Goal: Information Seeking & Learning: Learn about a topic

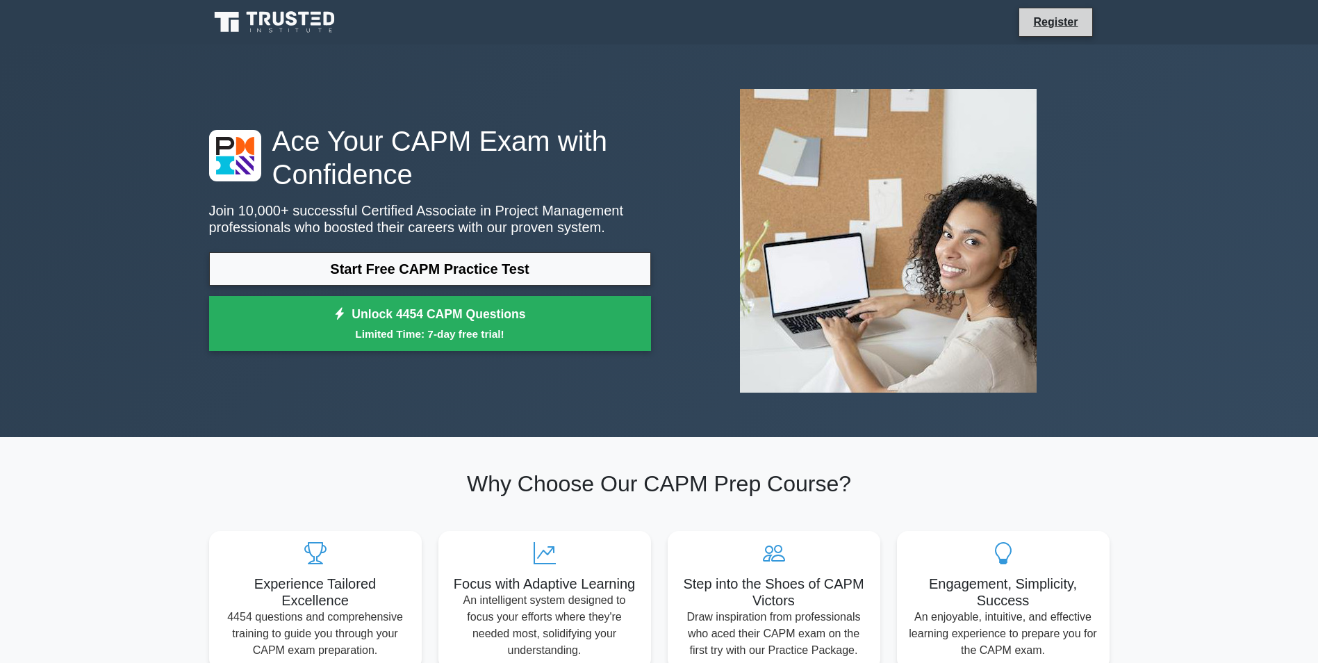
click at [1087, 24] on li "Register" at bounding box center [1056, 22] width 74 height 29
click at [1061, 13] on link "Register" at bounding box center [1055, 21] width 61 height 17
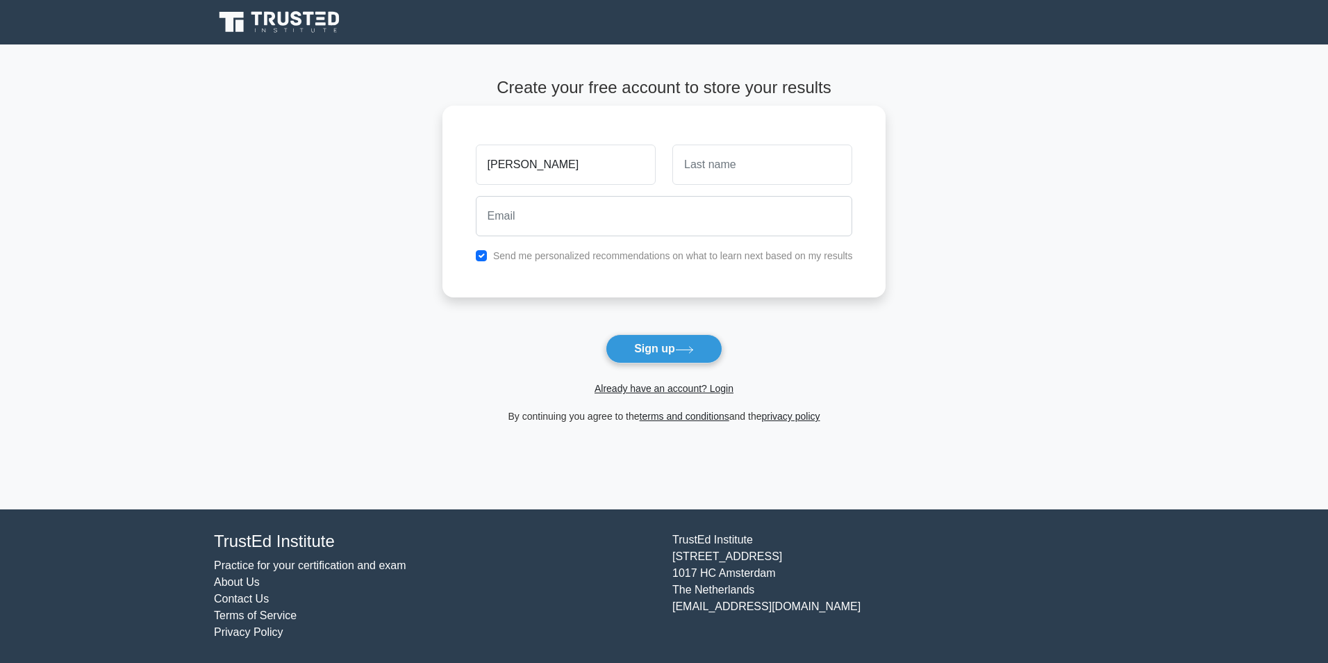
type input "Ana"
click at [731, 176] on input "text" at bounding box center [763, 165] width 180 height 40
type input "Re"
click at [656, 390] on link "Already have an account? Login" at bounding box center [664, 388] width 139 height 11
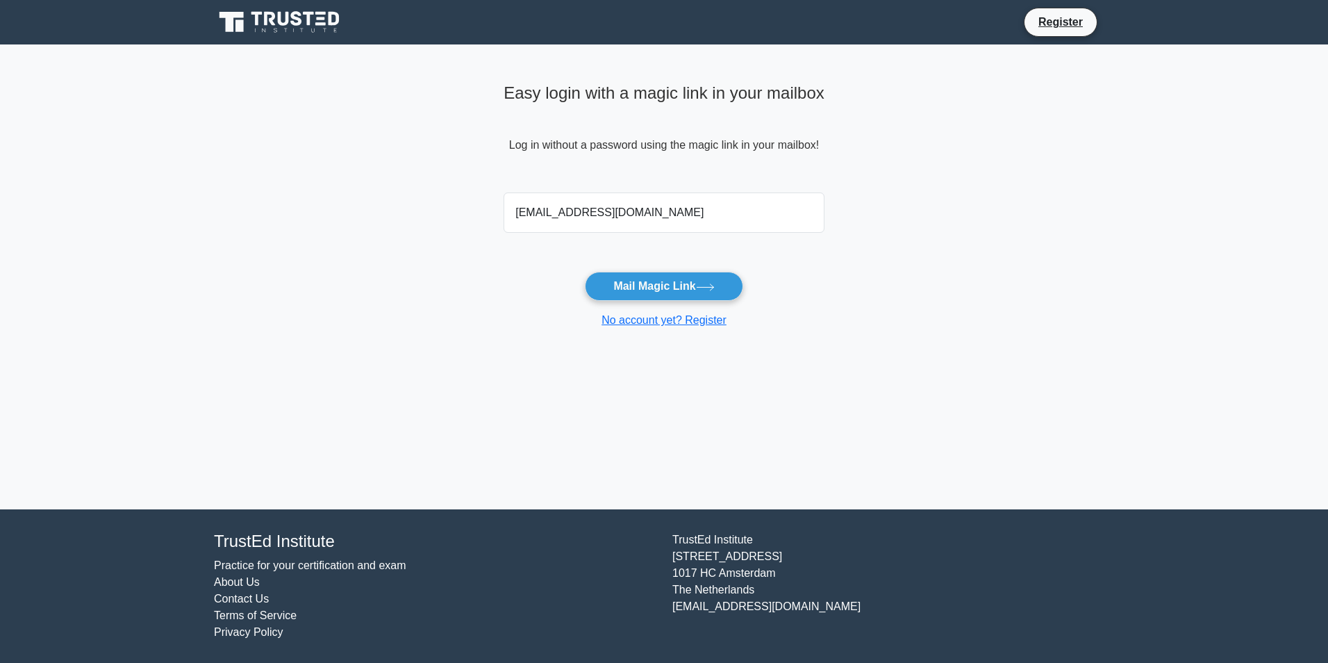
type input "diogomarques993@gmail.com"
click at [585, 272] on button "Mail Magic Link" at bounding box center [664, 286] width 158 height 29
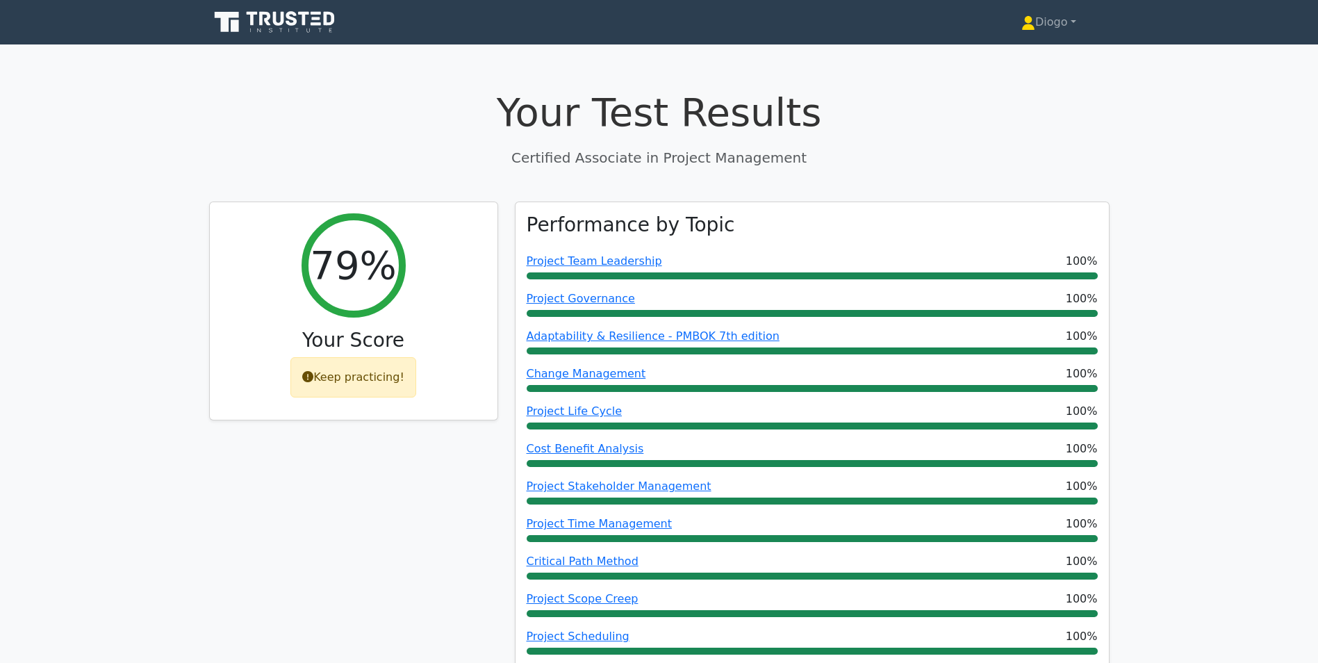
click at [1047, 30] on link "Diogo" at bounding box center [1049, 22] width 122 height 28
click at [1042, 60] on link "Profile" at bounding box center [1044, 55] width 110 height 22
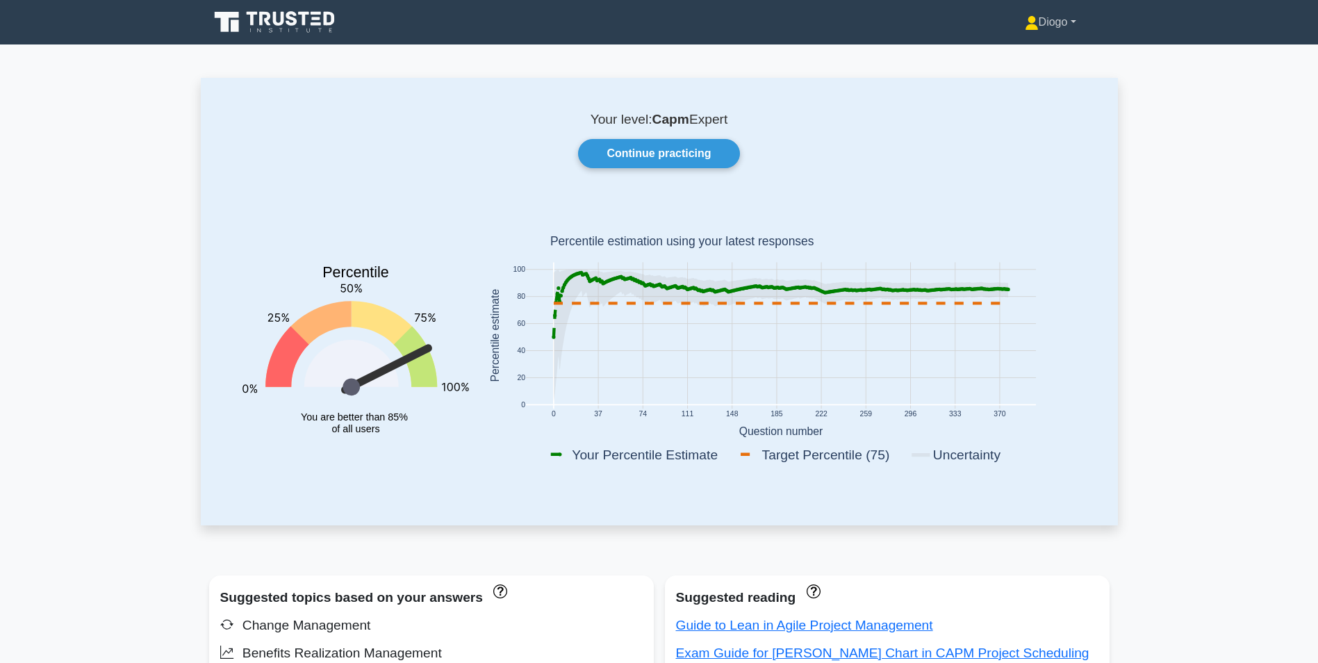
click at [1025, 24] on icon at bounding box center [1032, 23] width 14 height 14
click at [280, 35] on icon at bounding box center [275, 22] width 133 height 26
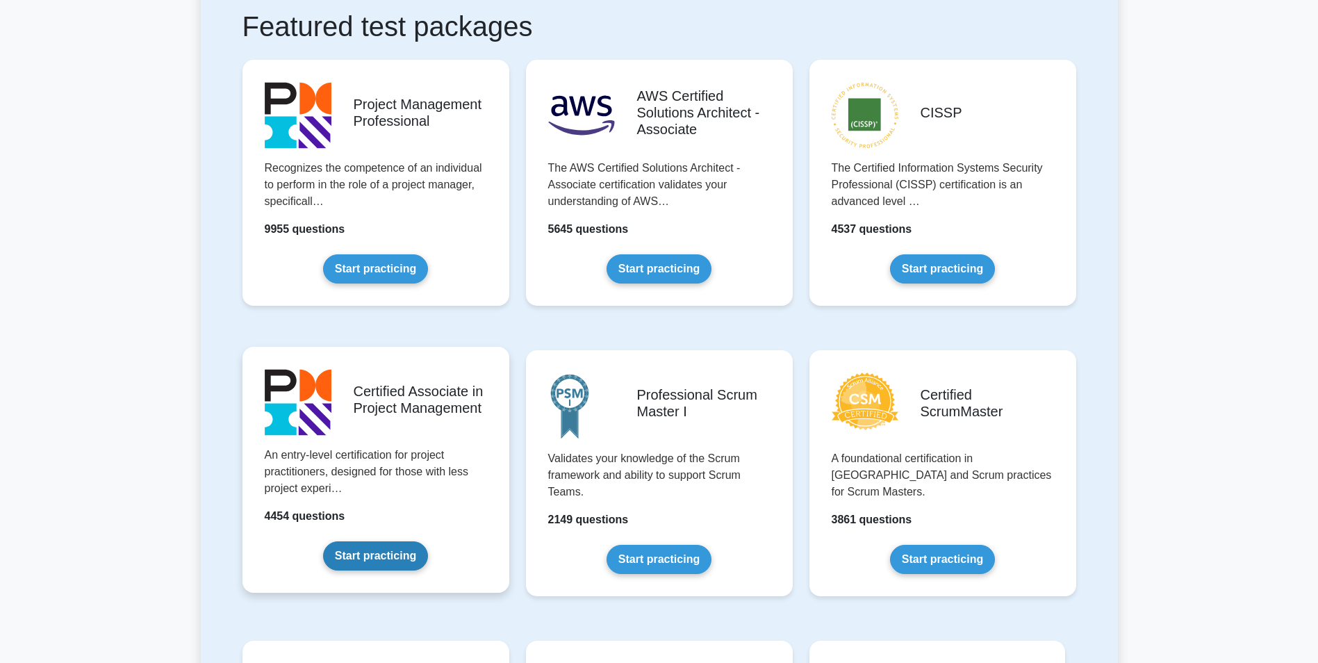
scroll to position [265, 0]
click at [411, 560] on link "Start practicing" at bounding box center [375, 555] width 105 height 29
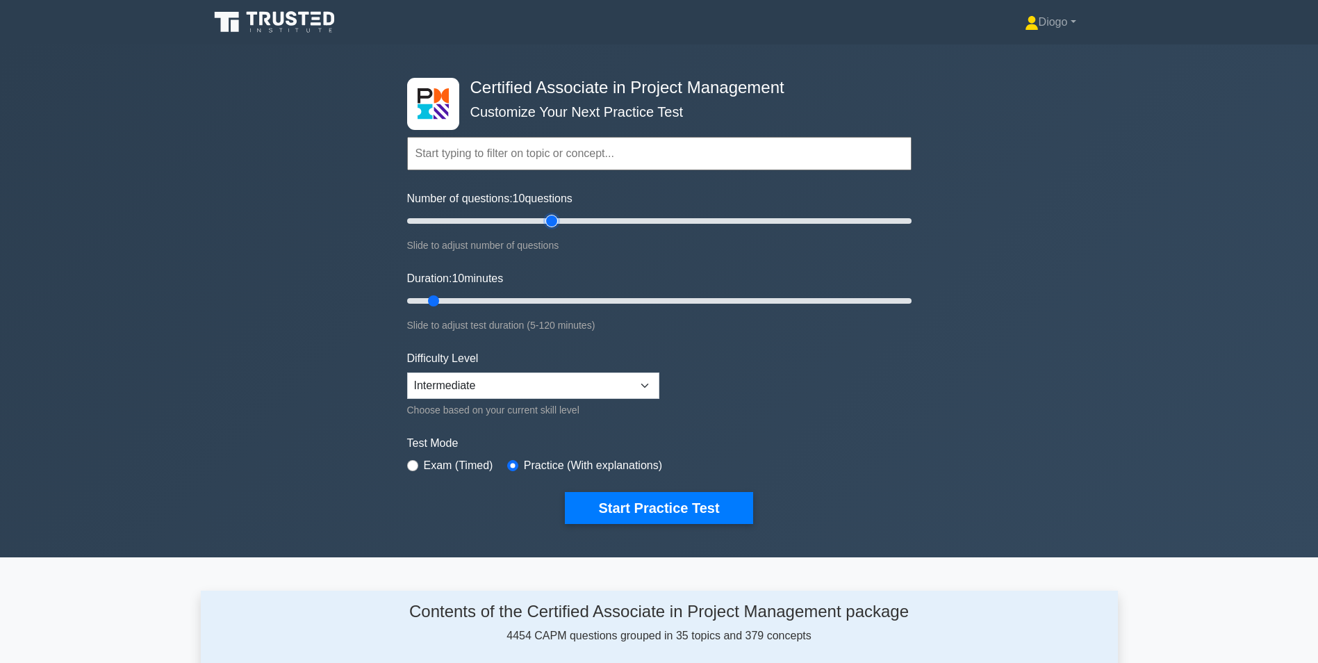
click at [556, 216] on input "Number of questions: 10 questions" at bounding box center [659, 221] width 504 height 17
type input "30"
click at [475, 222] on input "Number of questions: 30 questions" at bounding box center [659, 221] width 504 height 17
type input "55"
click at [634, 296] on input "Duration: 55 minutes" at bounding box center [659, 301] width 504 height 17
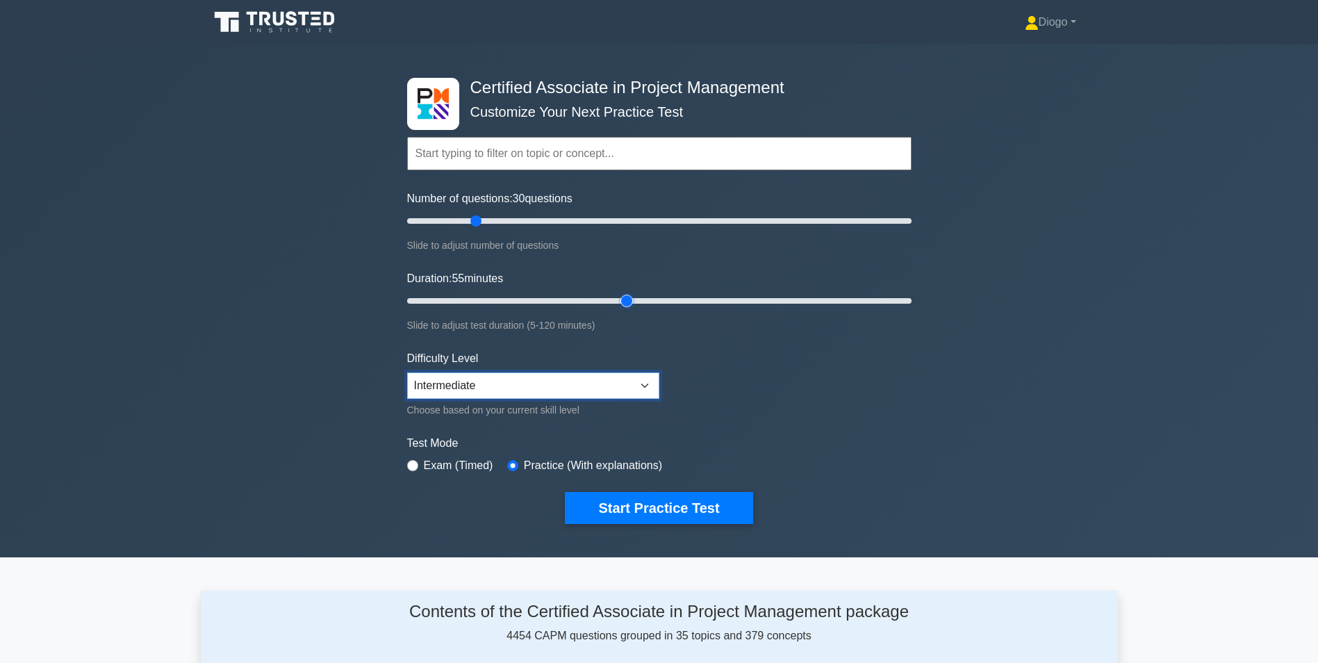
drag, startPoint x: 627, startPoint y: 383, endPoint x: 614, endPoint y: 415, distance: 34.6
click at [614, 415] on div "Difficulty Level Beginner Intermediate Expert Choose based on your current skil…" at bounding box center [533, 384] width 252 height 68
select select "beginner"
click at [407, 372] on select "Beginner Intermediate Expert" at bounding box center [533, 385] width 252 height 26
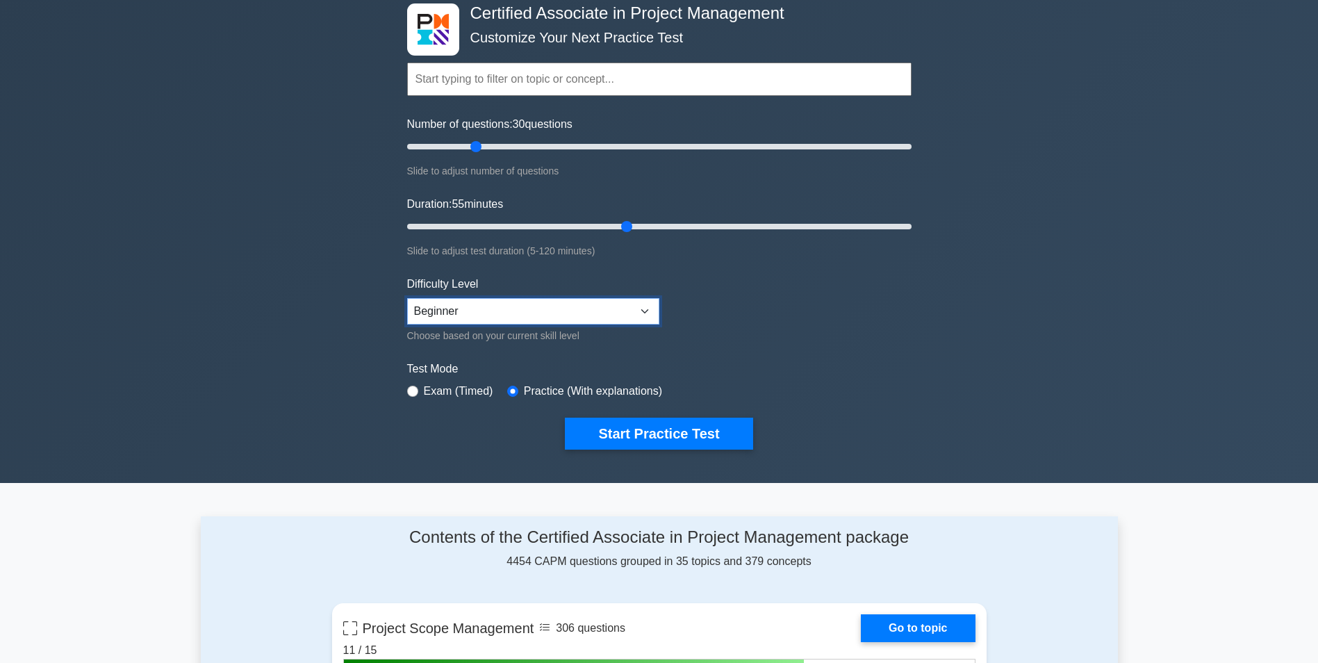
scroll to position [74, 0]
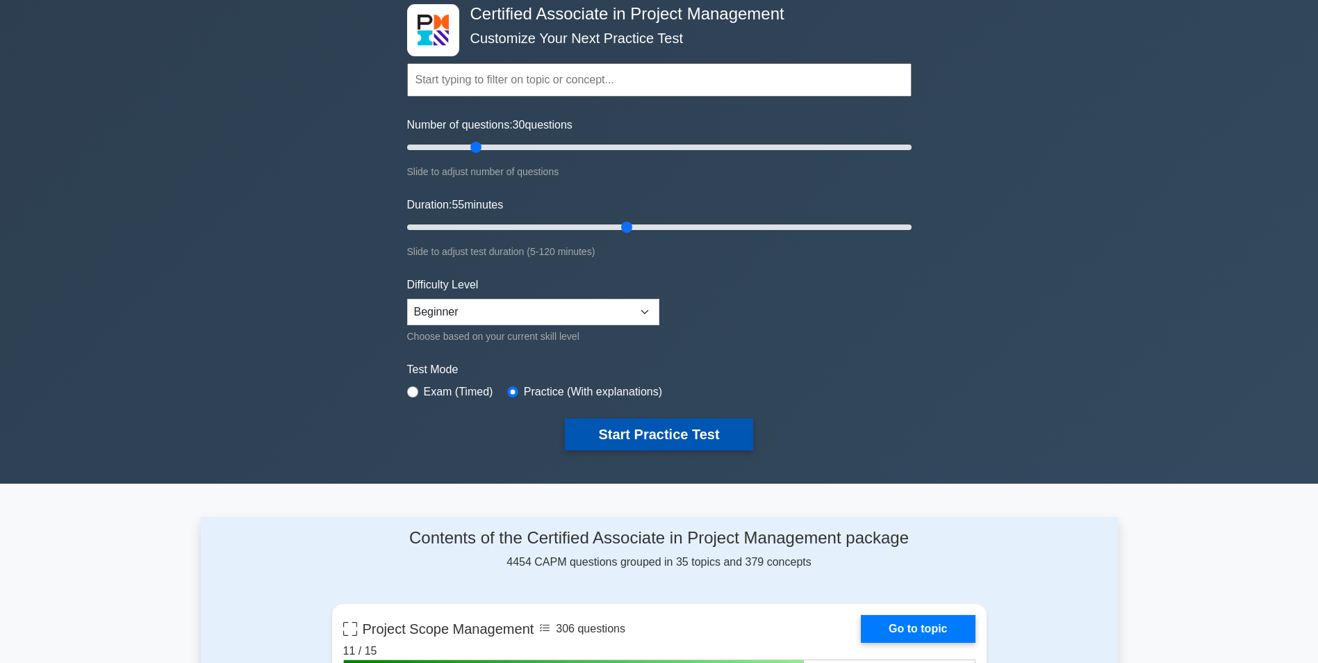
click at [709, 431] on button "Start Practice Test" at bounding box center [659, 434] width 188 height 32
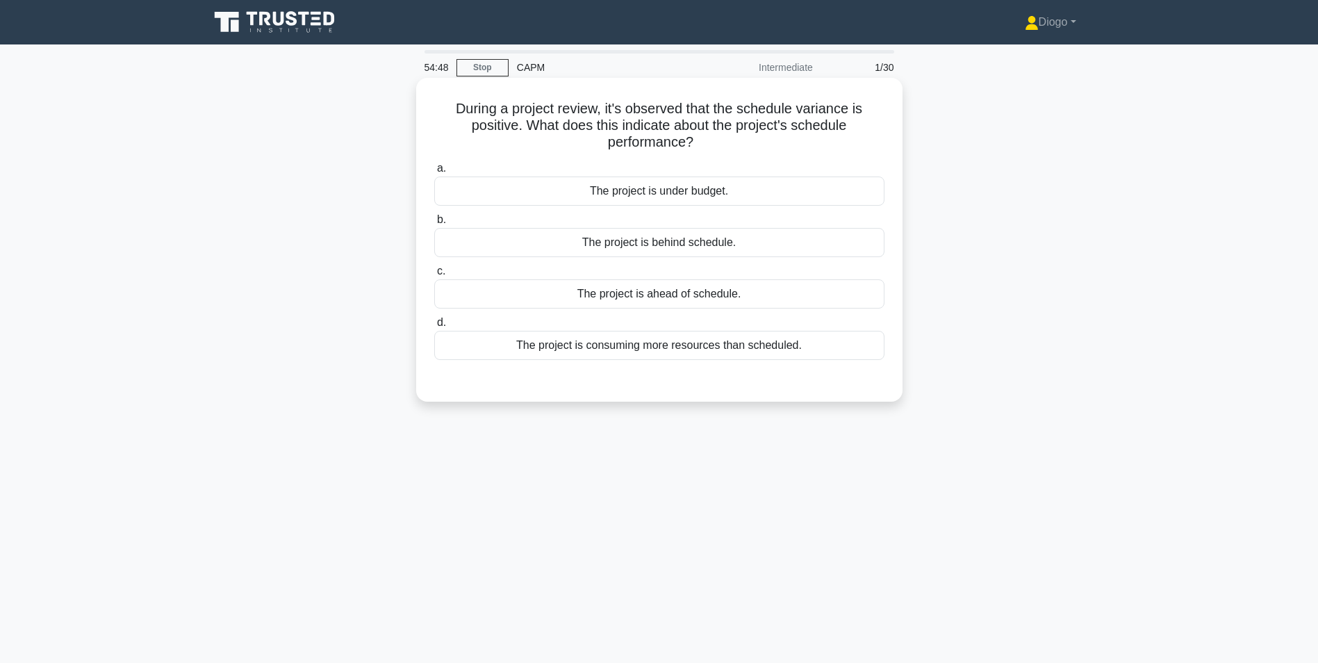
click at [751, 307] on div "The project is ahead of schedule." at bounding box center [659, 293] width 450 height 29
click at [434, 276] on input "c. The project is ahead of schedule." at bounding box center [434, 271] width 0 height 9
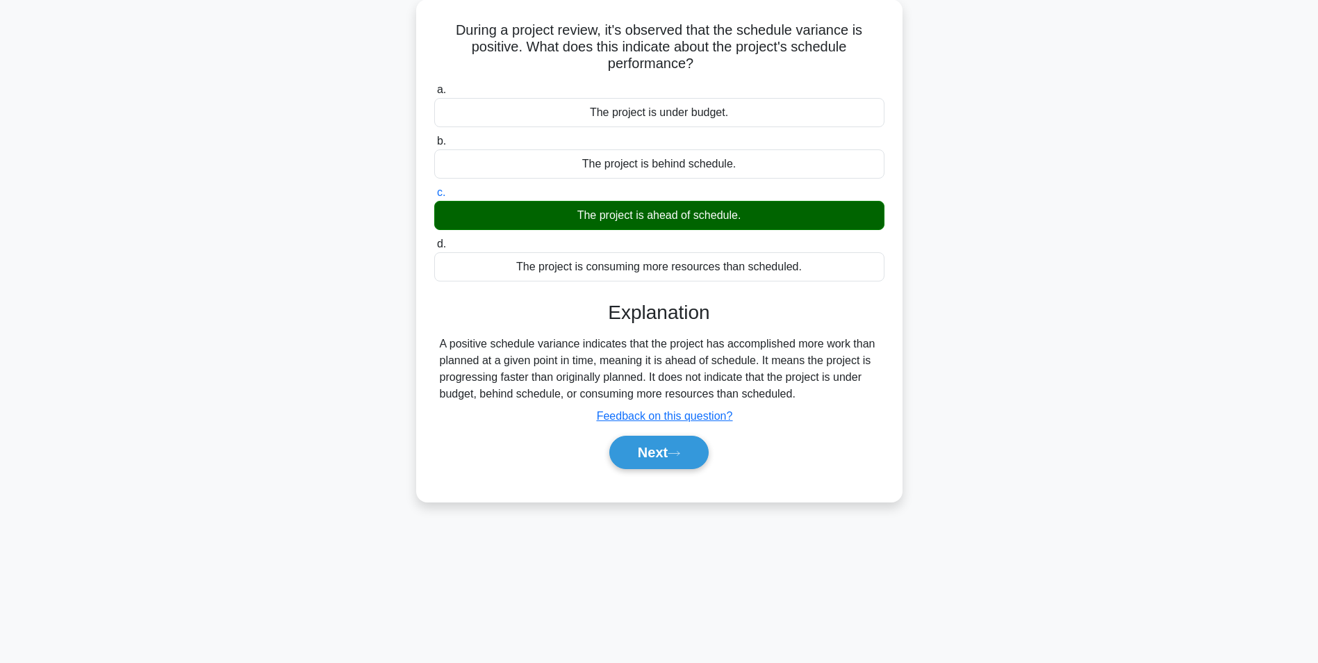
scroll to position [81, 0]
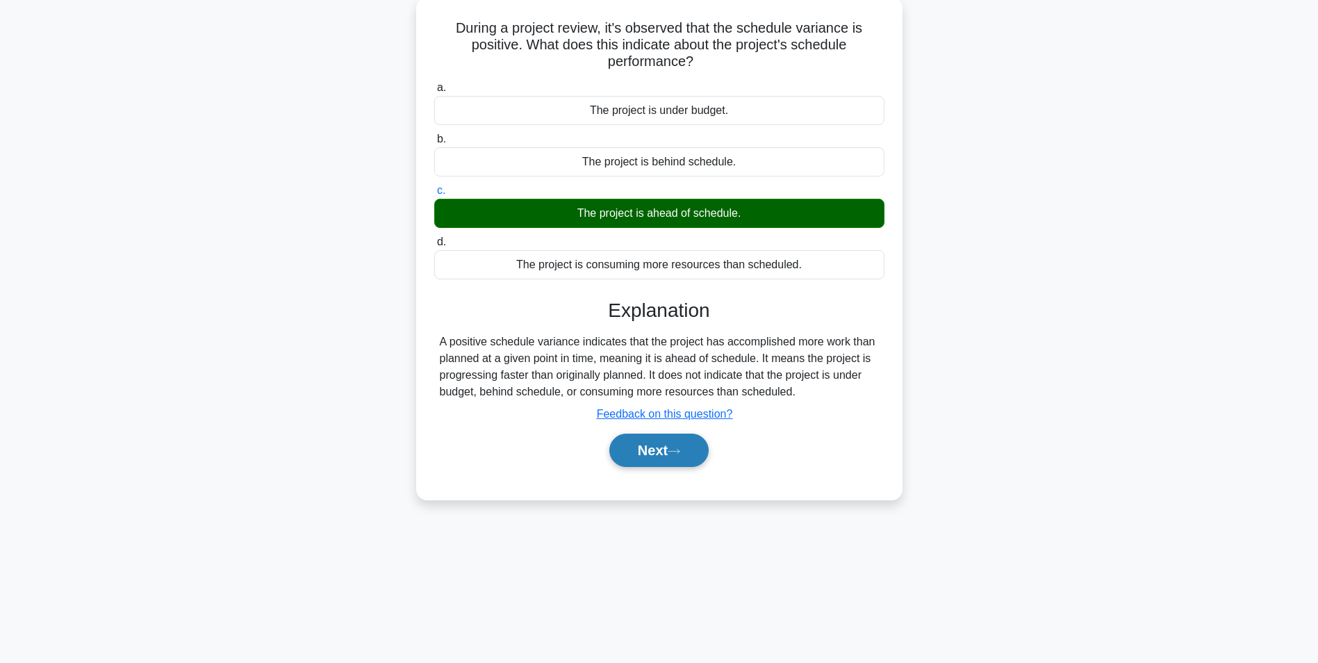
click at [691, 456] on button "Next" at bounding box center [658, 450] width 99 height 33
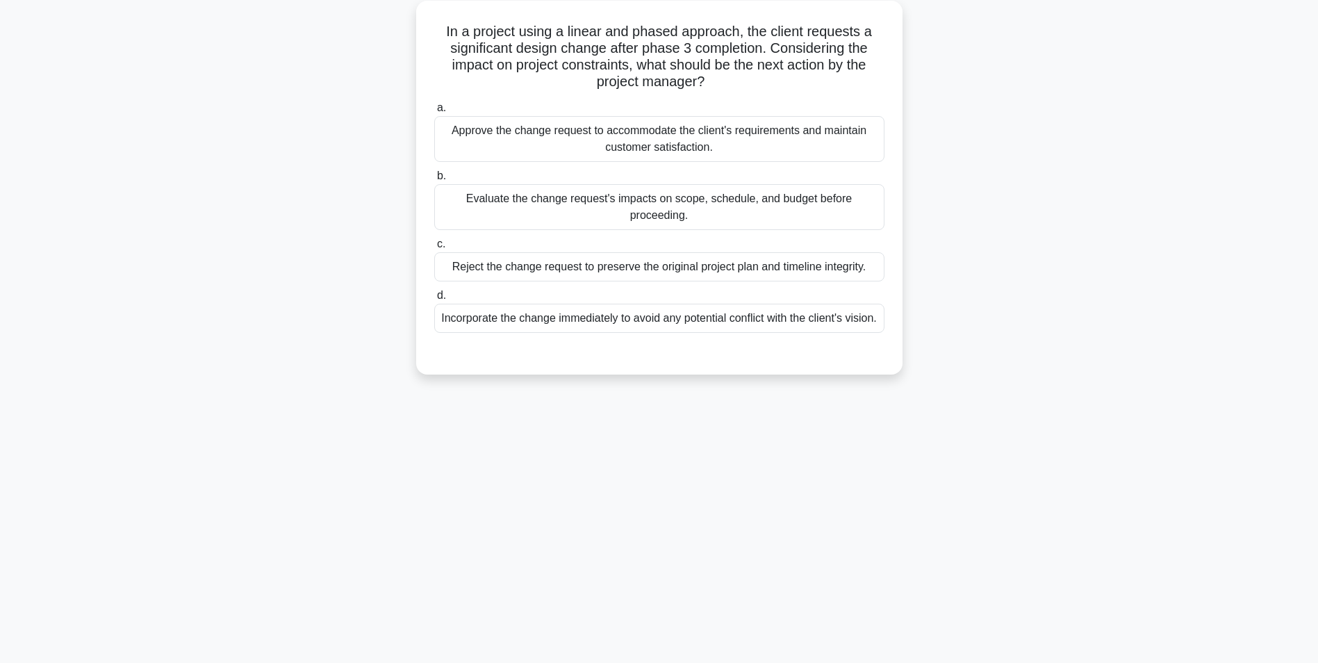
scroll to position [0, 0]
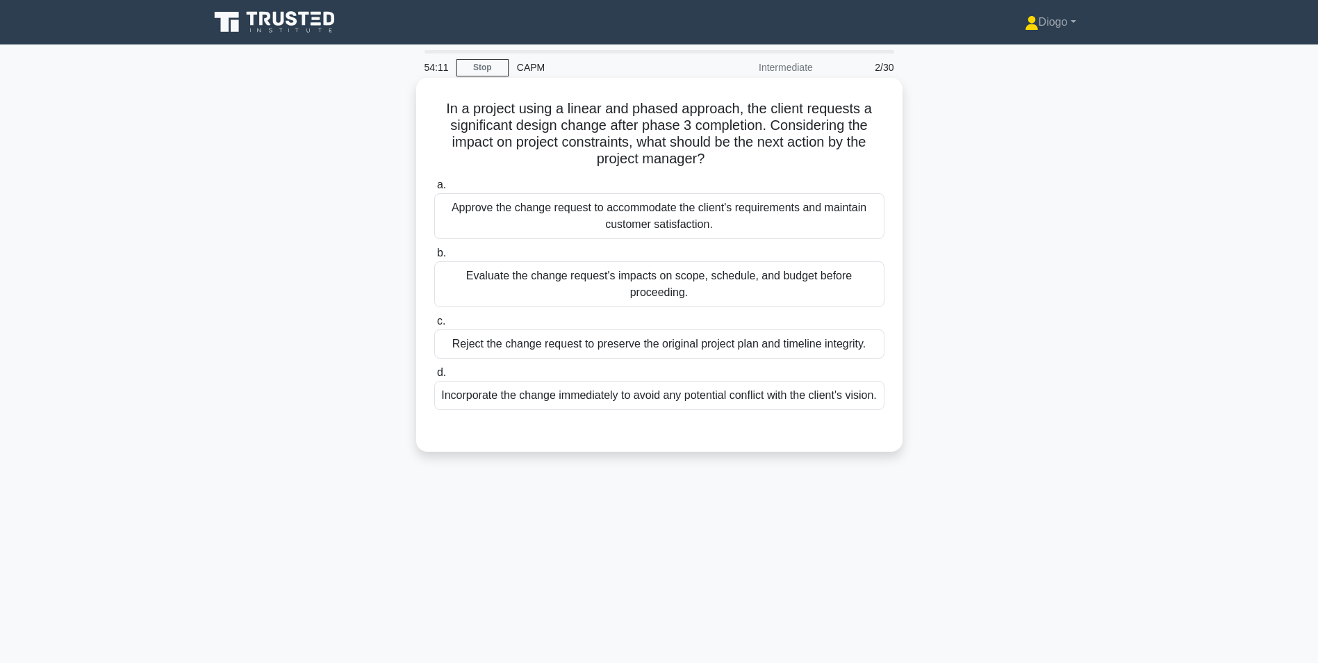
click at [806, 289] on div "Evaluate the change request's impacts on scope, schedule, and budget before pro…" at bounding box center [659, 284] width 450 height 46
click at [434, 258] on input "b. Evaluate the change request's impacts on scope, schedule, and budget before …" at bounding box center [434, 253] width 0 height 9
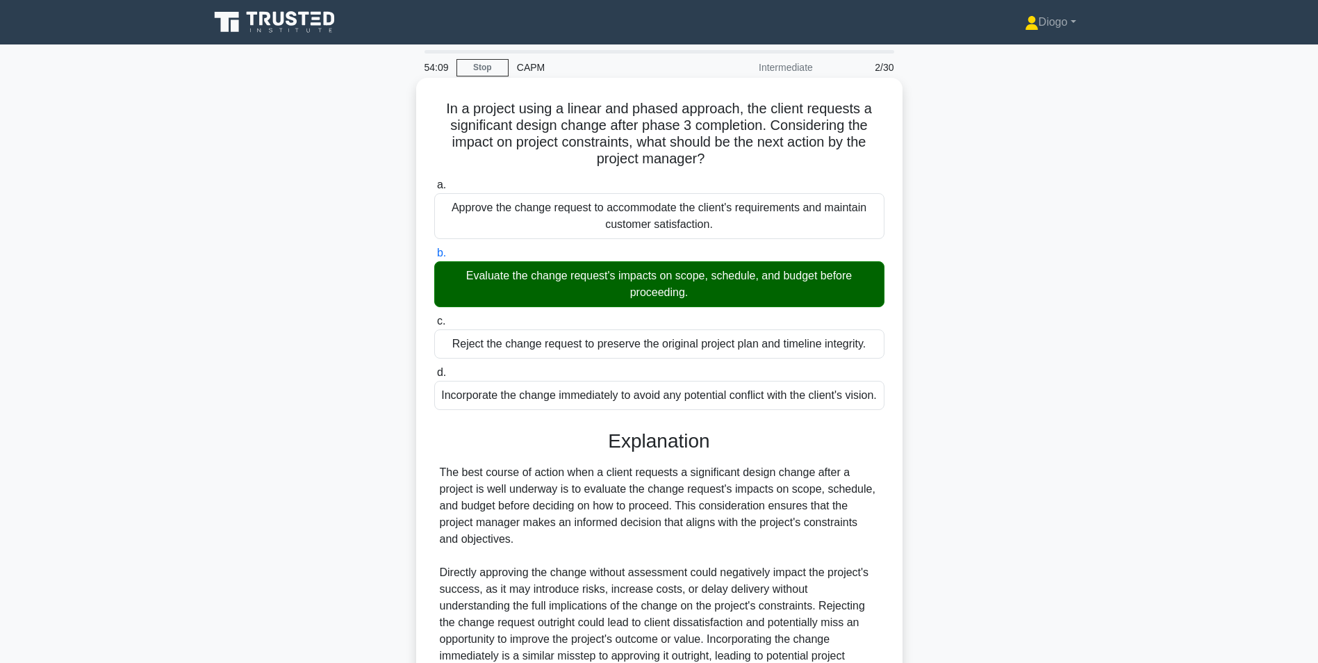
scroll to position [178, 0]
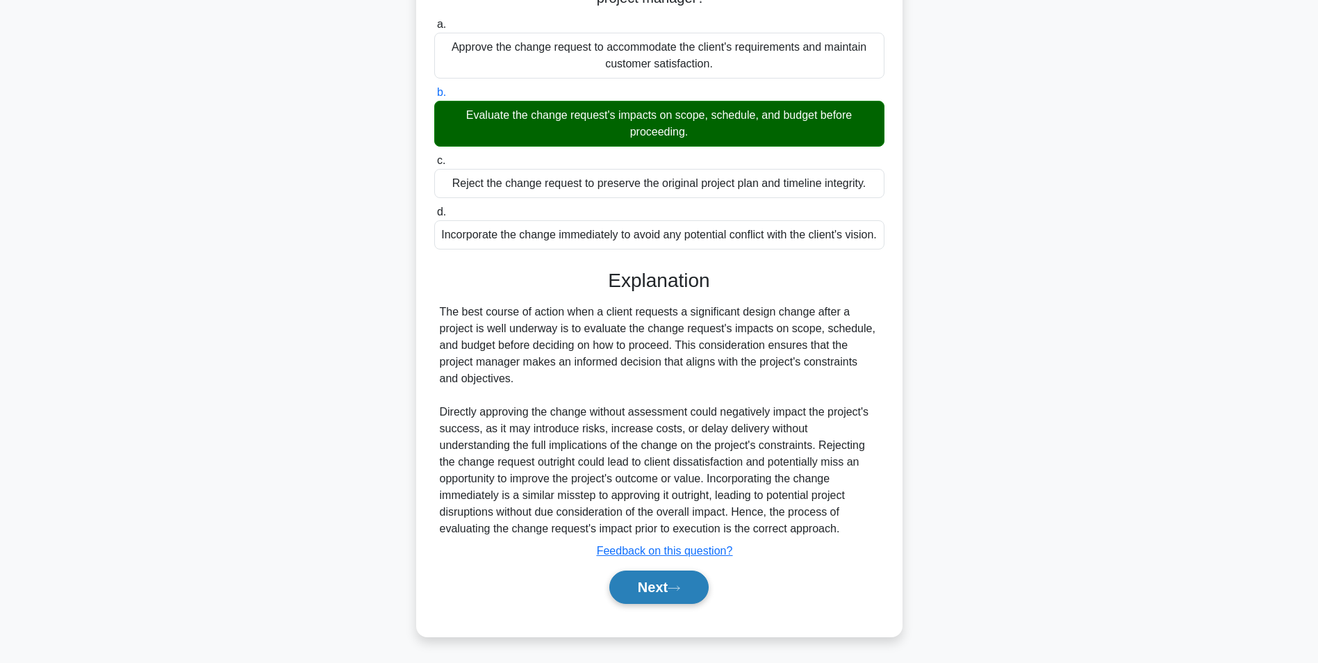
click at [702, 580] on button "Next" at bounding box center [658, 586] width 99 height 33
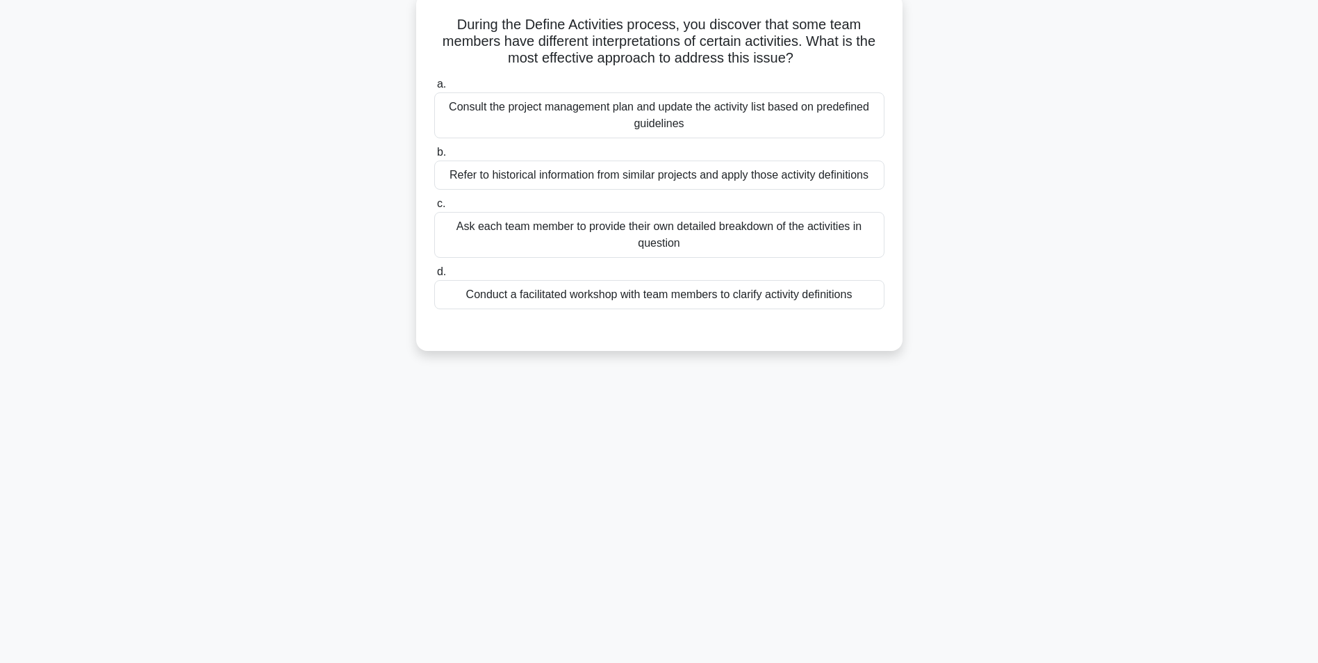
scroll to position [0, 0]
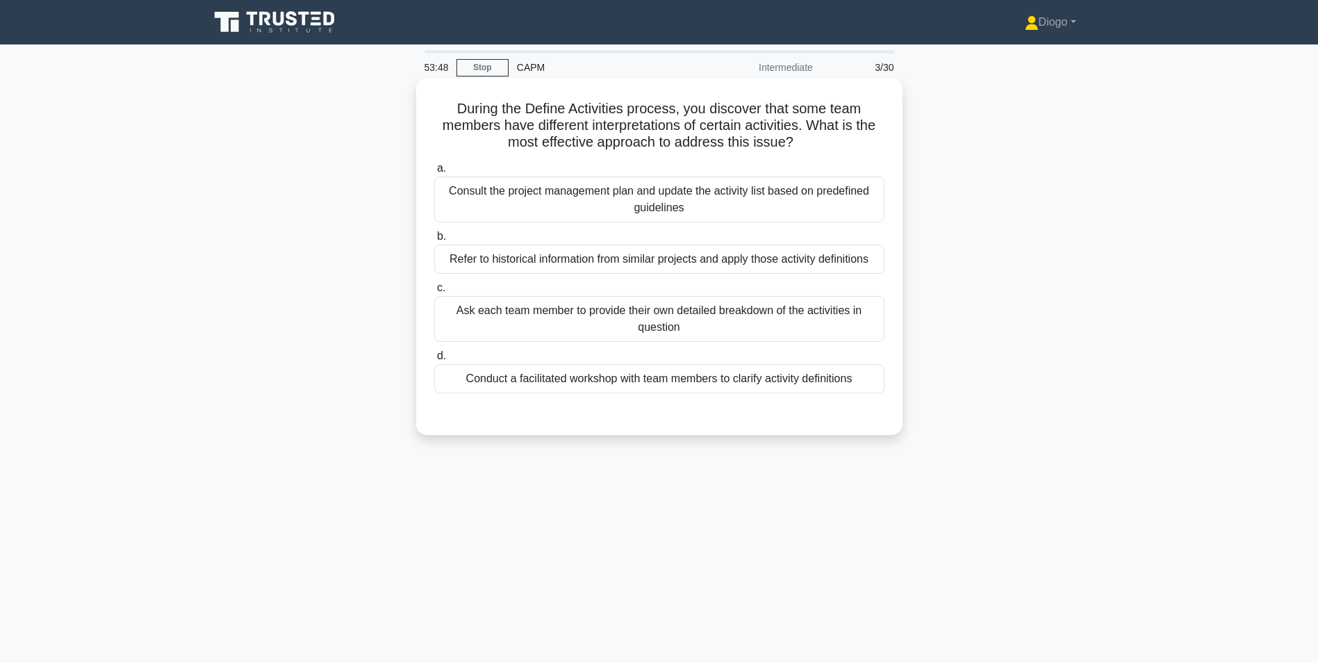
click at [734, 384] on div "Conduct a facilitated workshop with team members to clarify activity definitions" at bounding box center [659, 378] width 450 height 29
click at [434, 361] on input "d. Conduct a facilitated workshop with team members to clarify activity definit…" at bounding box center [434, 356] width 0 height 9
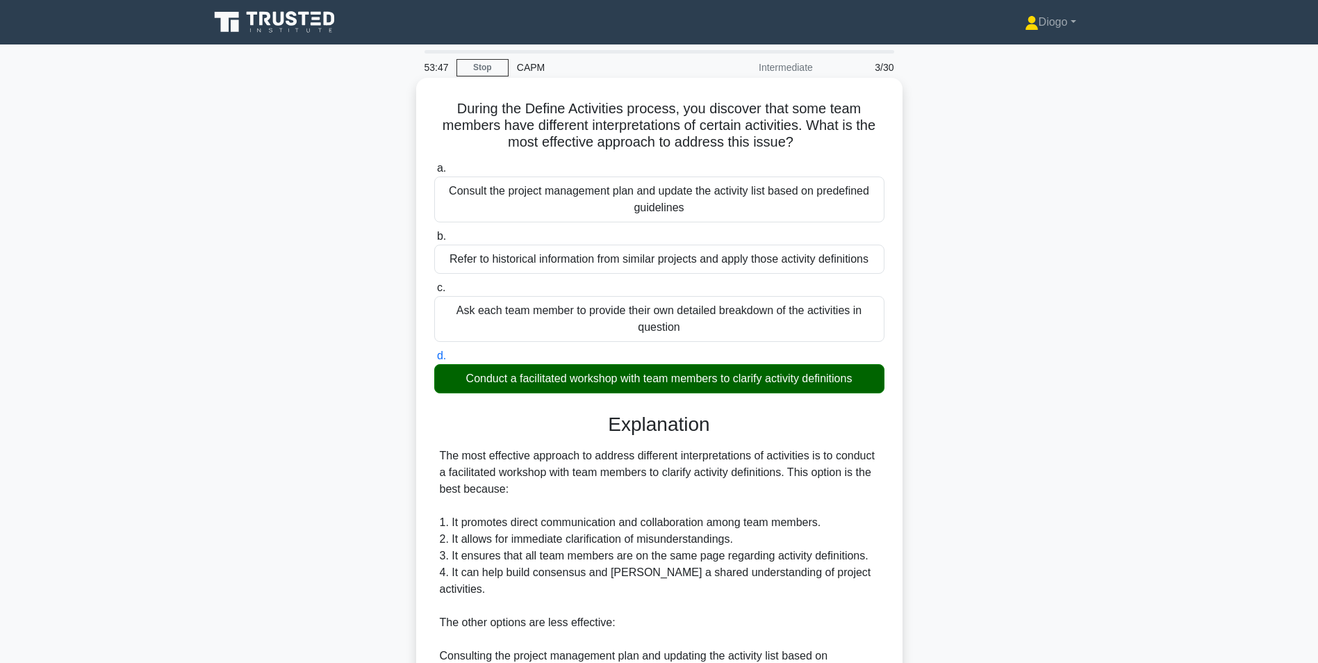
scroll to position [345, 0]
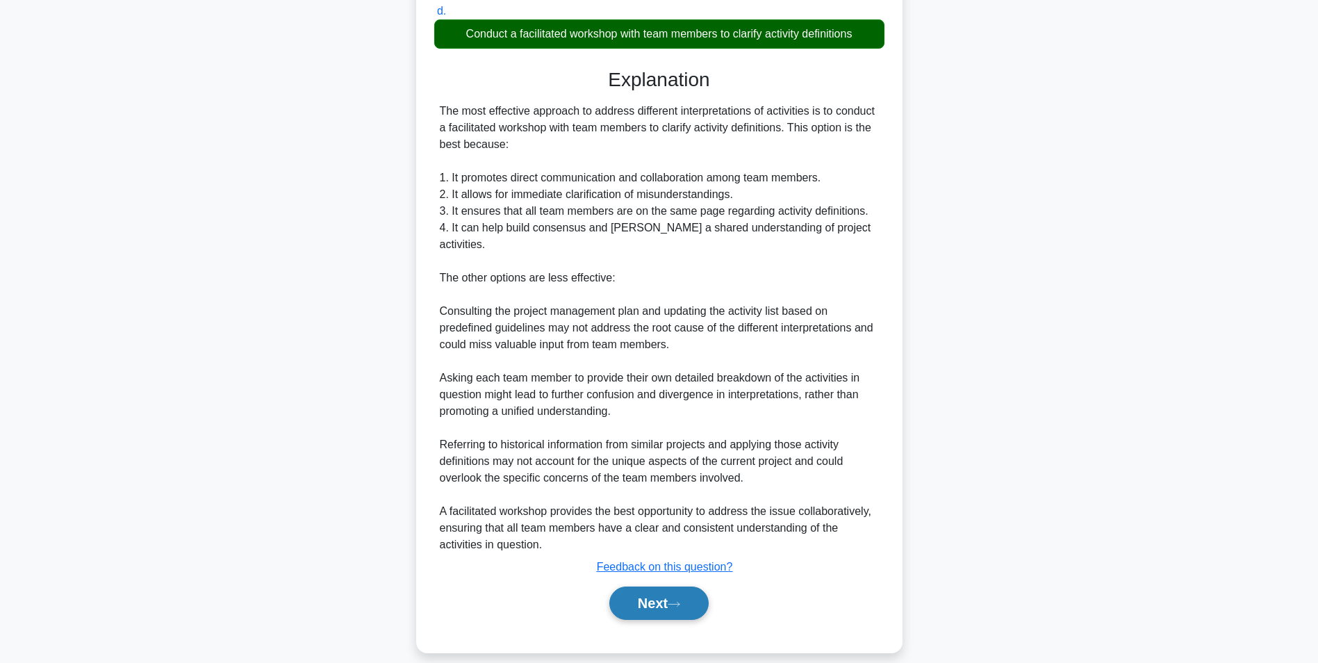
click at [661, 592] on button "Next" at bounding box center [658, 602] width 99 height 33
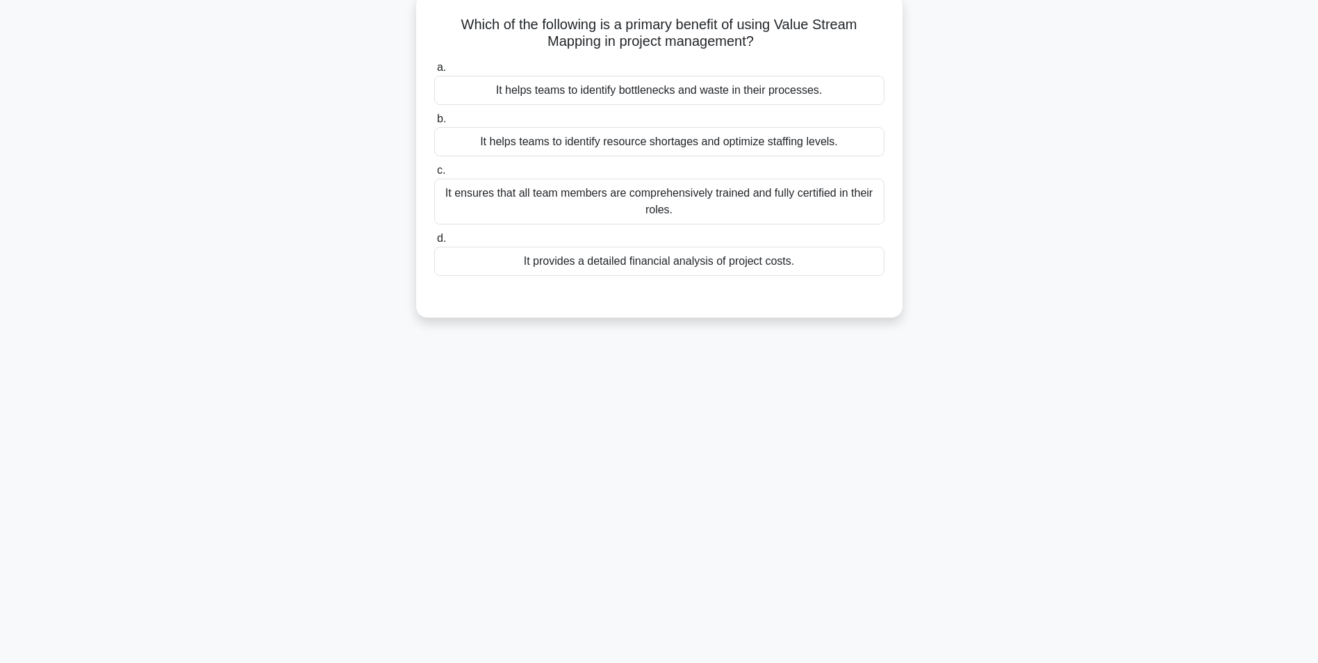
scroll to position [0, 0]
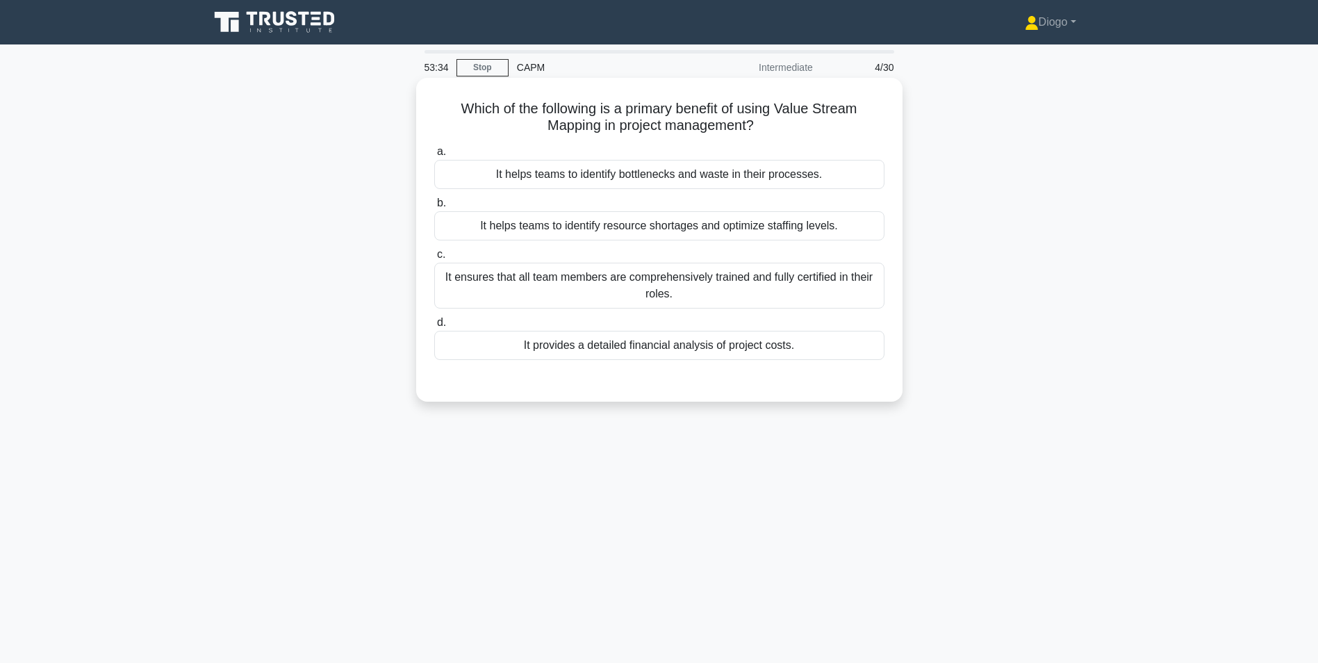
click at [868, 179] on div "It helps teams to identify bottlenecks and waste in their processes." at bounding box center [659, 174] width 450 height 29
click at [434, 156] on input "a. It helps teams to identify bottlenecks and waste in their processes." at bounding box center [434, 151] width 0 height 9
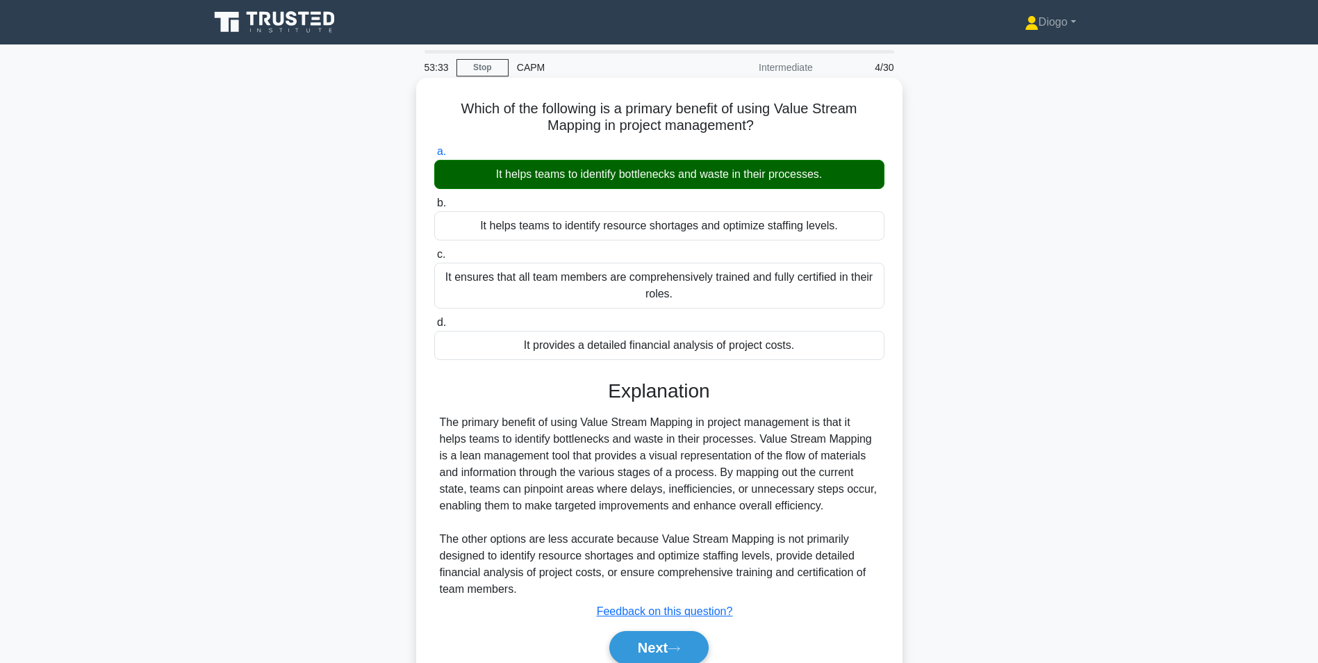
scroll to position [88, 0]
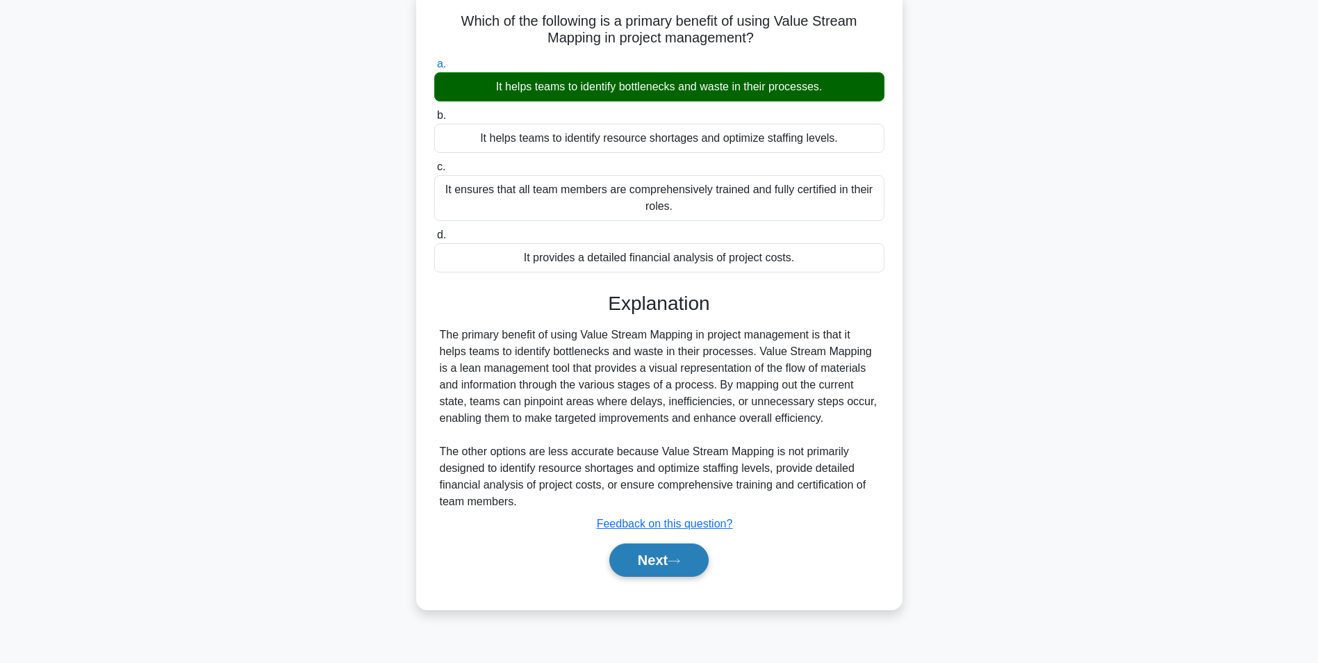
click at [664, 567] on button "Next" at bounding box center [658, 559] width 99 height 33
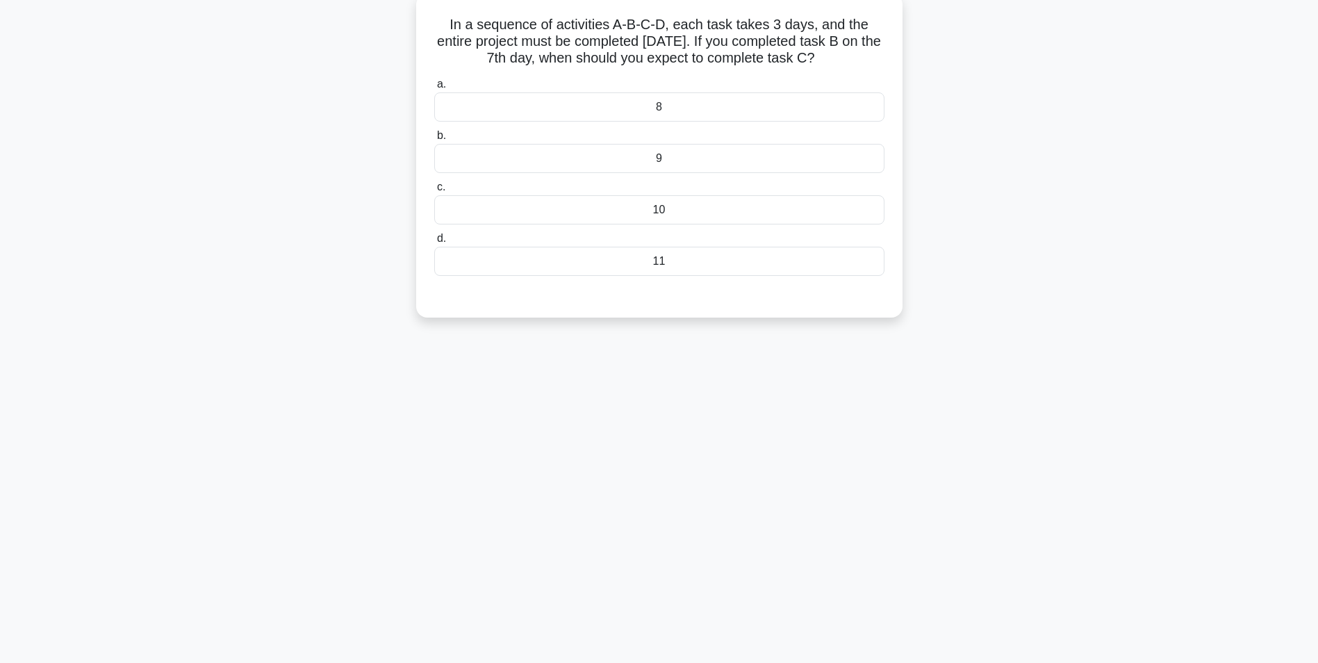
scroll to position [0, 0]
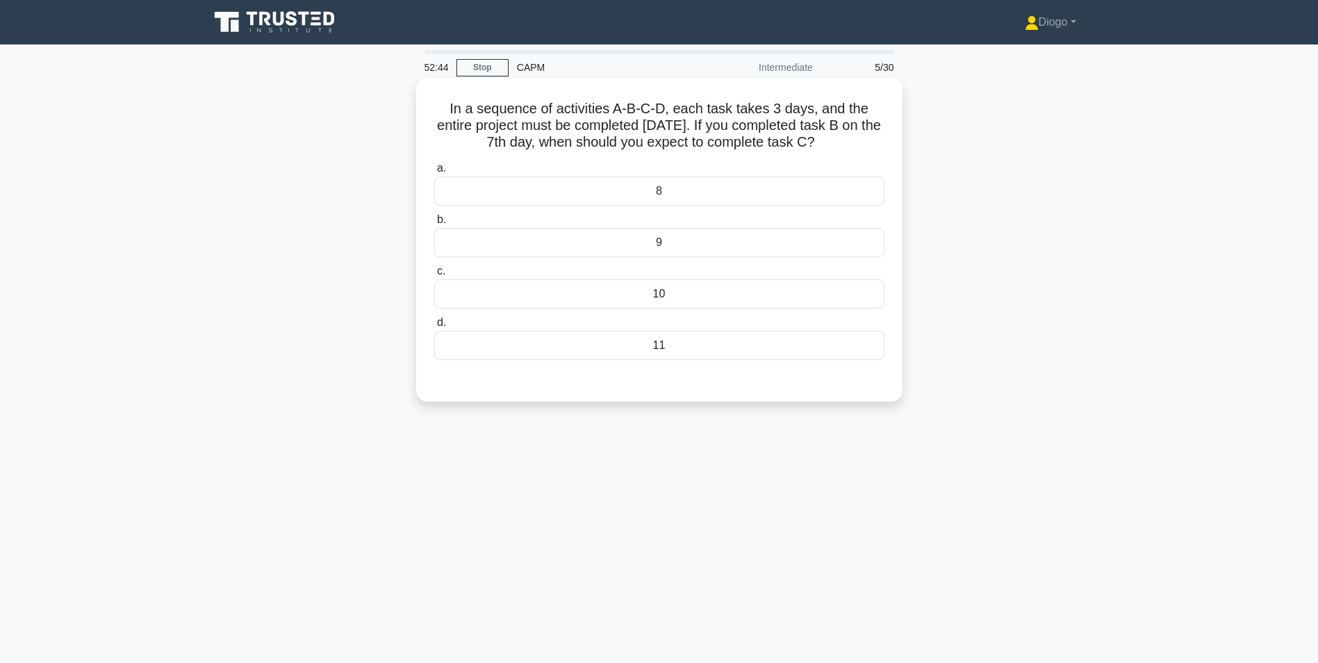
click at [818, 291] on div "10" at bounding box center [659, 293] width 450 height 29
click at [434, 276] on input "c. 10" at bounding box center [434, 271] width 0 height 9
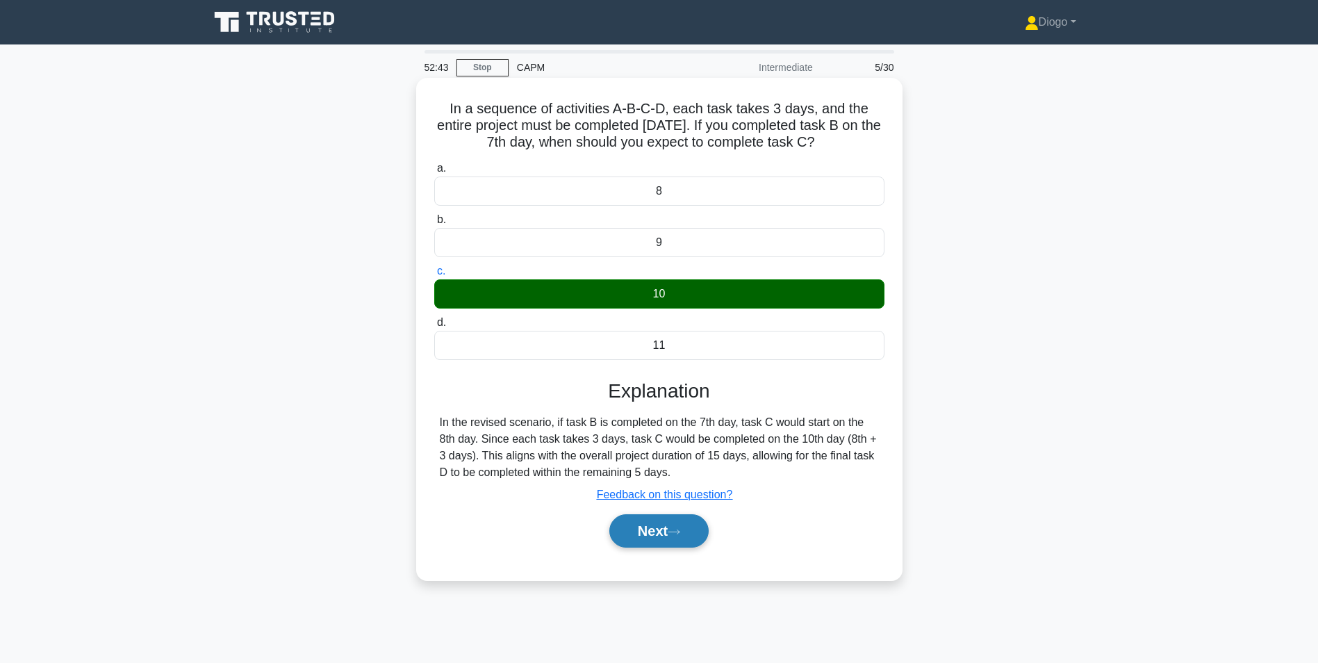
click at [688, 537] on button "Next" at bounding box center [658, 530] width 99 height 33
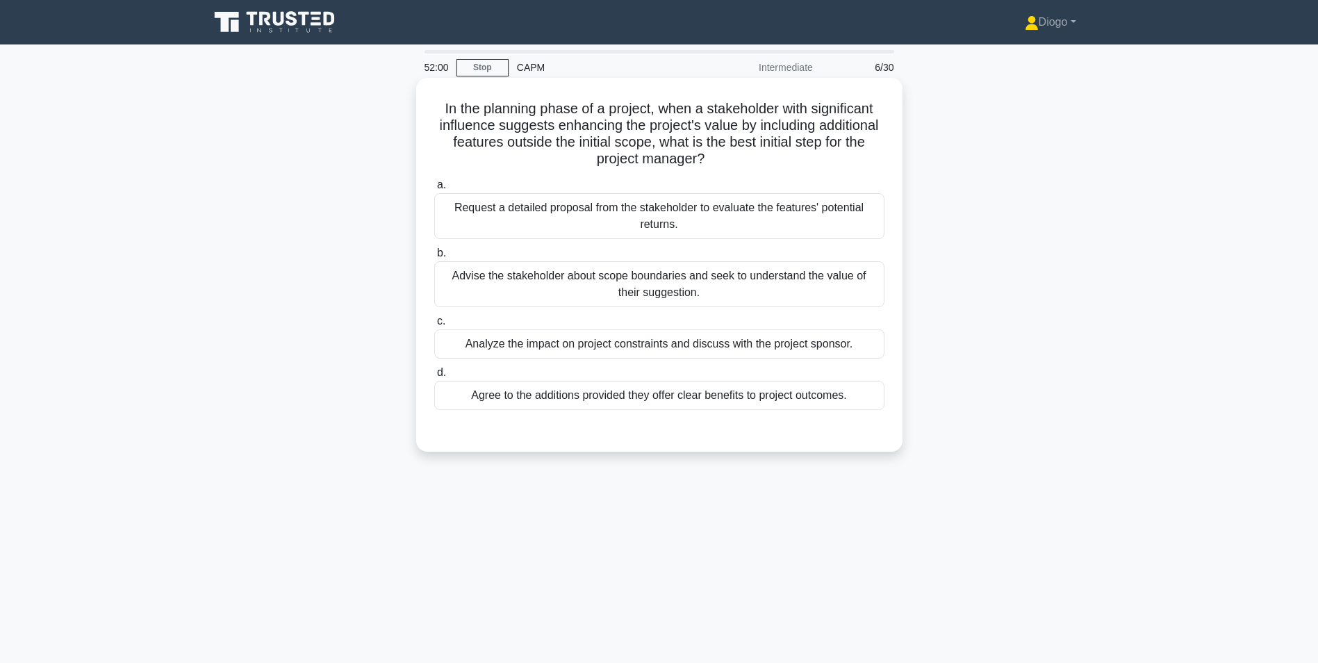
click at [840, 351] on div "Analyze the impact on project constraints and discuss with the project sponsor." at bounding box center [659, 343] width 450 height 29
click at [434, 326] on input "c. Analyze the impact on project constraints and discuss with the project spons…" at bounding box center [434, 321] width 0 height 9
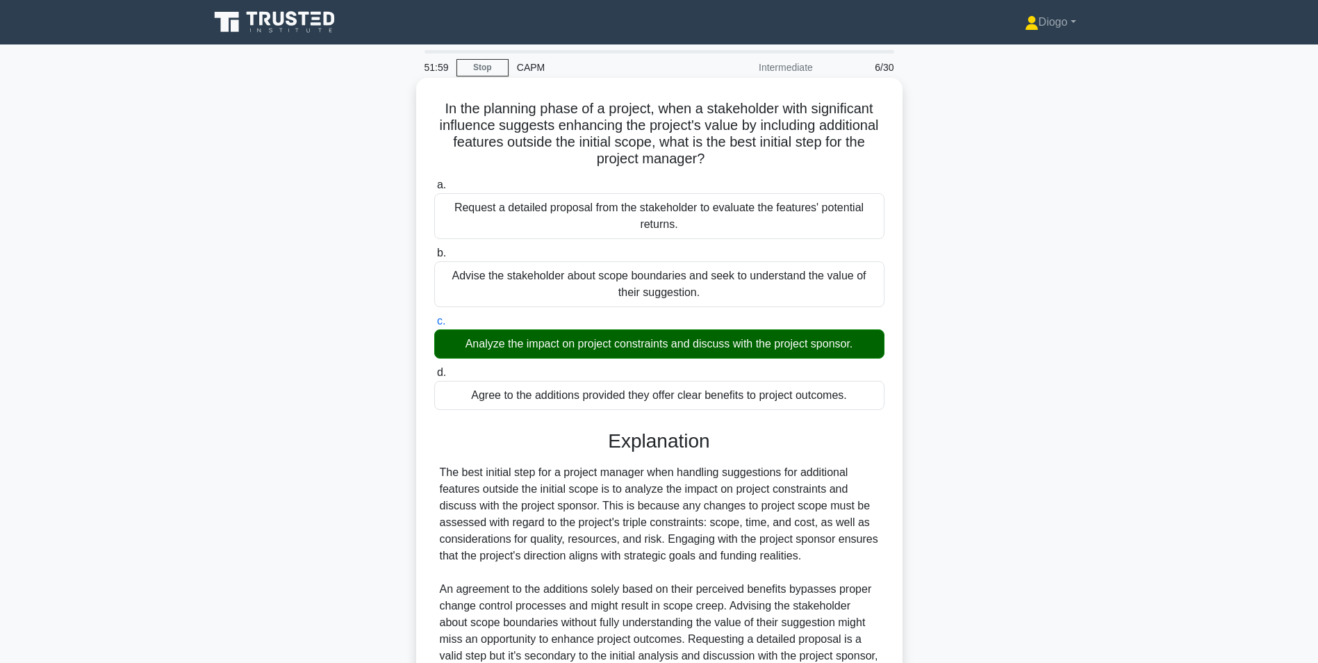
scroll to position [145, 0]
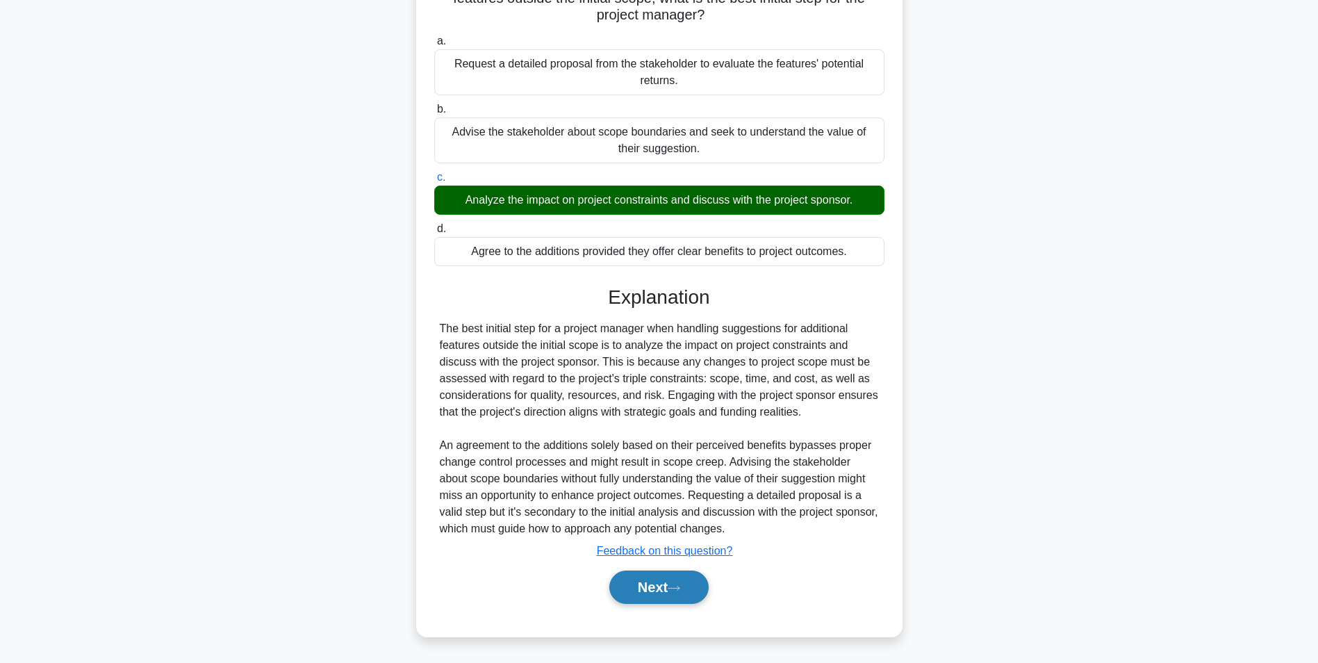
click at [676, 593] on button "Next" at bounding box center [658, 586] width 99 height 33
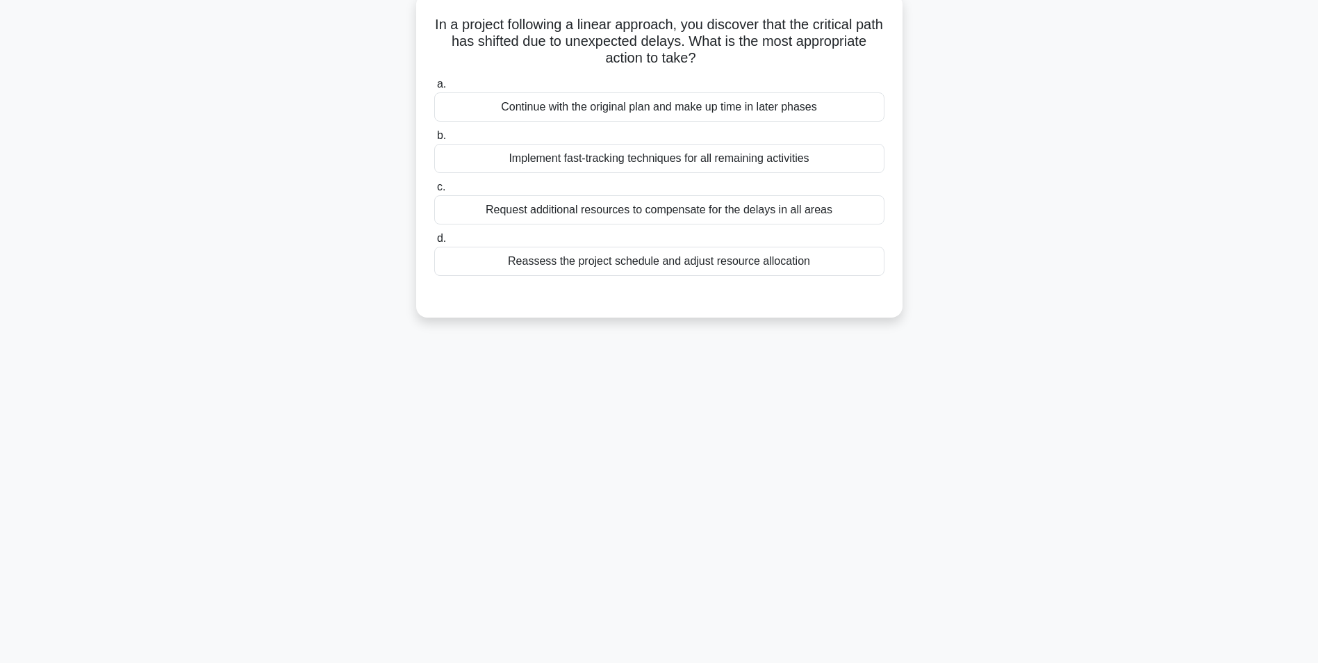
scroll to position [0, 0]
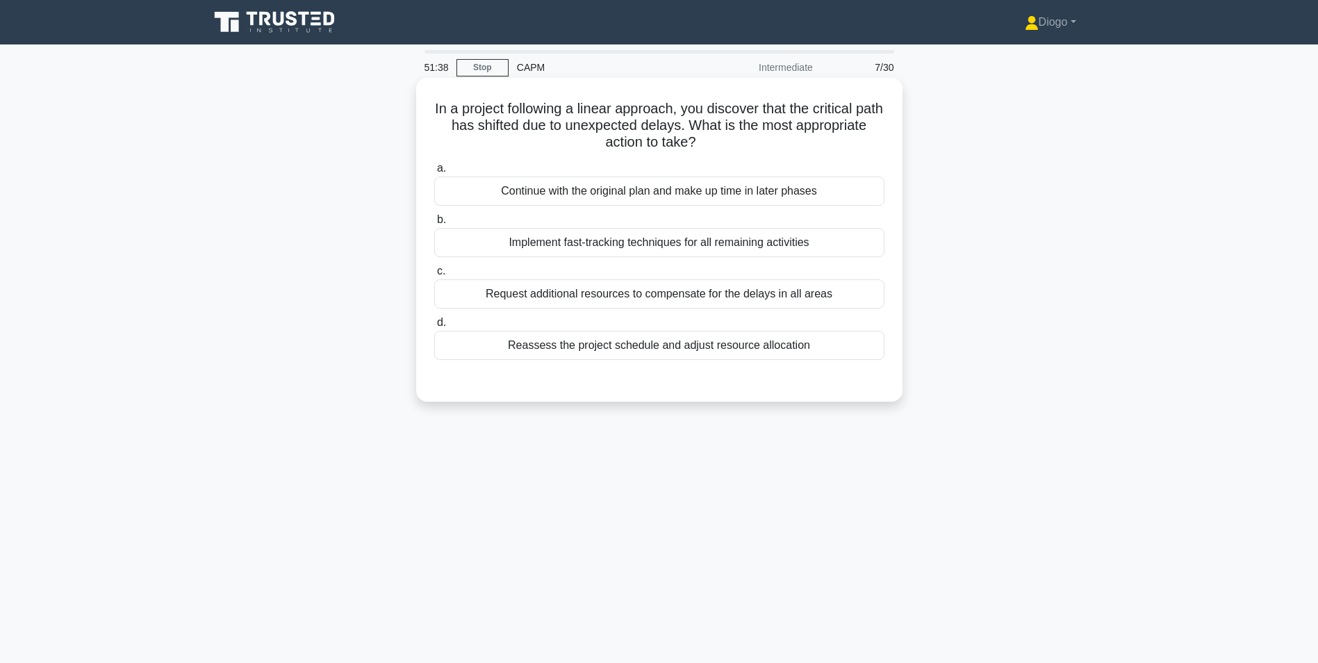
click at [813, 349] on div "Reassess the project schedule and adjust resource allocation" at bounding box center [659, 345] width 450 height 29
click at [434, 327] on input "d. Reassess the project schedule and adjust resource allocation" at bounding box center [434, 322] width 0 height 9
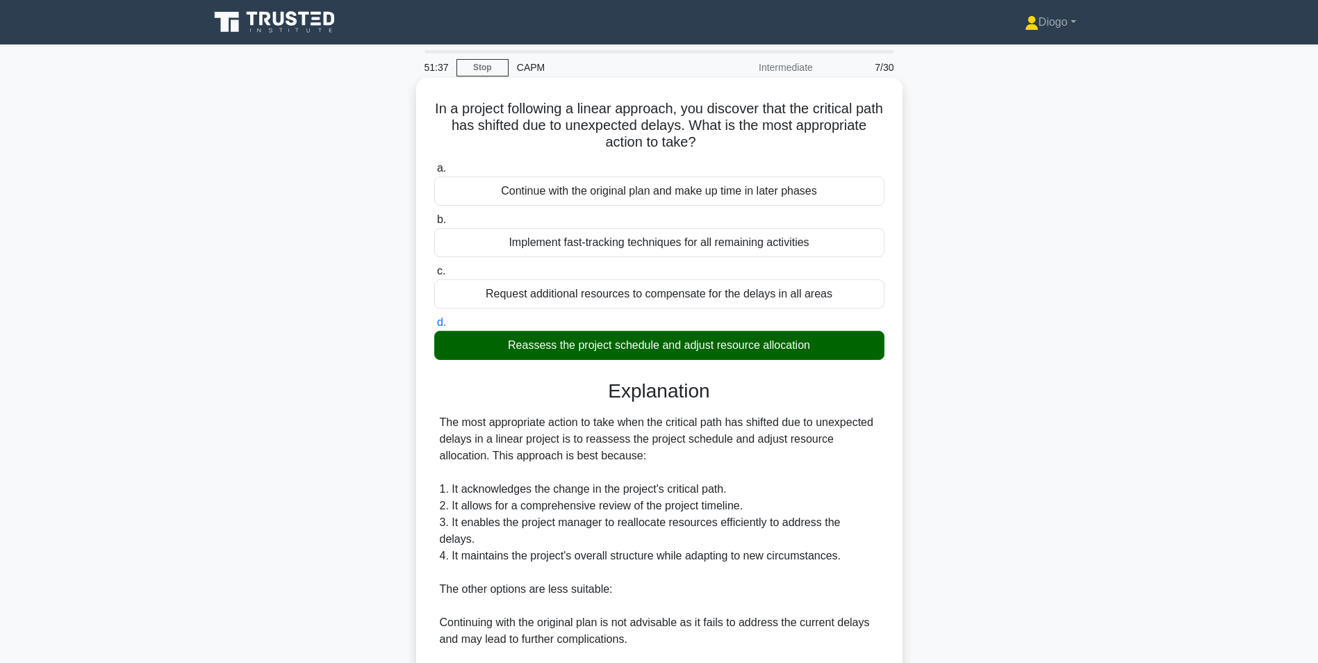
scroll to position [261, 0]
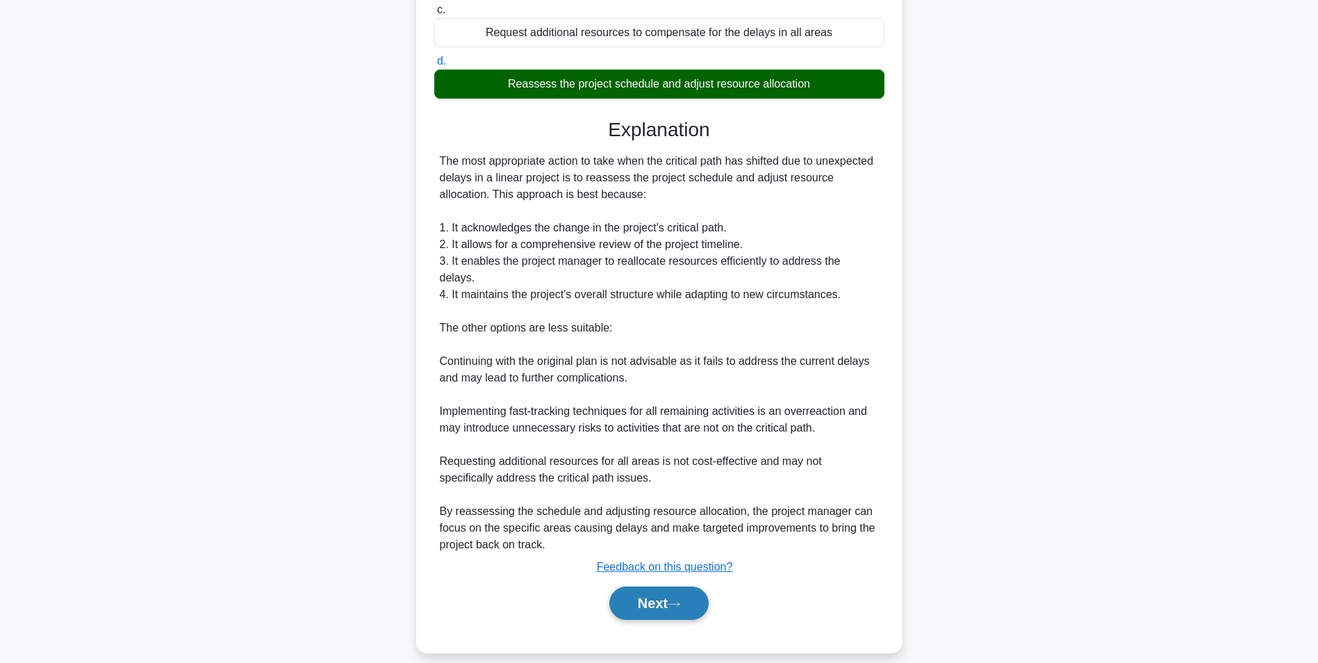
click at [693, 586] on button "Next" at bounding box center [658, 602] width 99 height 33
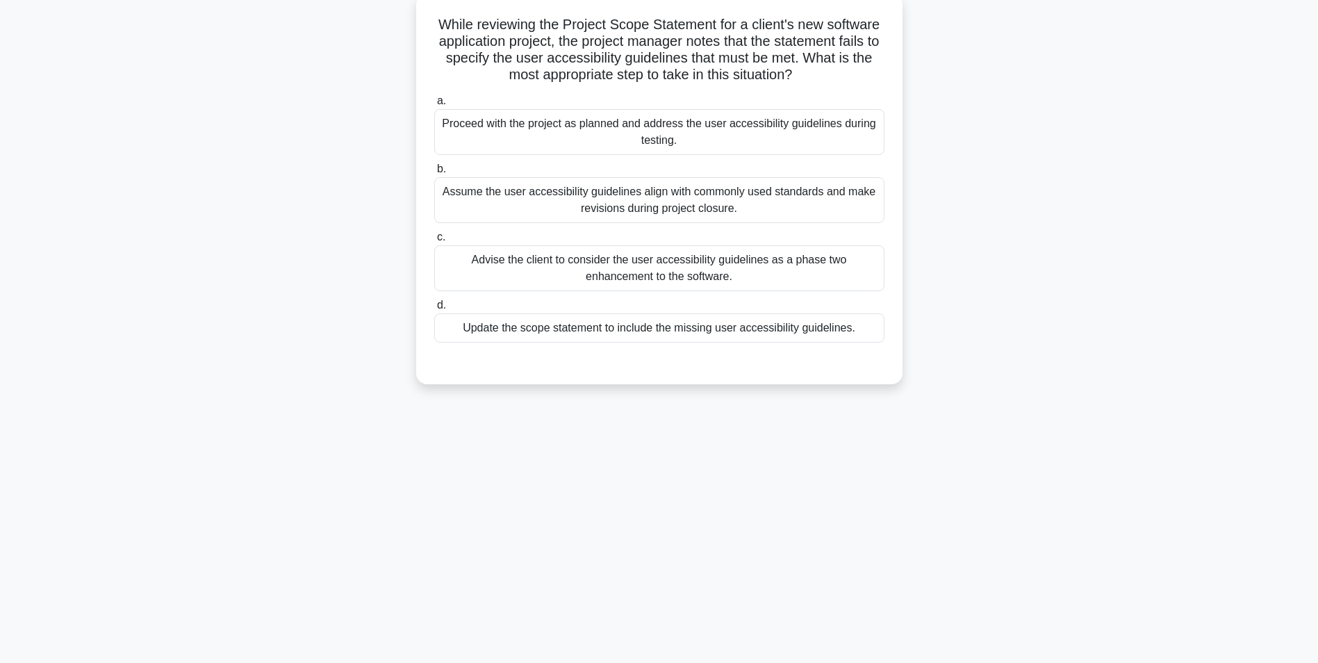
scroll to position [0, 0]
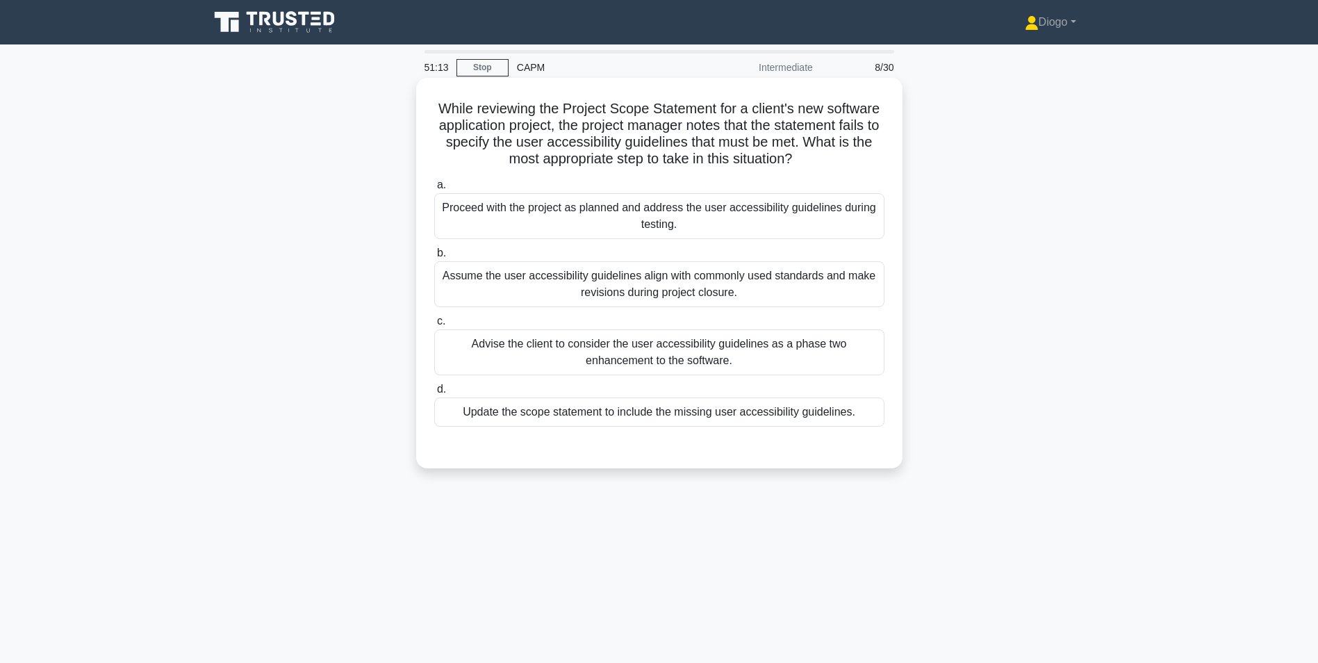
click at [827, 408] on div "Update the scope statement to include the missing user accessibility guidelines." at bounding box center [659, 411] width 450 height 29
click at [434, 394] on input "d. Update the scope statement to include the missing user accessibility guideli…" at bounding box center [434, 389] width 0 height 9
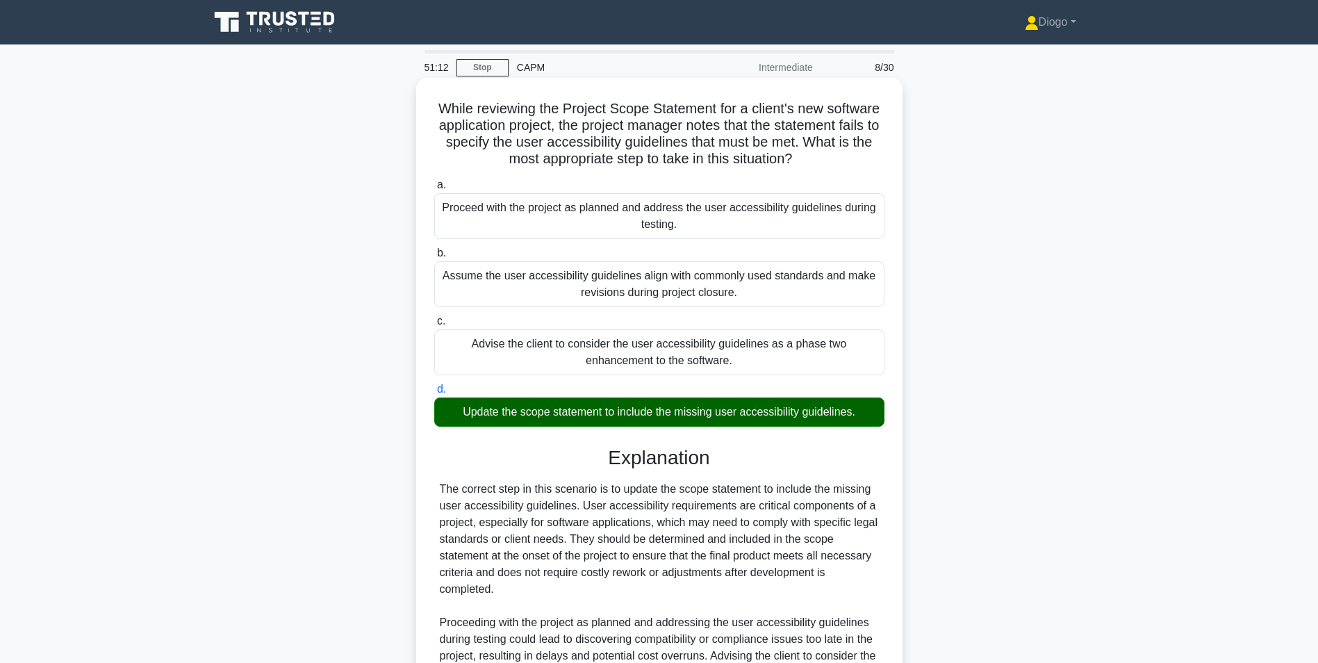
scroll to position [211, 0]
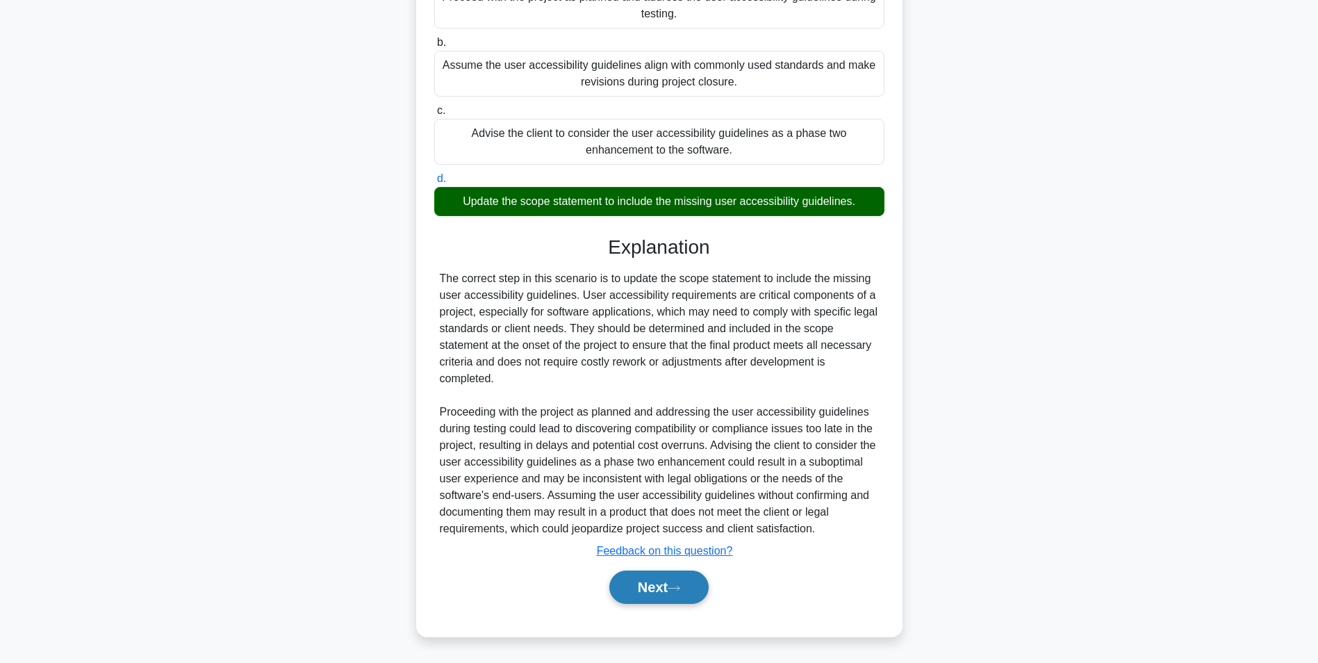
click at [680, 585] on icon at bounding box center [674, 588] width 13 height 8
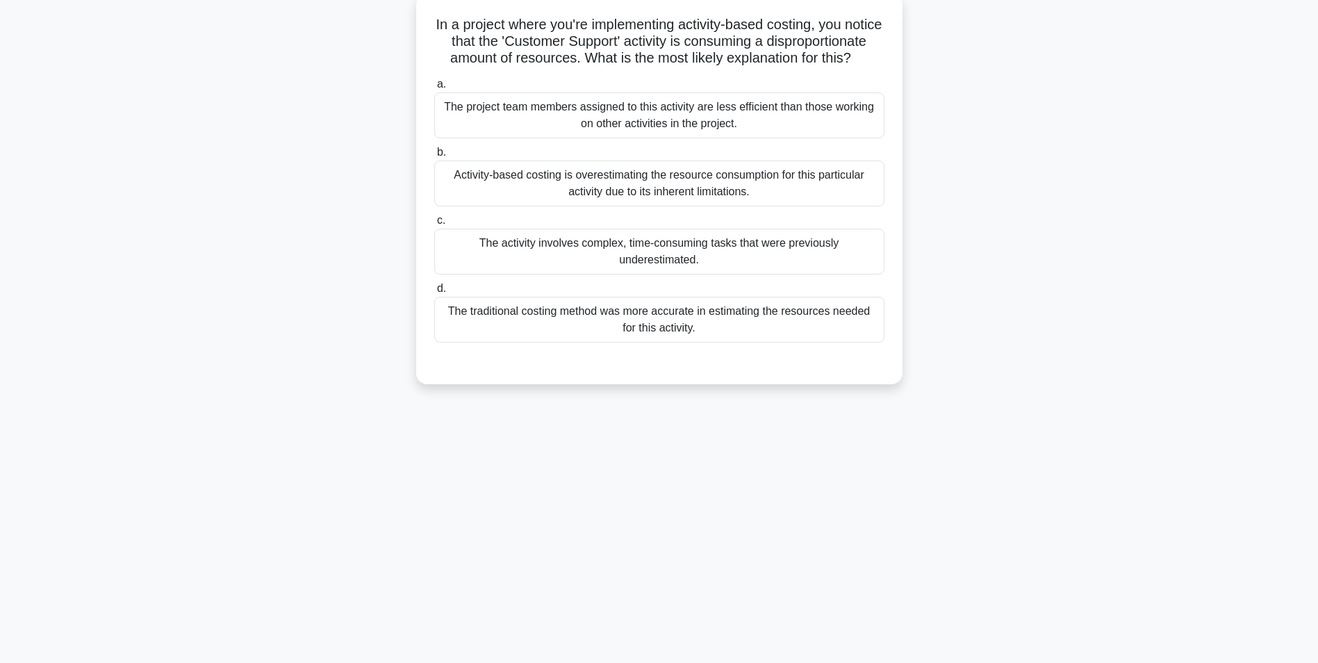
scroll to position [0, 0]
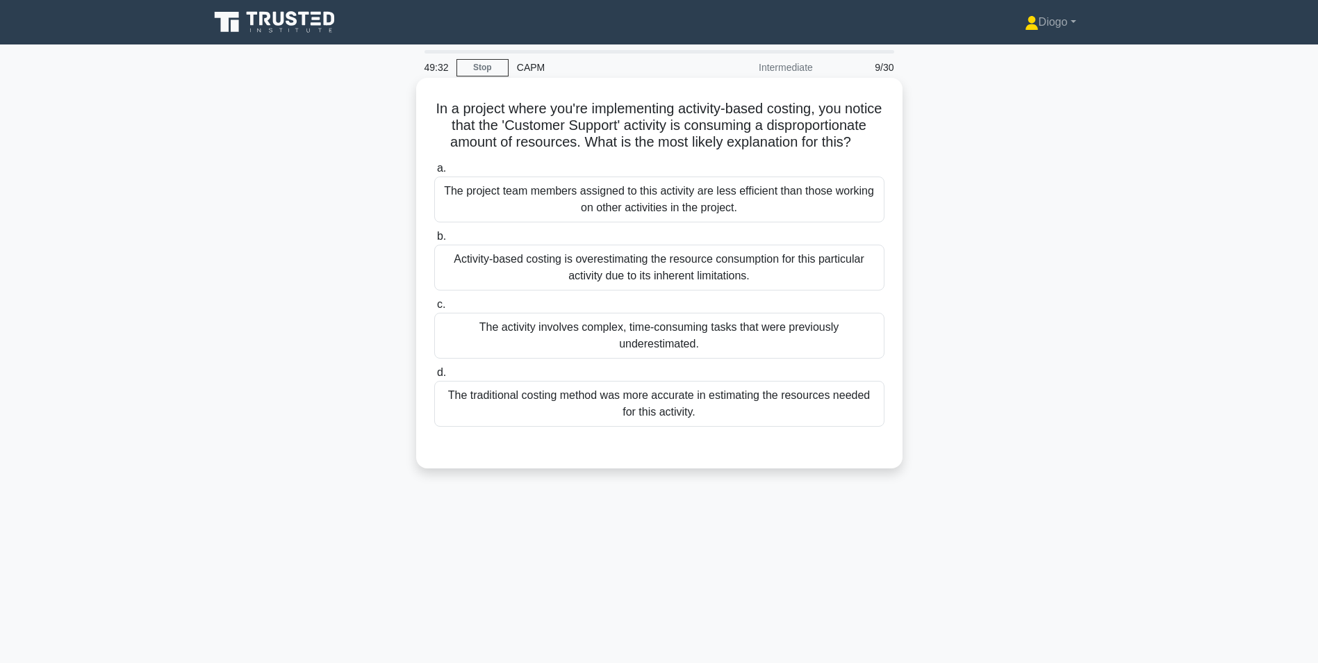
click at [809, 348] on div "The activity involves complex, time-consuming tasks that were previously undere…" at bounding box center [659, 336] width 450 height 46
click at [434, 309] on input "c. The activity involves complex, time-consuming tasks that were previously und…" at bounding box center [434, 304] width 0 height 9
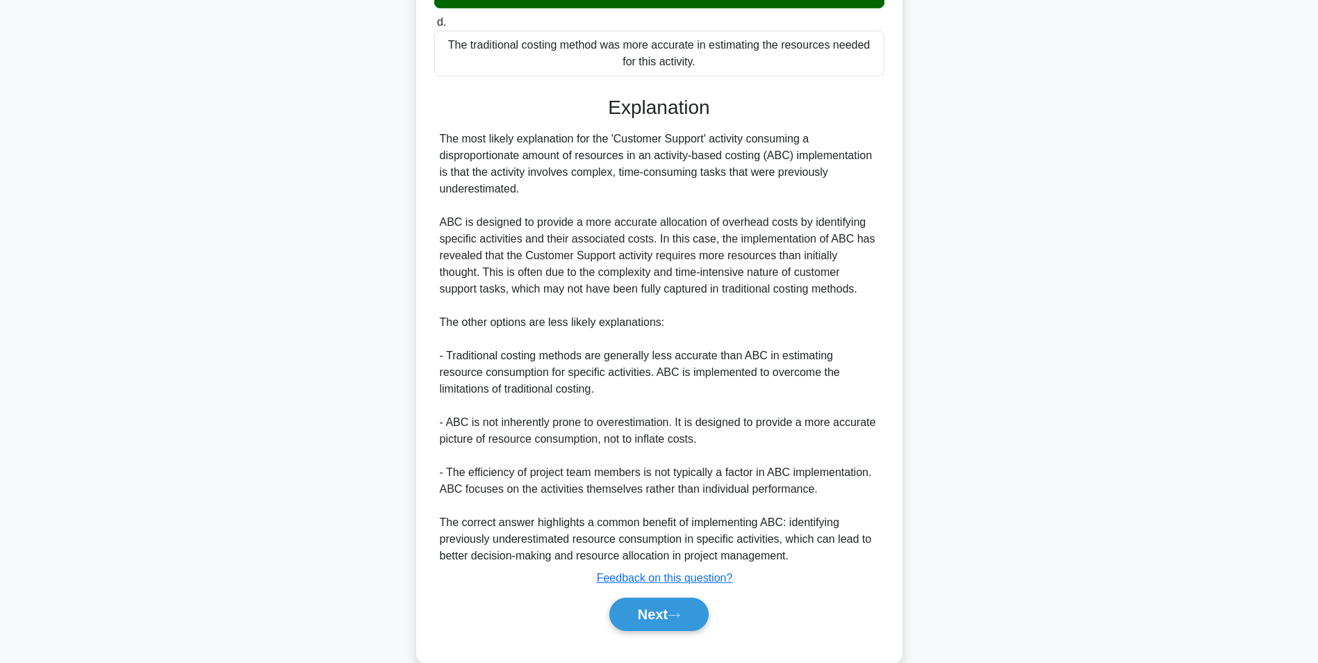
scroll to position [395, 0]
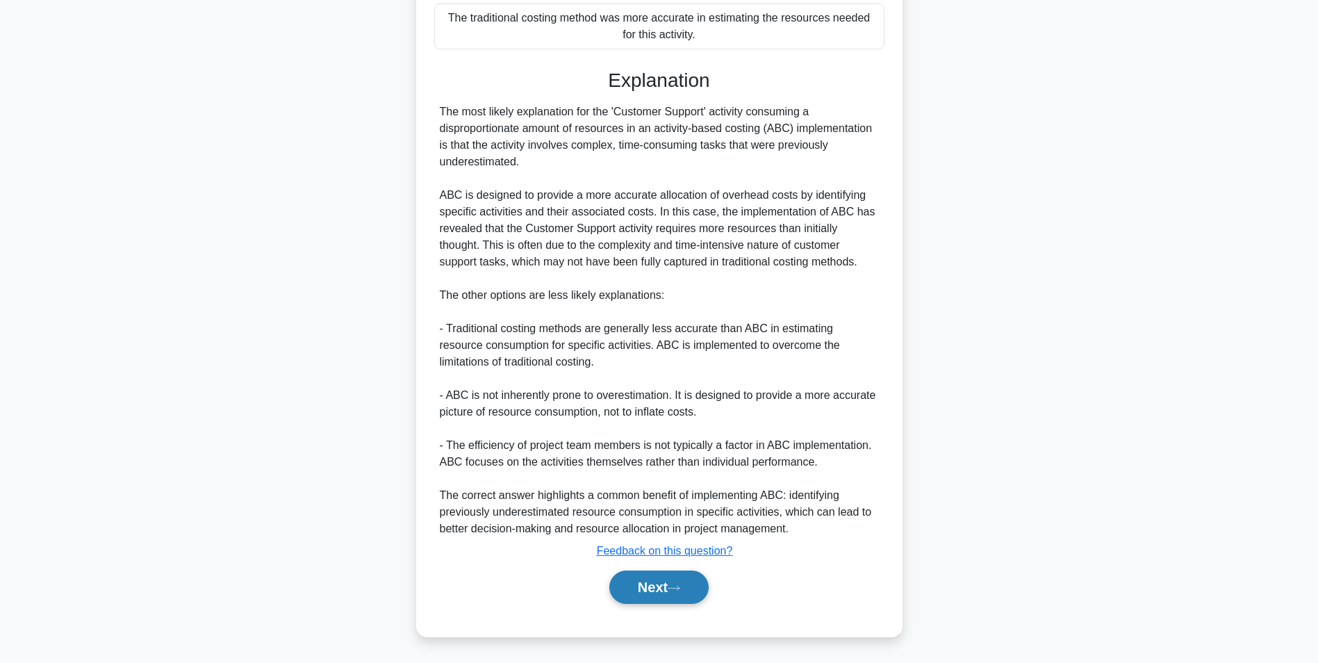
click at [666, 593] on button "Next" at bounding box center [658, 586] width 99 height 33
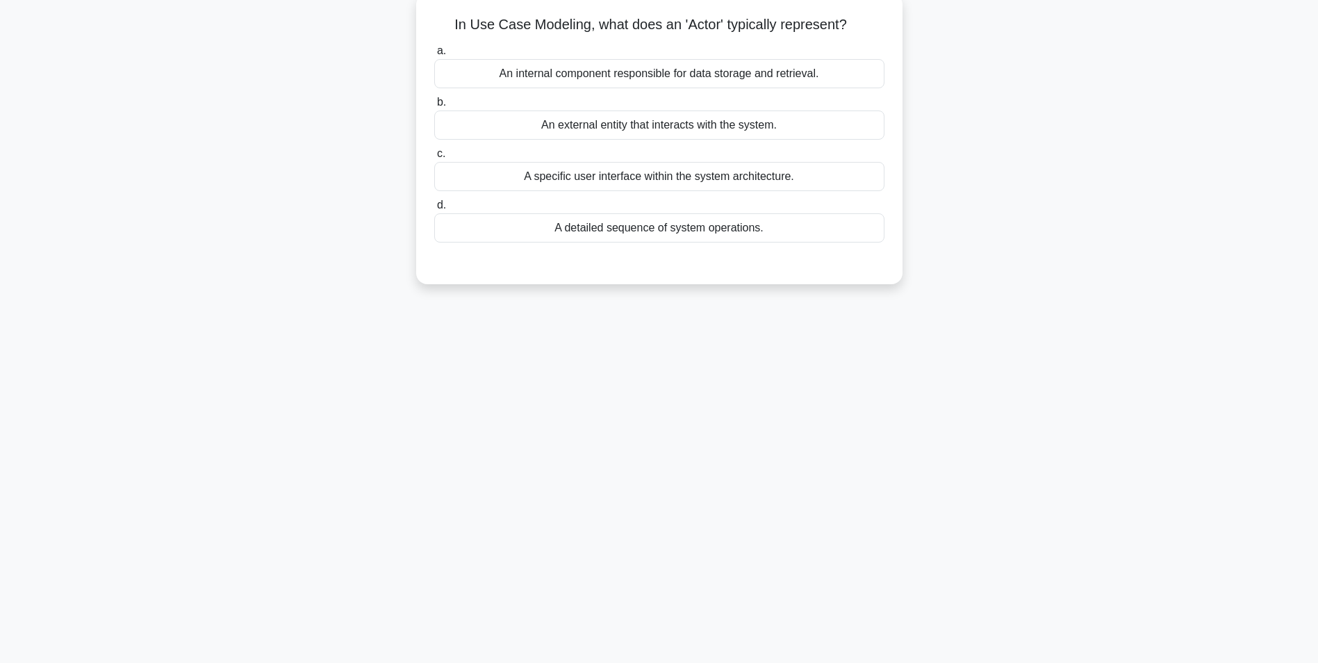
scroll to position [0, 0]
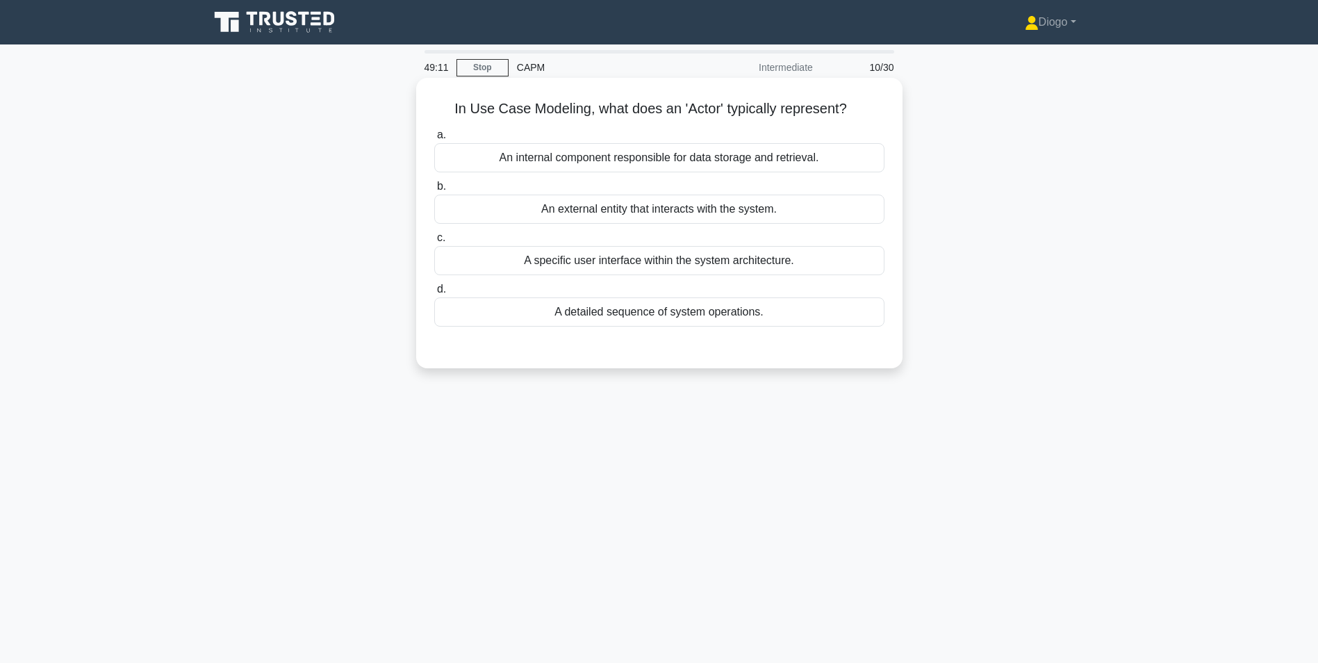
click at [837, 258] on div "A specific user interface within the system architecture." at bounding box center [659, 260] width 450 height 29
click at [434, 242] on input "c. A specific user interface within the system architecture." at bounding box center [434, 237] width 0 height 9
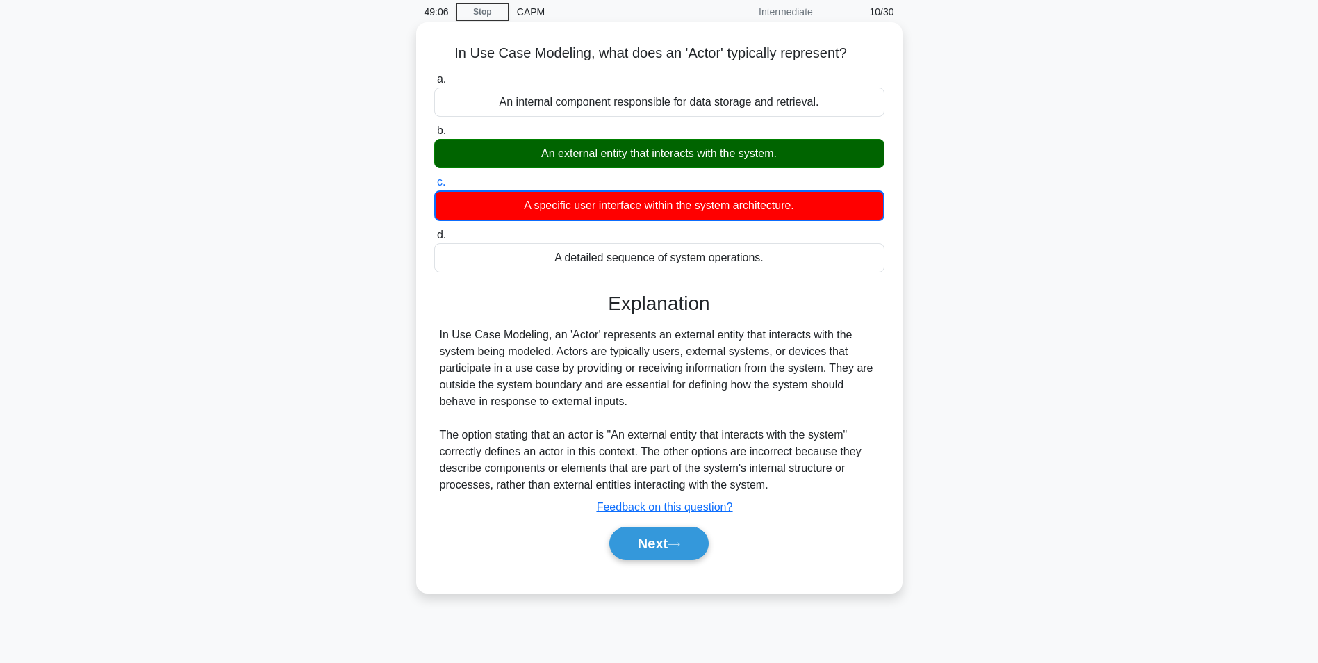
scroll to position [58, 0]
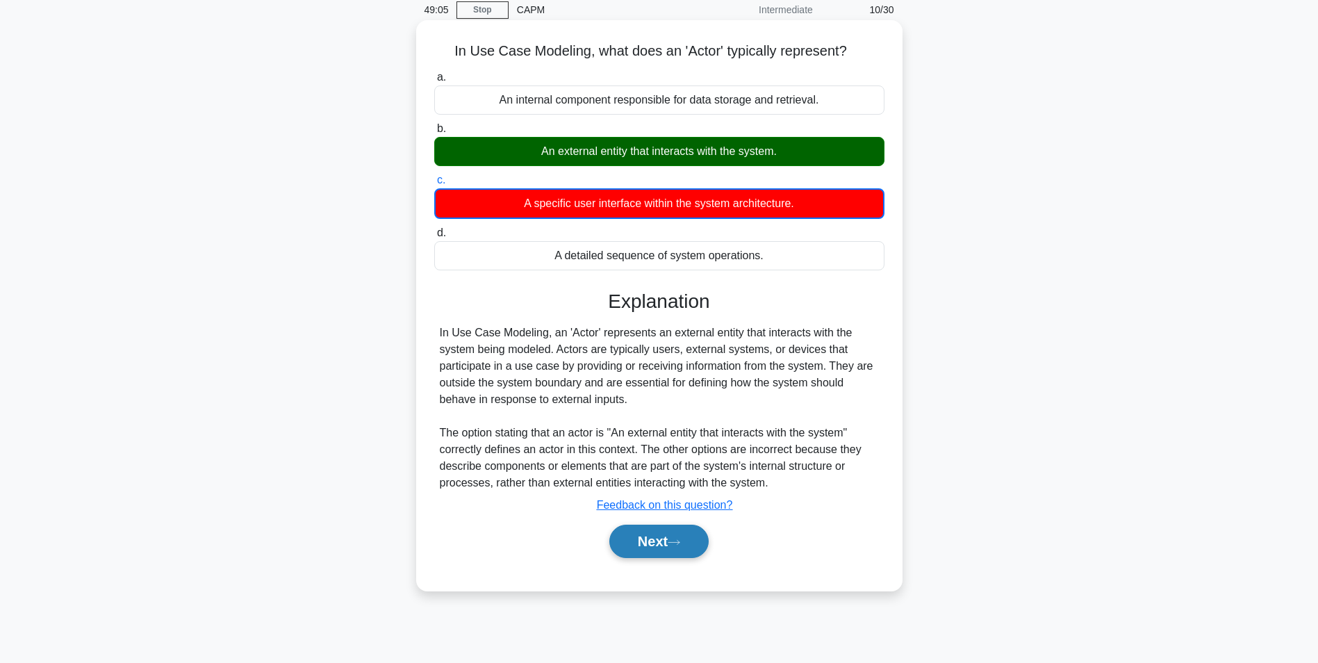
click at [661, 538] on button "Next" at bounding box center [658, 541] width 99 height 33
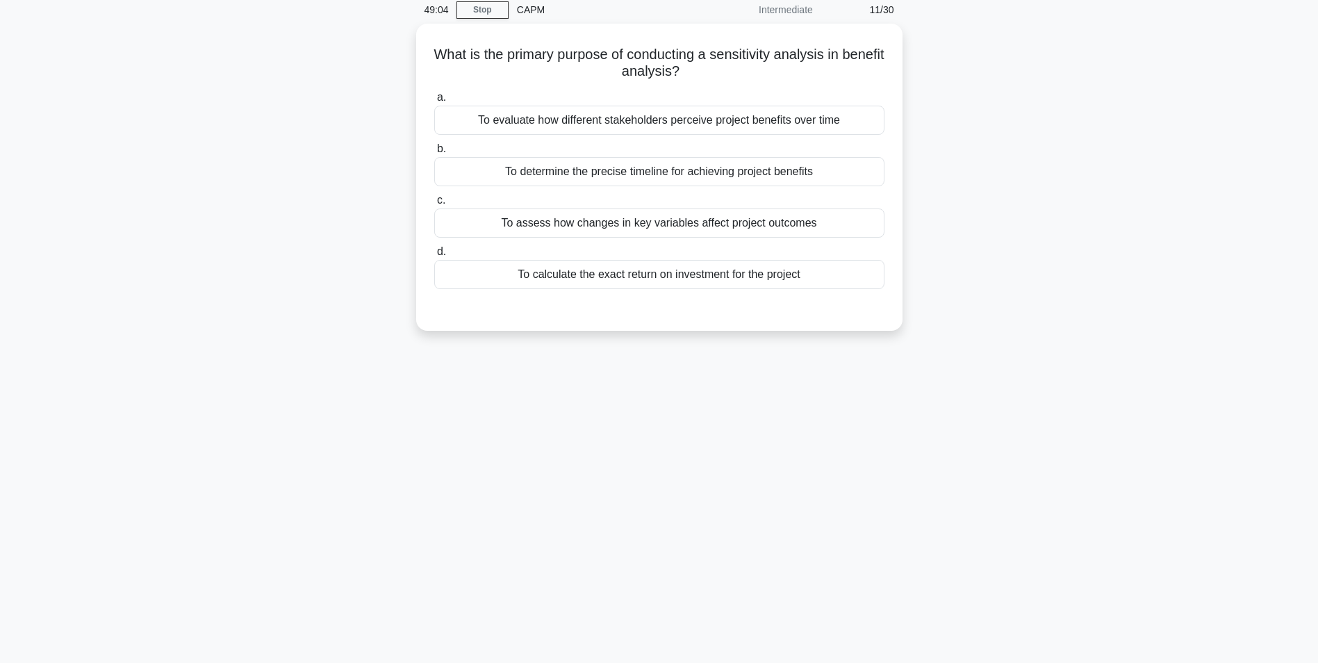
scroll to position [0, 0]
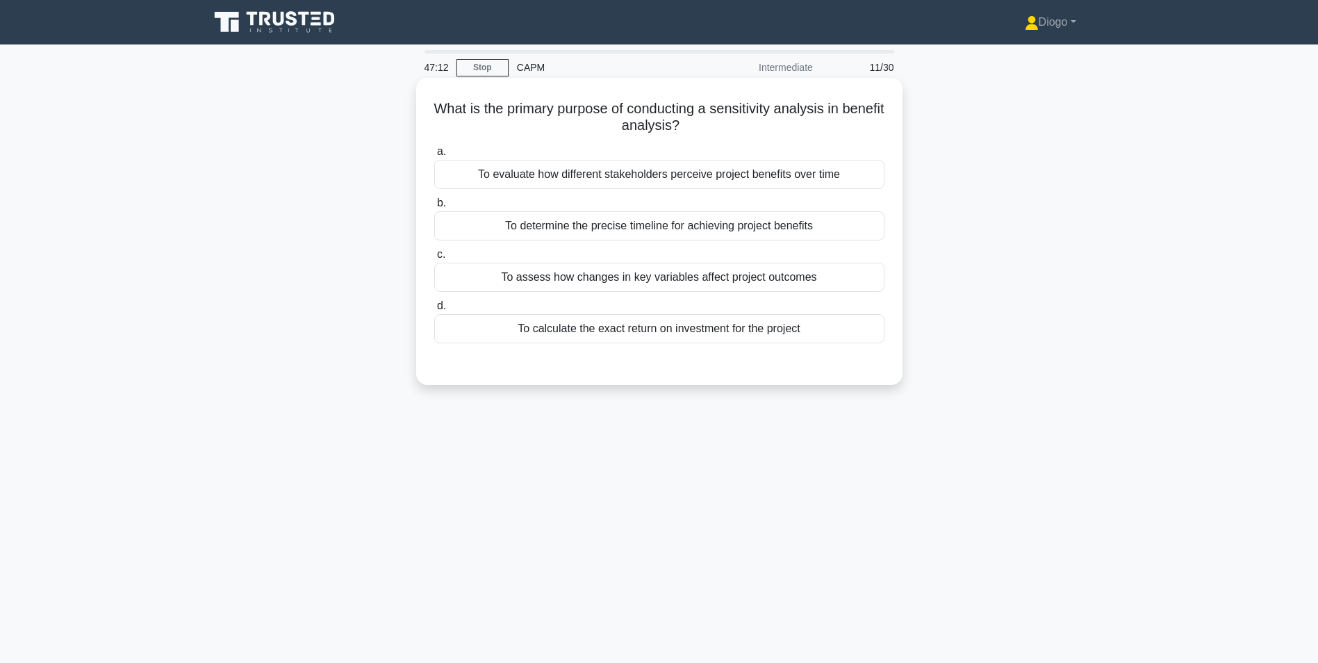
click at [766, 290] on div "To assess how changes in key variables affect project outcomes" at bounding box center [659, 277] width 450 height 29
click at [434, 259] on input "c. To assess how changes in key variables affect project outcomes" at bounding box center [434, 254] width 0 height 9
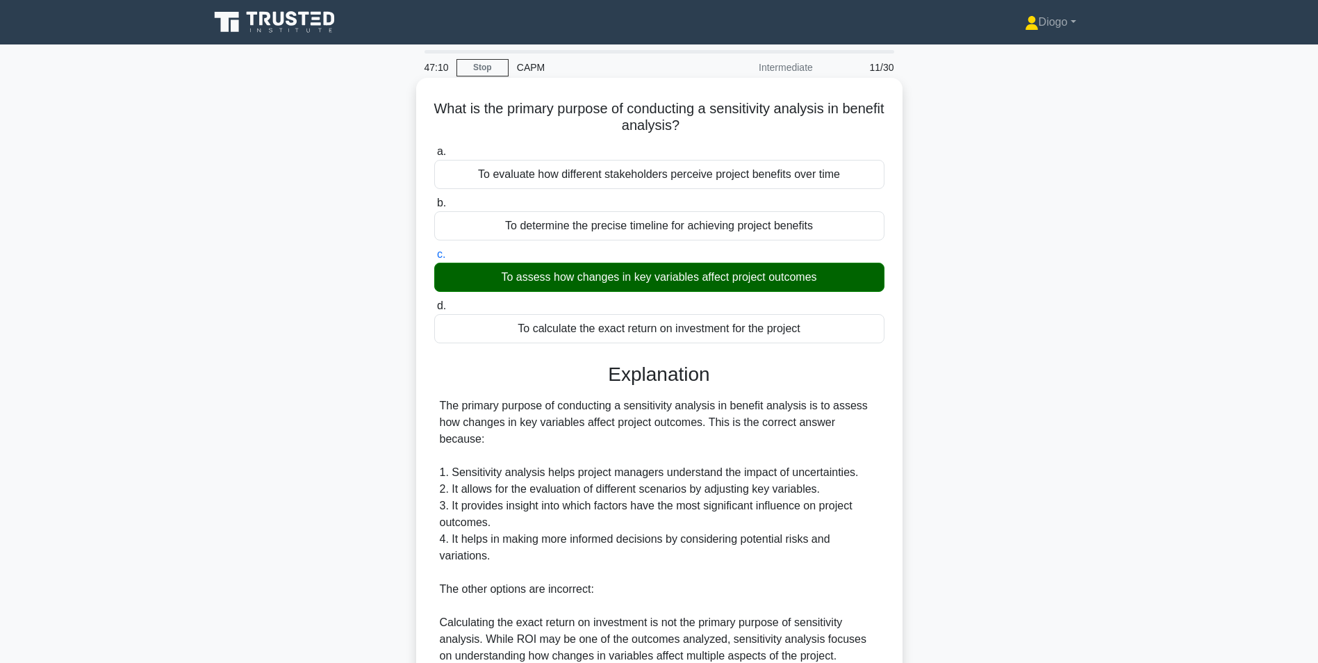
scroll to position [245, 0]
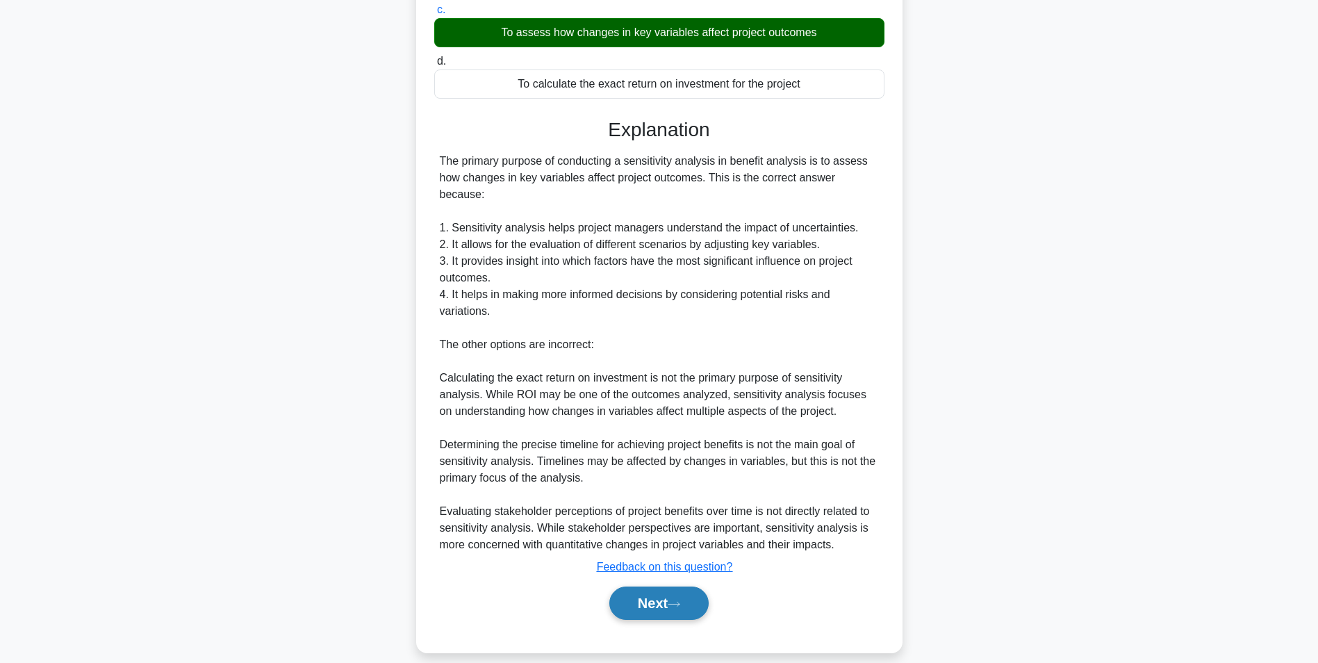
click at [666, 602] on button "Next" at bounding box center [658, 602] width 99 height 33
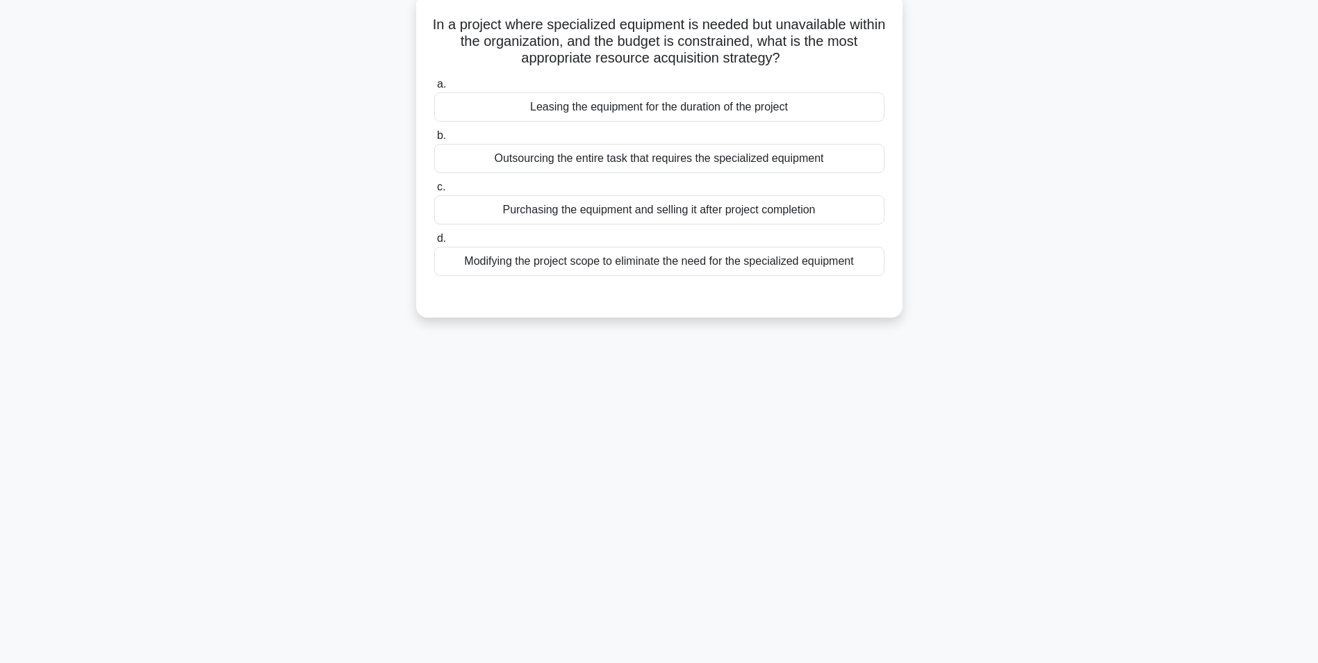
scroll to position [0, 0]
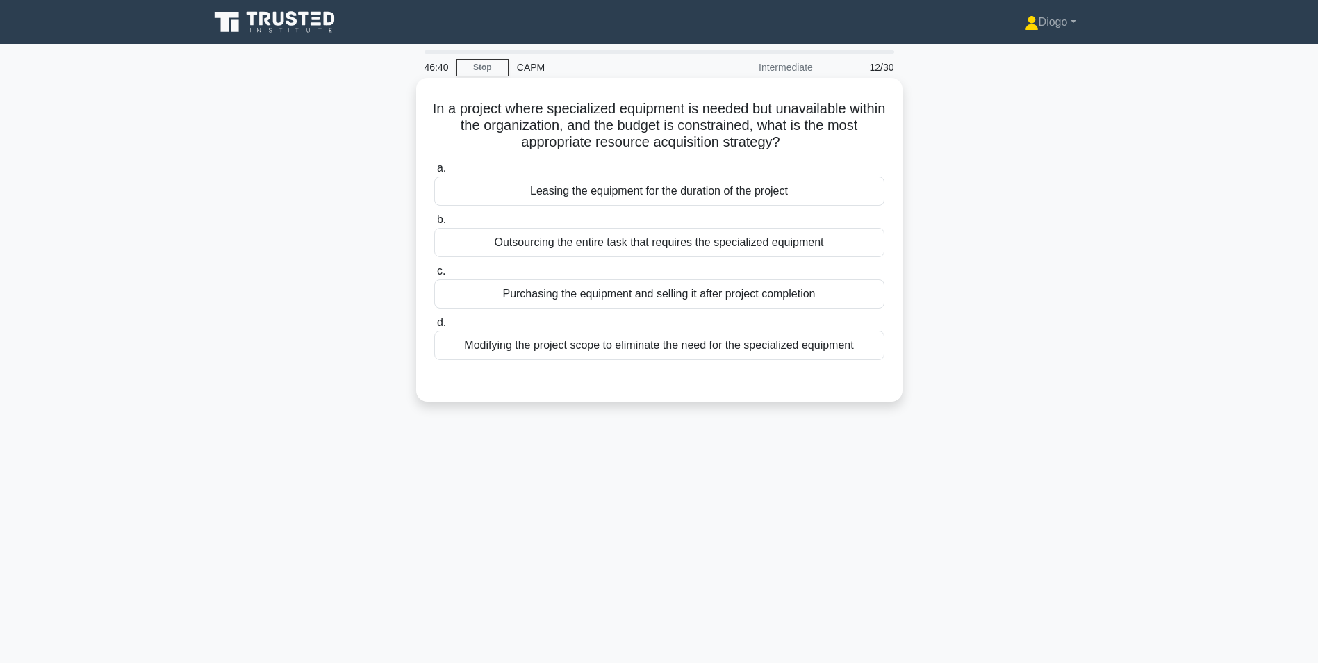
click at [850, 192] on div "Leasing the equipment for the duration of the project" at bounding box center [659, 190] width 450 height 29
click at [434, 173] on input "a. Leasing the equipment for the duration of the project" at bounding box center [434, 168] width 0 height 9
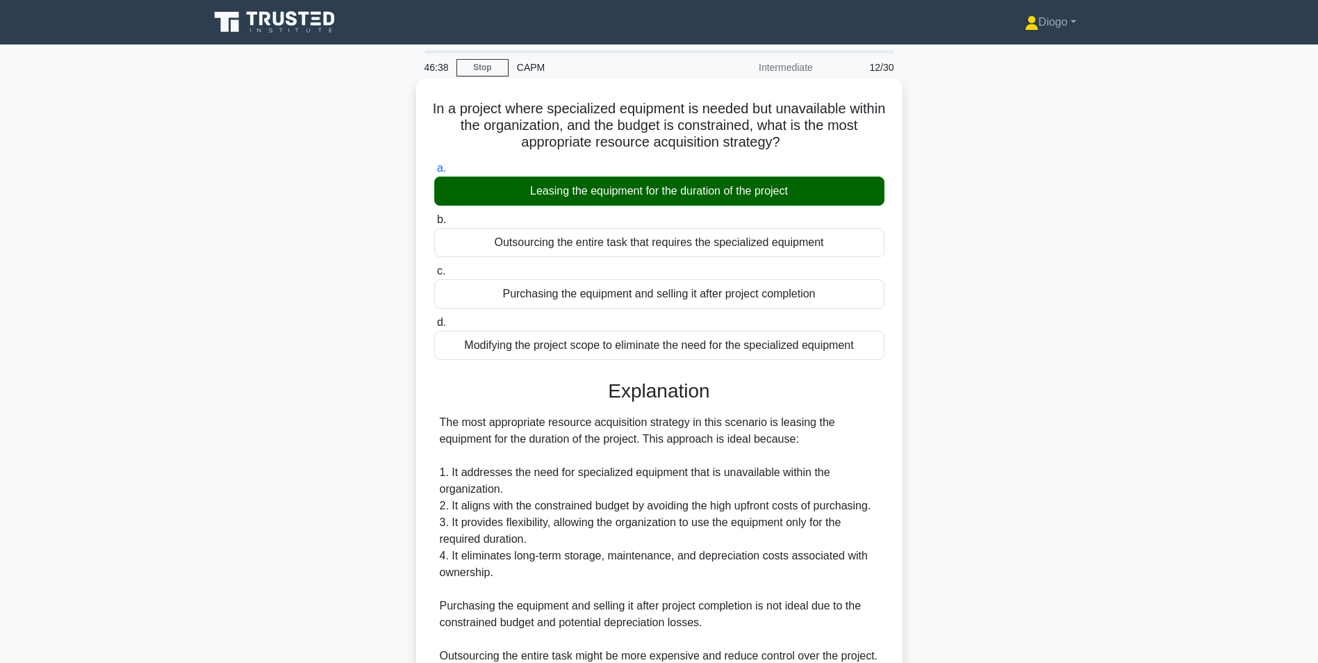
scroll to position [245, 0]
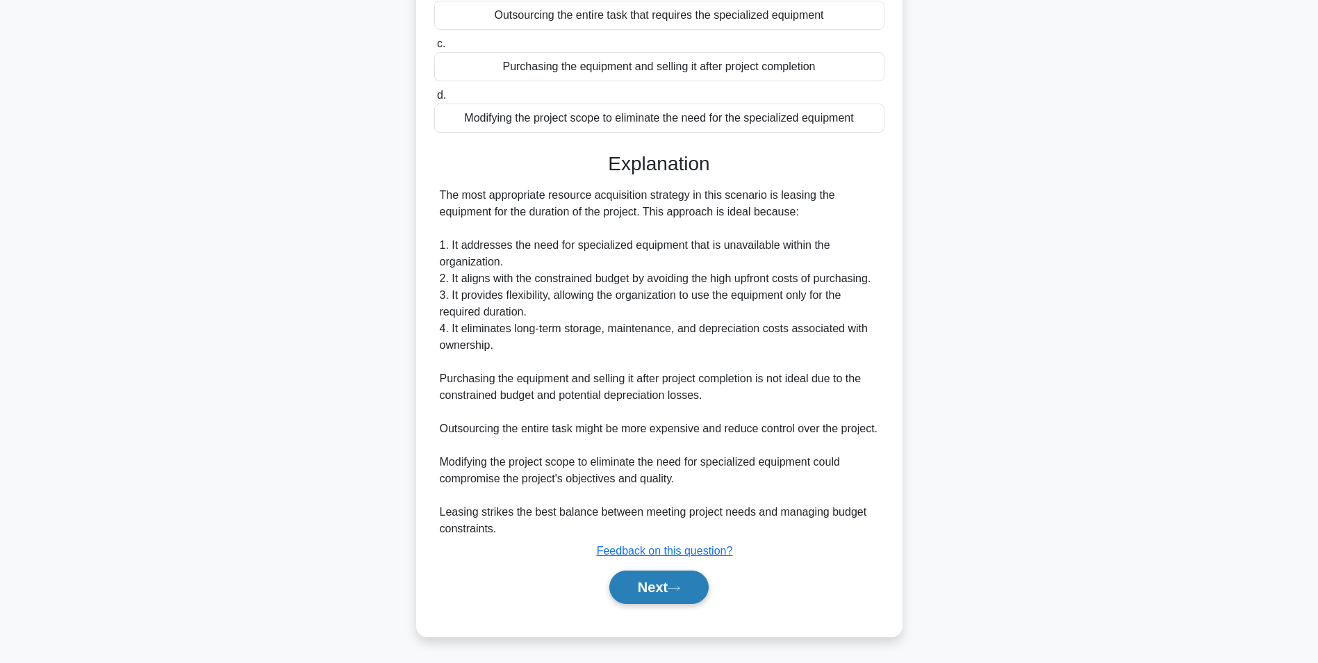
click at [676, 600] on button "Next" at bounding box center [658, 586] width 99 height 33
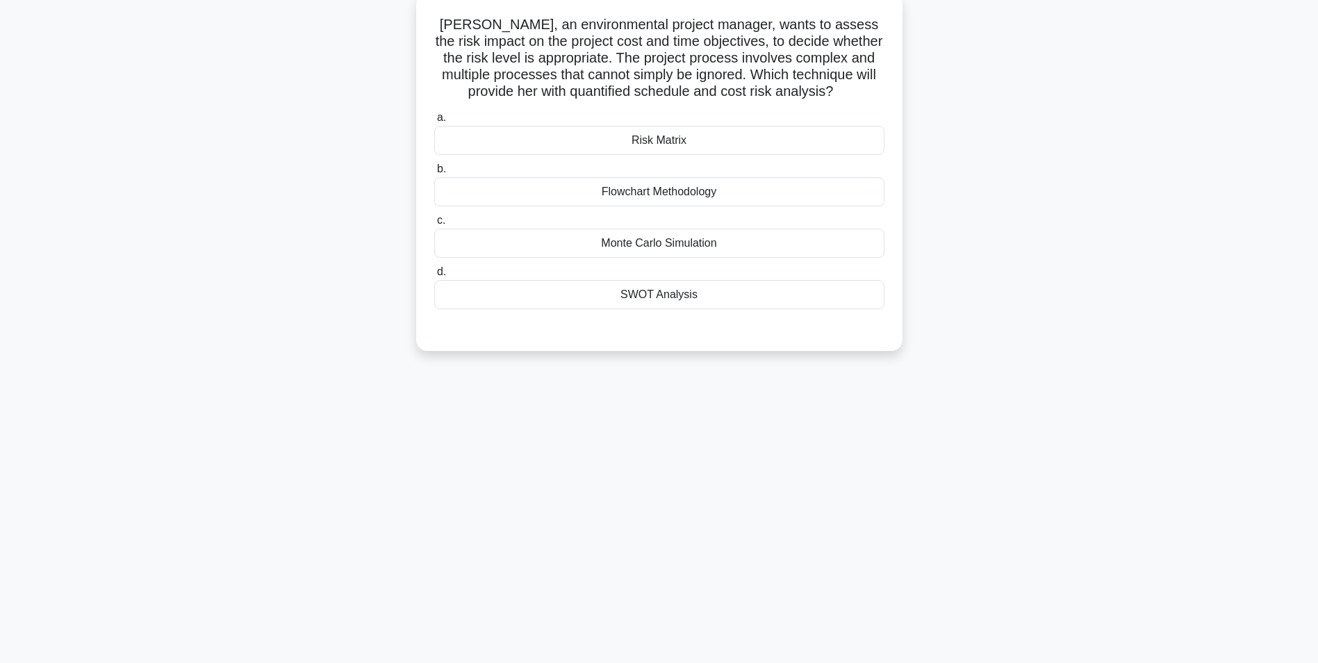
scroll to position [0, 0]
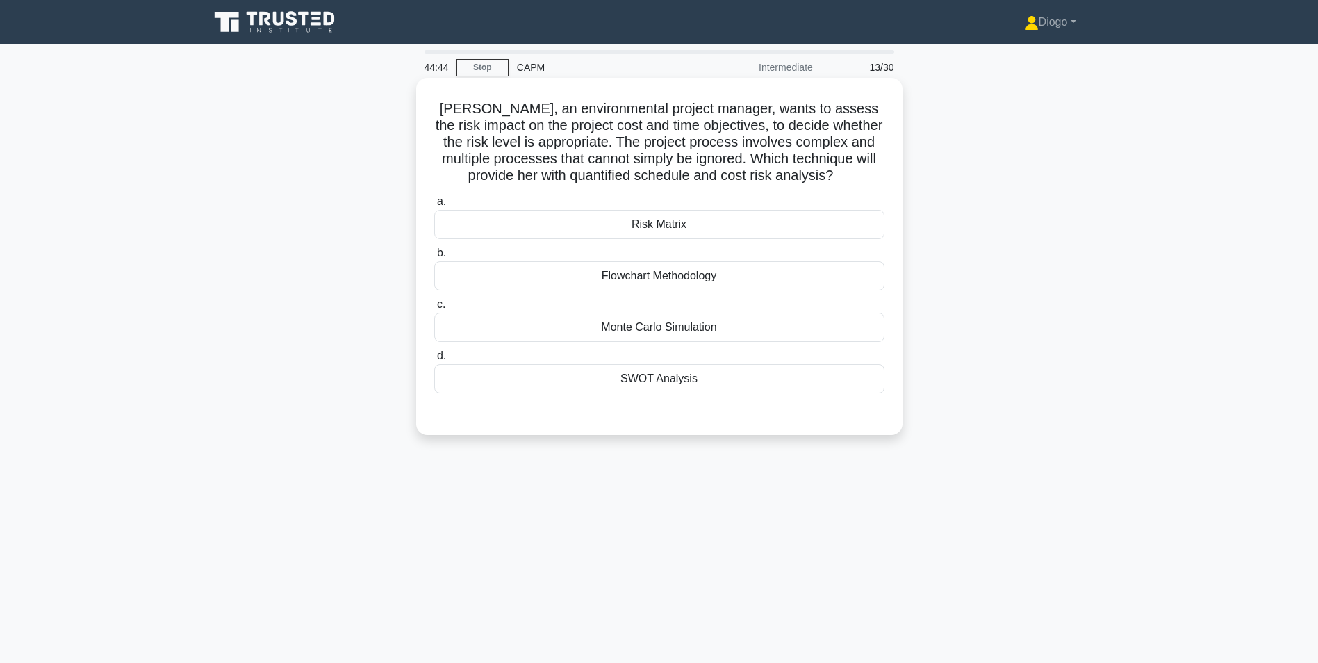
click at [729, 320] on div "Monte Carlo Simulation" at bounding box center [659, 327] width 450 height 29
click at [434, 309] on input "c. Monte Carlo Simulation" at bounding box center [434, 304] width 0 height 9
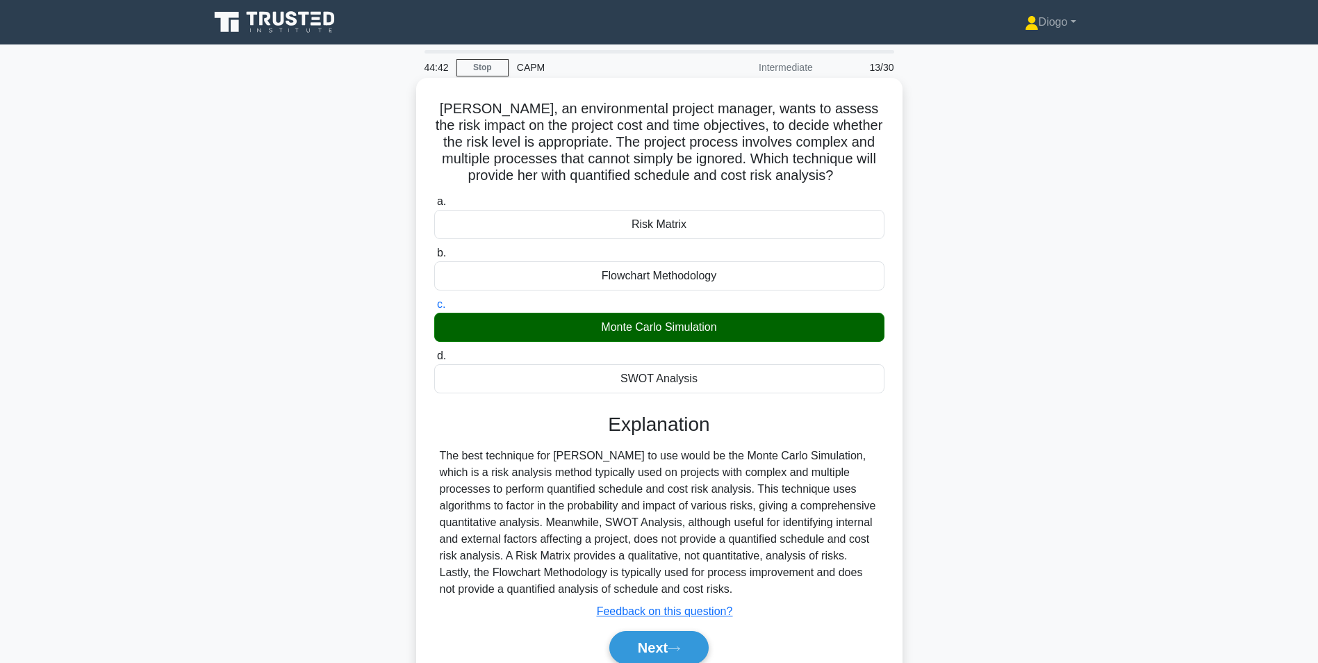
scroll to position [88, 0]
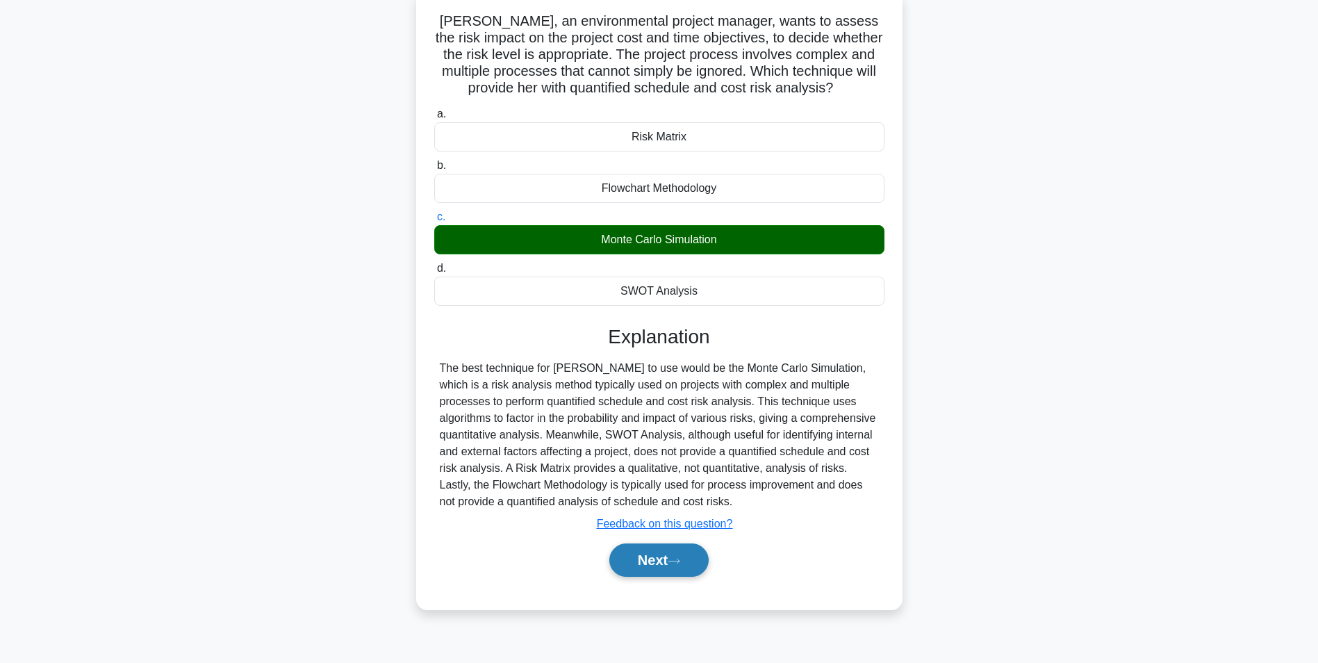
click at [683, 553] on button "Next" at bounding box center [658, 559] width 99 height 33
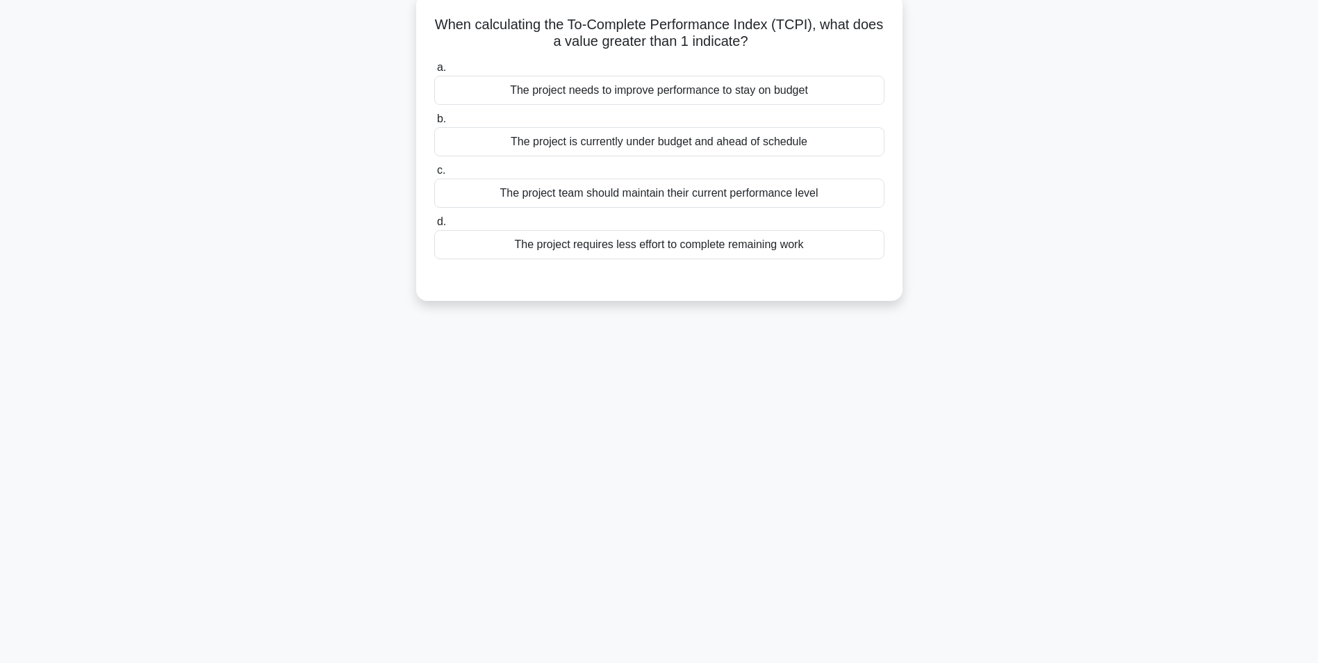
scroll to position [0, 0]
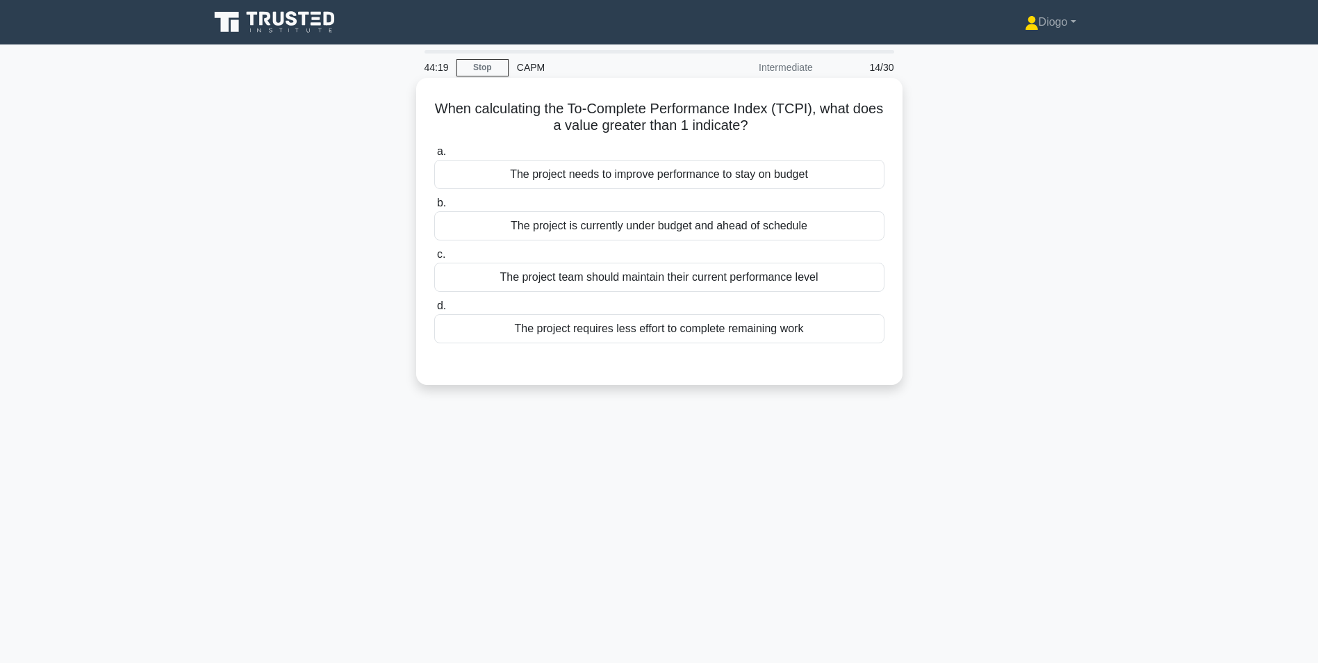
click at [764, 174] on div "The project needs to improve performance to stay on budget" at bounding box center [659, 174] width 450 height 29
click at [434, 156] on input "a. The project needs to improve performance to stay on budget" at bounding box center [434, 151] width 0 height 9
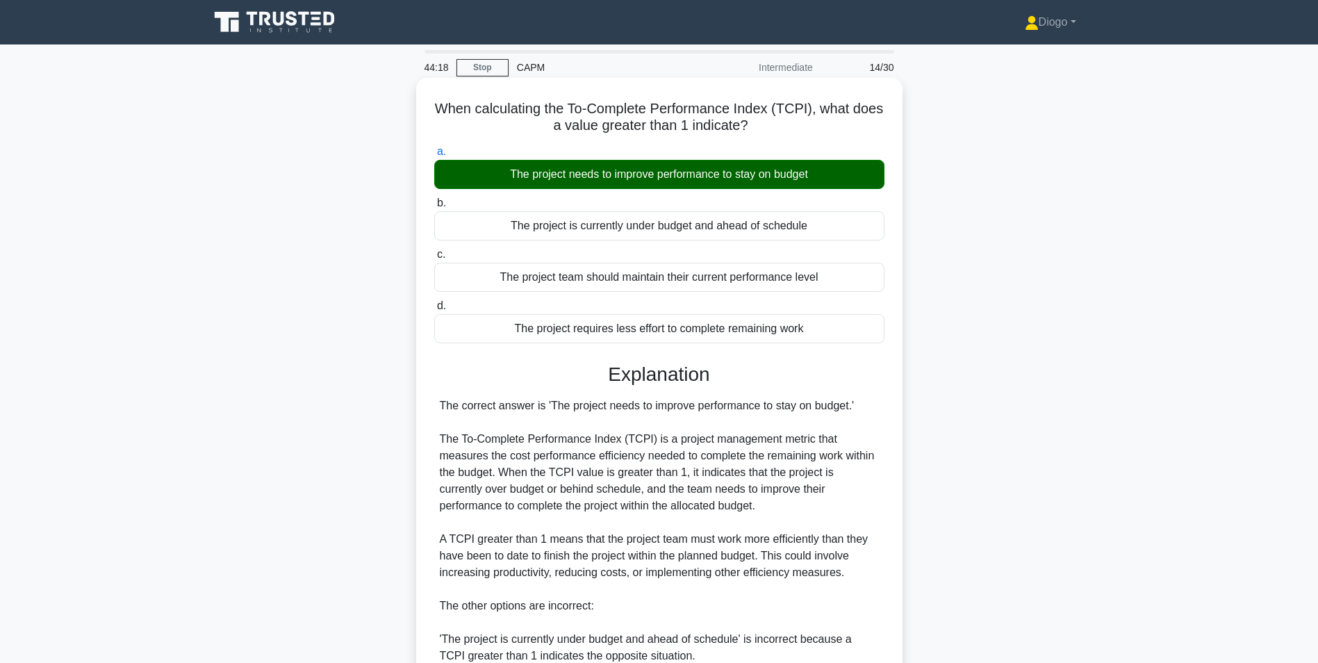
scroll to position [228, 0]
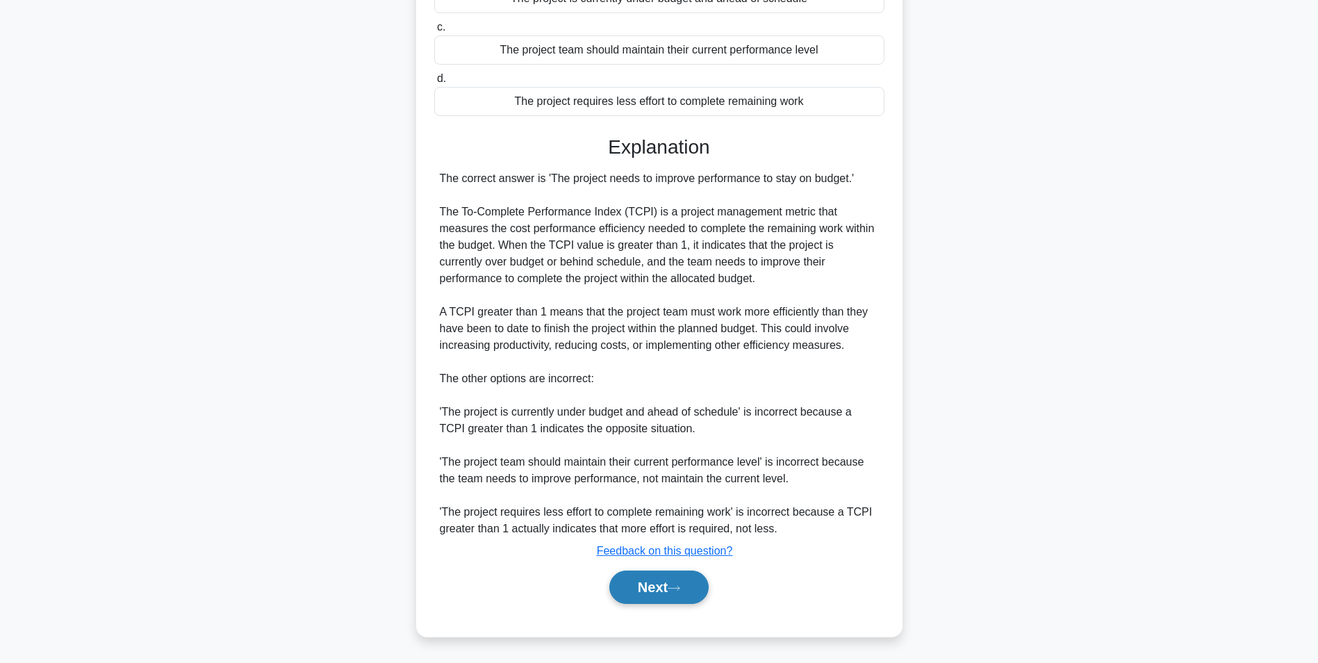
click at [681, 597] on button "Next" at bounding box center [658, 586] width 99 height 33
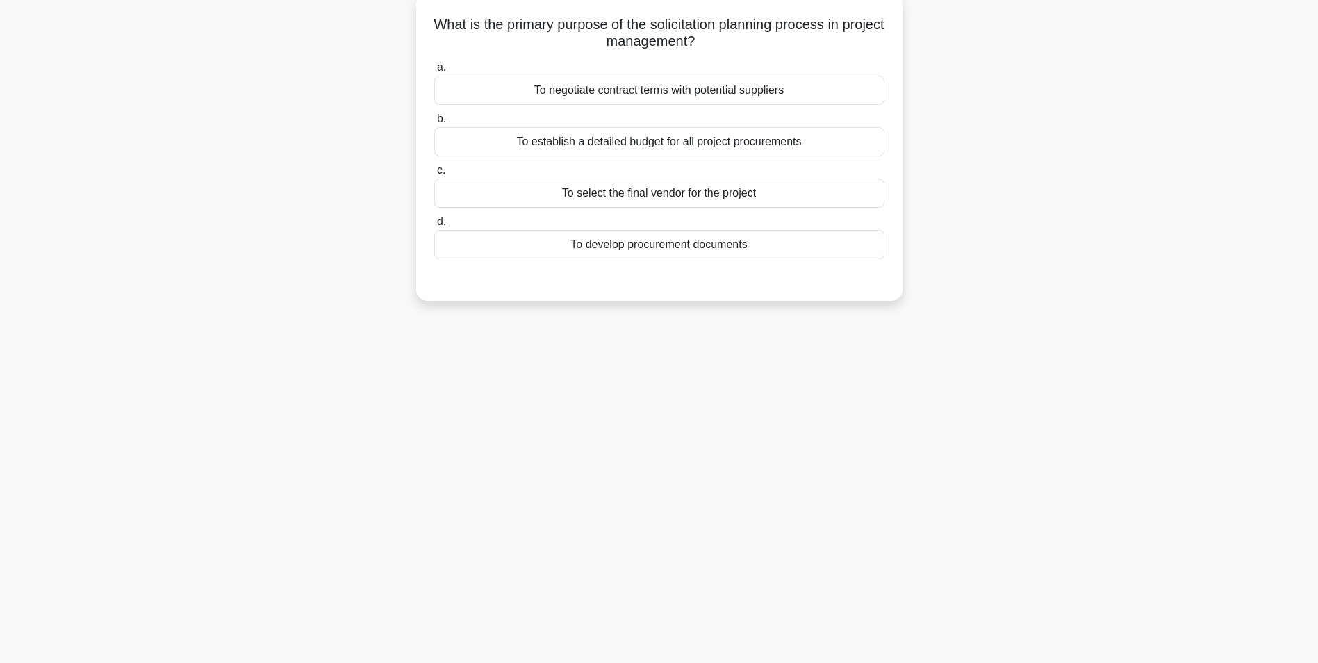
scroll to position [0, 0]
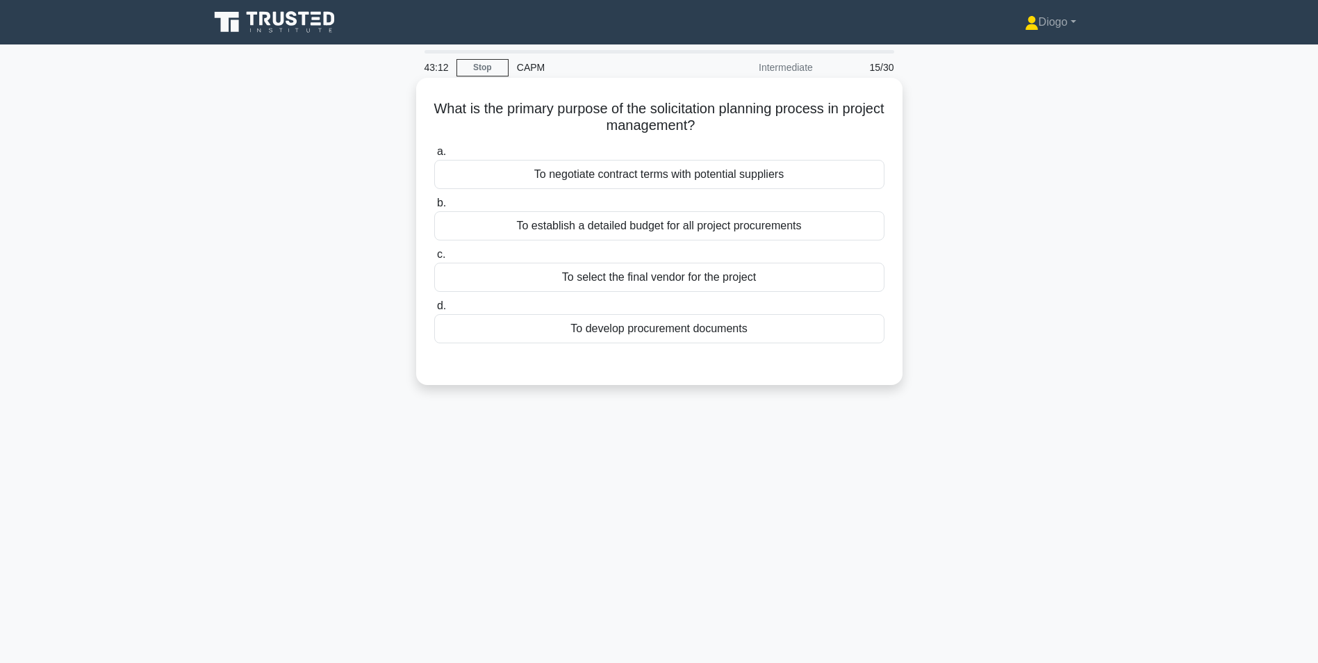
click at [835, 227] on div "To establish a detailed budget for all project procurements" at bounding box center [659, 225] width 450 height 29
click at [434, 208] on input "b. To establish a detailed budget for all project procurements" at bounding box center [434, 203] width 0 height 9
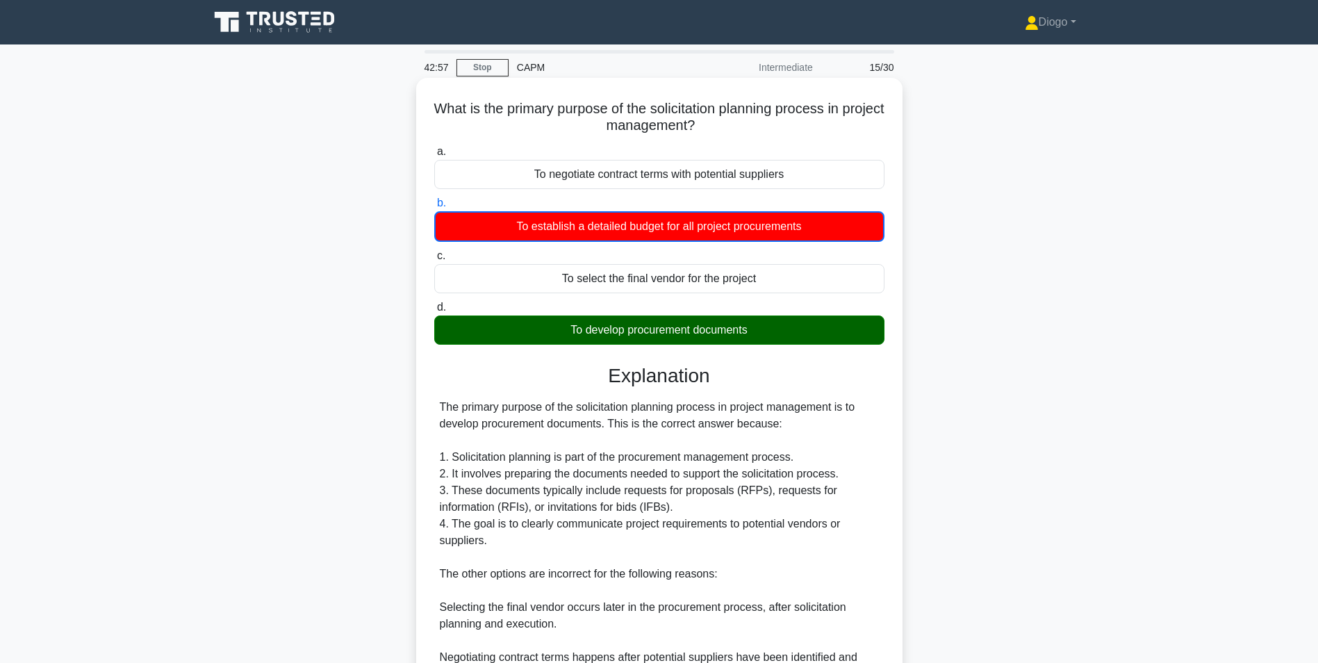
scroll to position [263, 0]
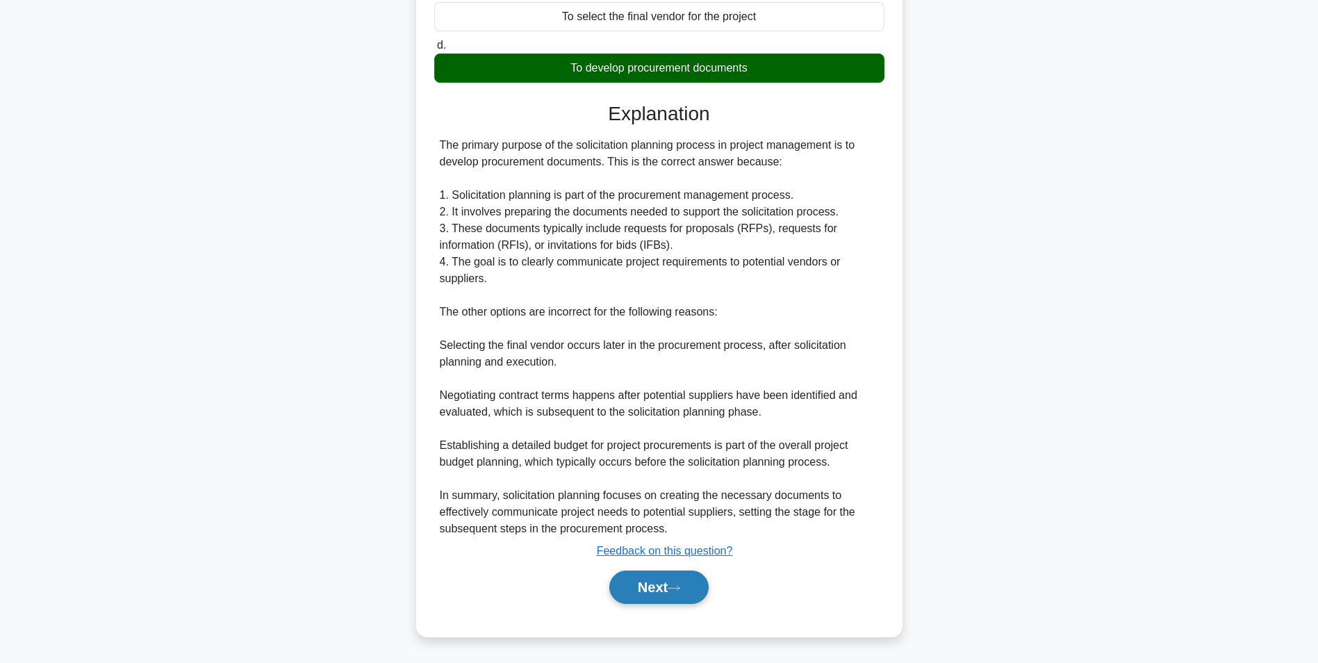
click at [709, 588] on button "Next" at bounding box center [658, 586] width 99 height 33
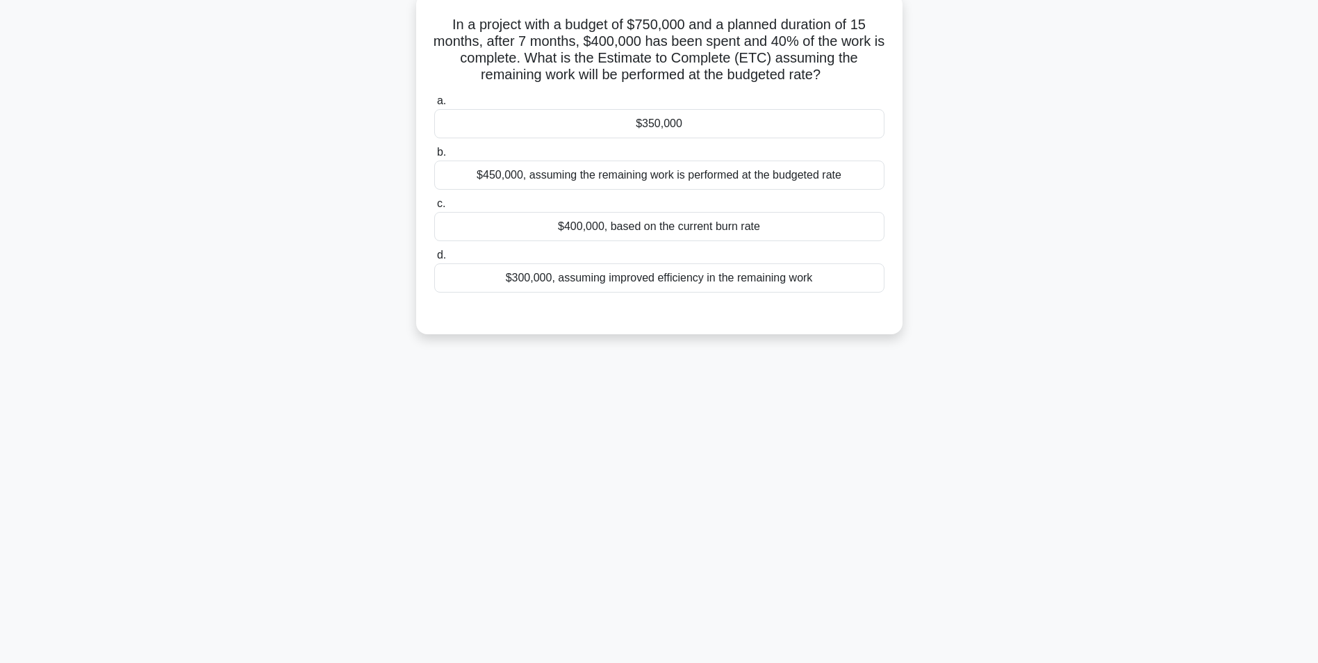
scroll to position [0, 0]
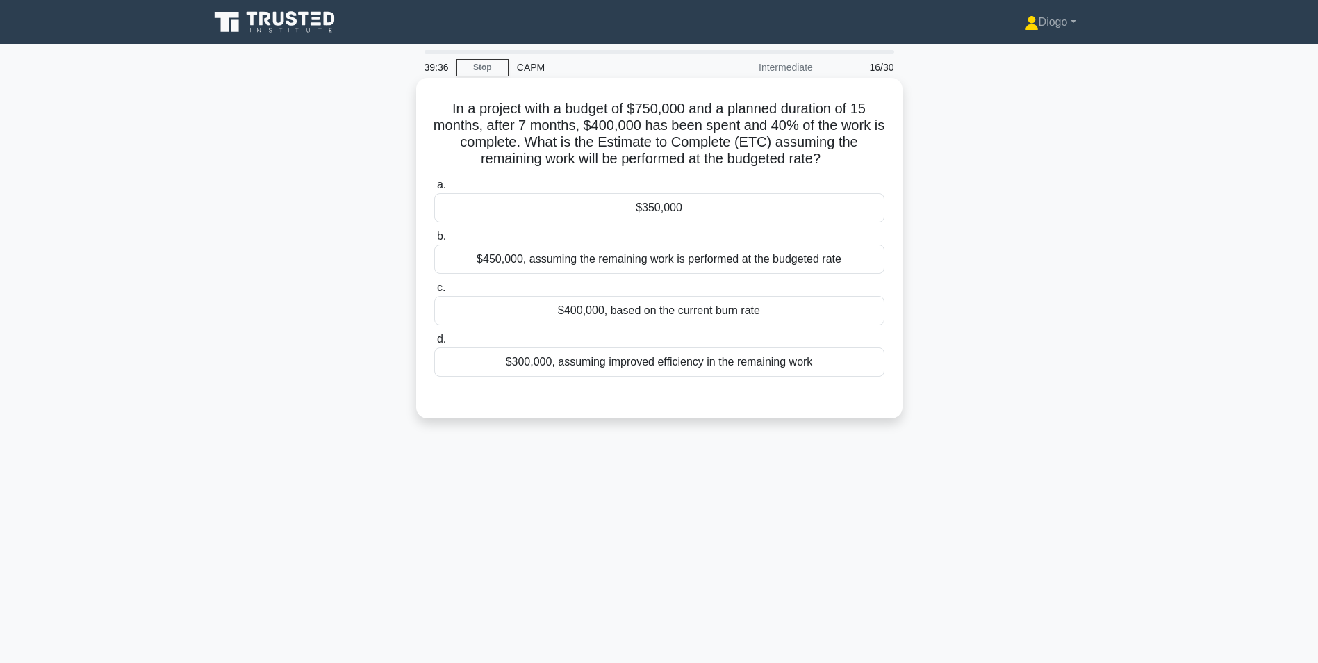
click at [776, 318] on div "$400,000, based on the current burn rate" at bounding box center [659, 310] width 450 height 29
click at [434, 293] on input "c. $400,000, based on the current burn rate" at bounding box center [434, 287] width 0 height 9
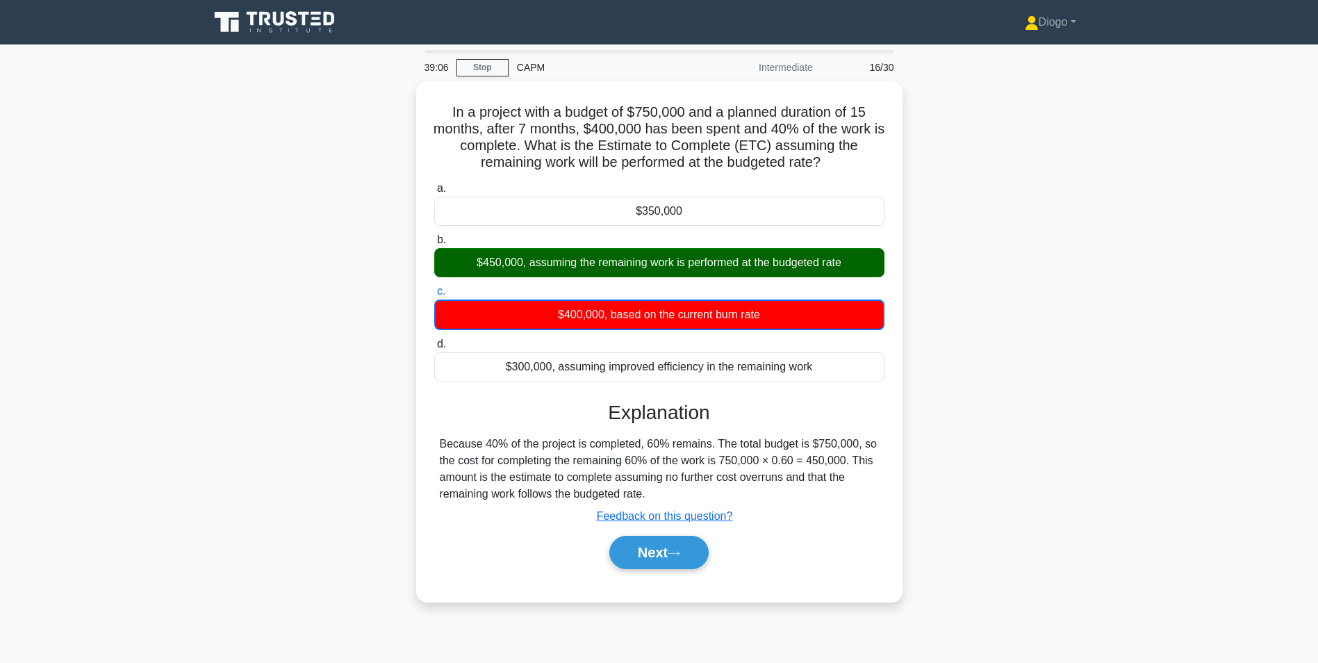
drag, startPoint x: 668, startPoint y: 493, endPoint x: 393, endPoint y: 445, distance: 280.1
click at [393, 445] on div "In a project with a budget of $750,000 and a planned duration of 15 months, aft…" at bounding box center [659, 349] width 917 height 537
copy div "Because 40% of the project is completed, 60% remains. The total budget is $750,…"
click at [999, 440] on div "In a project with a budget of $750,000 and a planned duration of 15 months, aft…" at bounding box center [659, 349] width 917 height 537
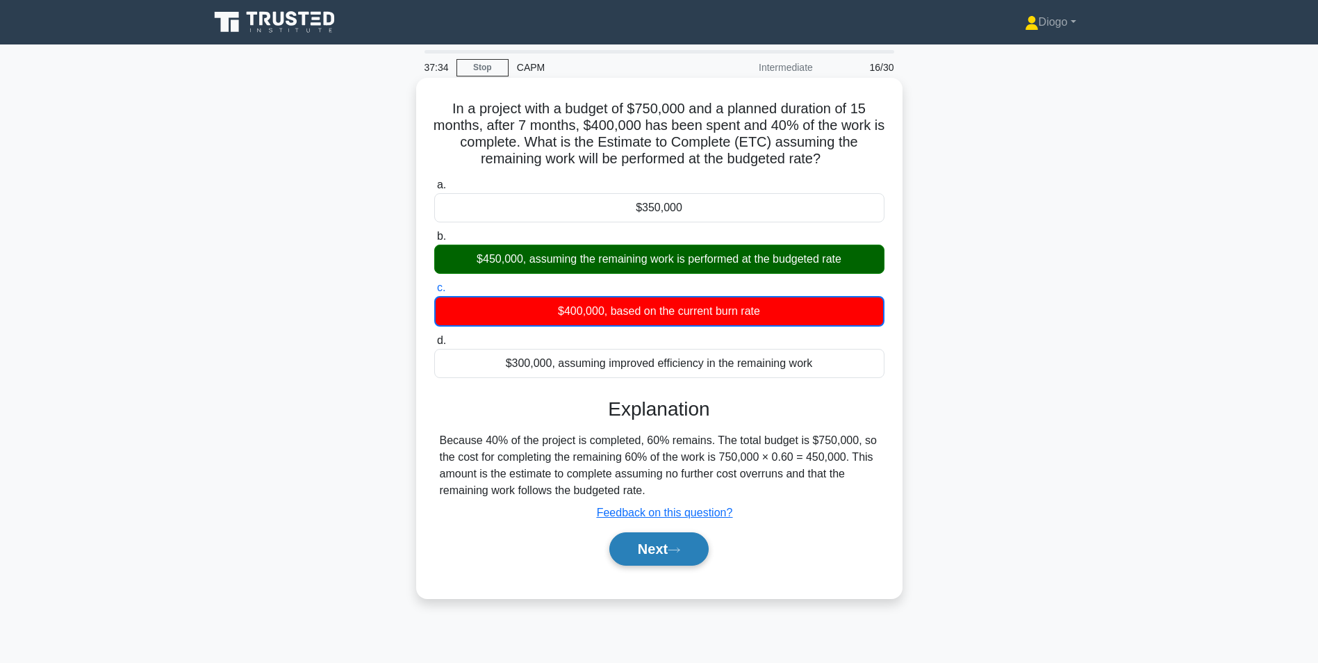
click at [685, 559] on button "Next" at bounding box center [658, 548] width 99 height 33
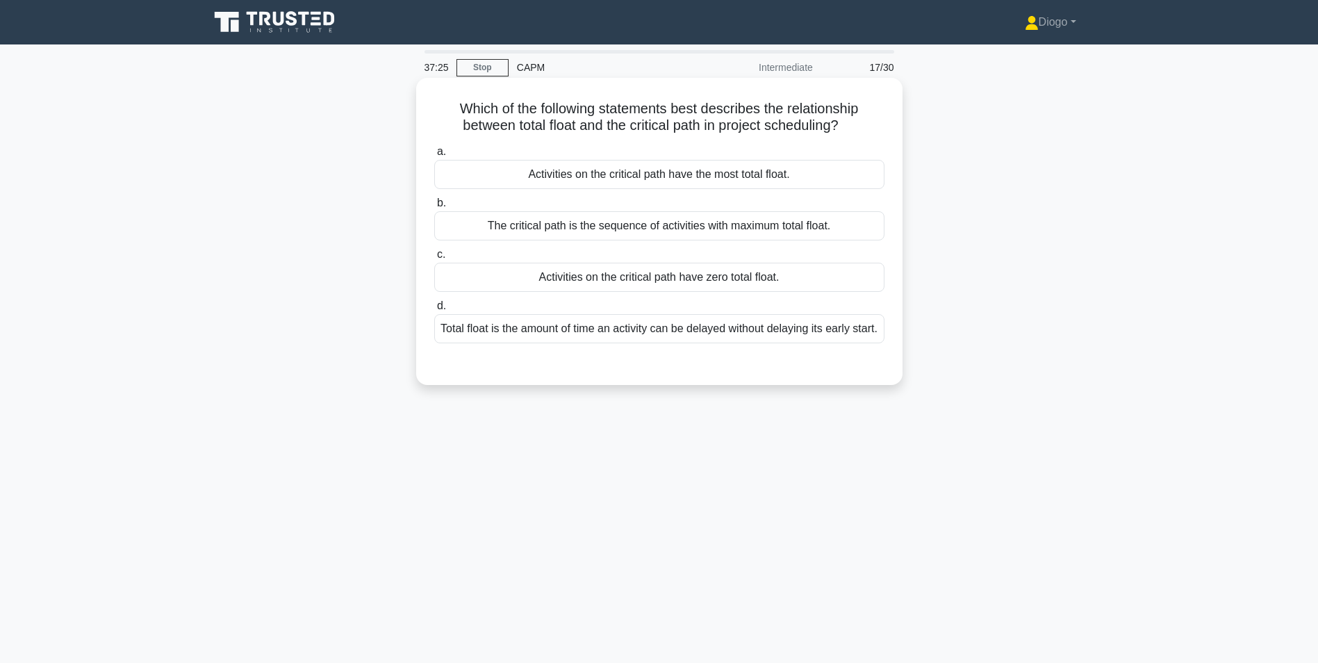
click at [695, 285] on div "Activities on the critical path have zero total float." at bounding box center [659, 277] width 450 height 29
click at [434, 259] on input "c. Activities on the critical path have zero total float." at bounding box center [434, 254] width 0 height 9
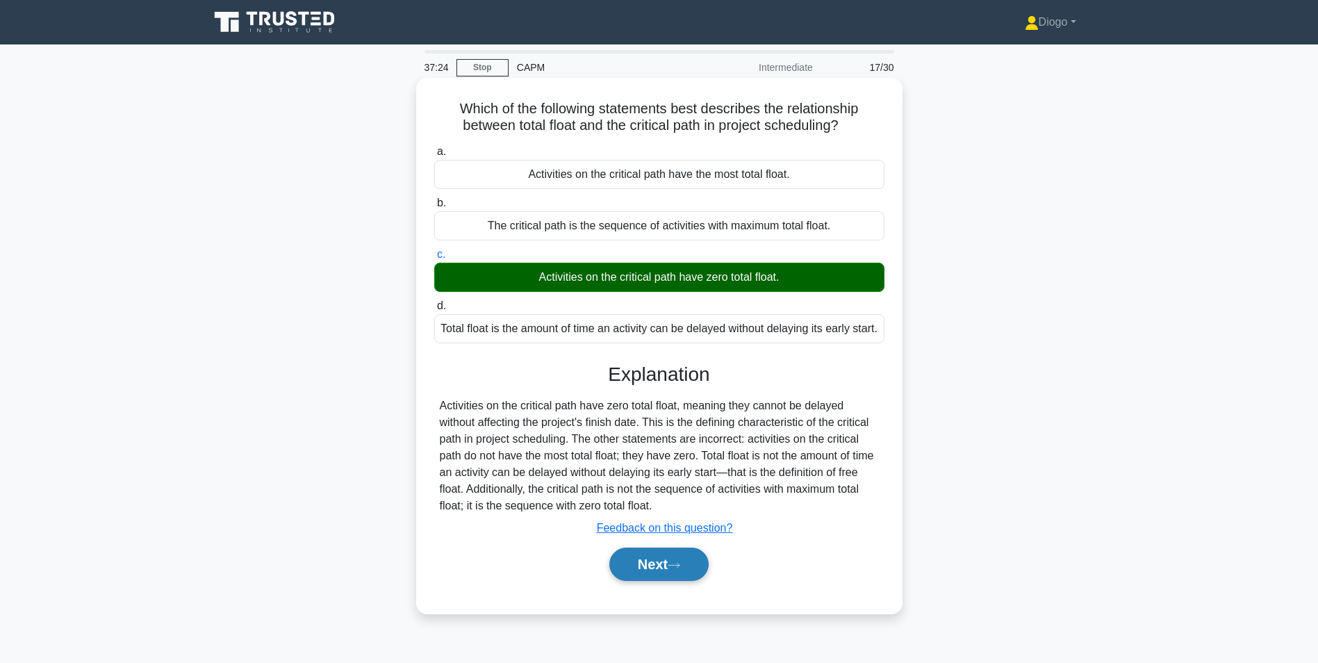
click at [680, 569] on icon at bounding box center [674, 565] width 13 height 8
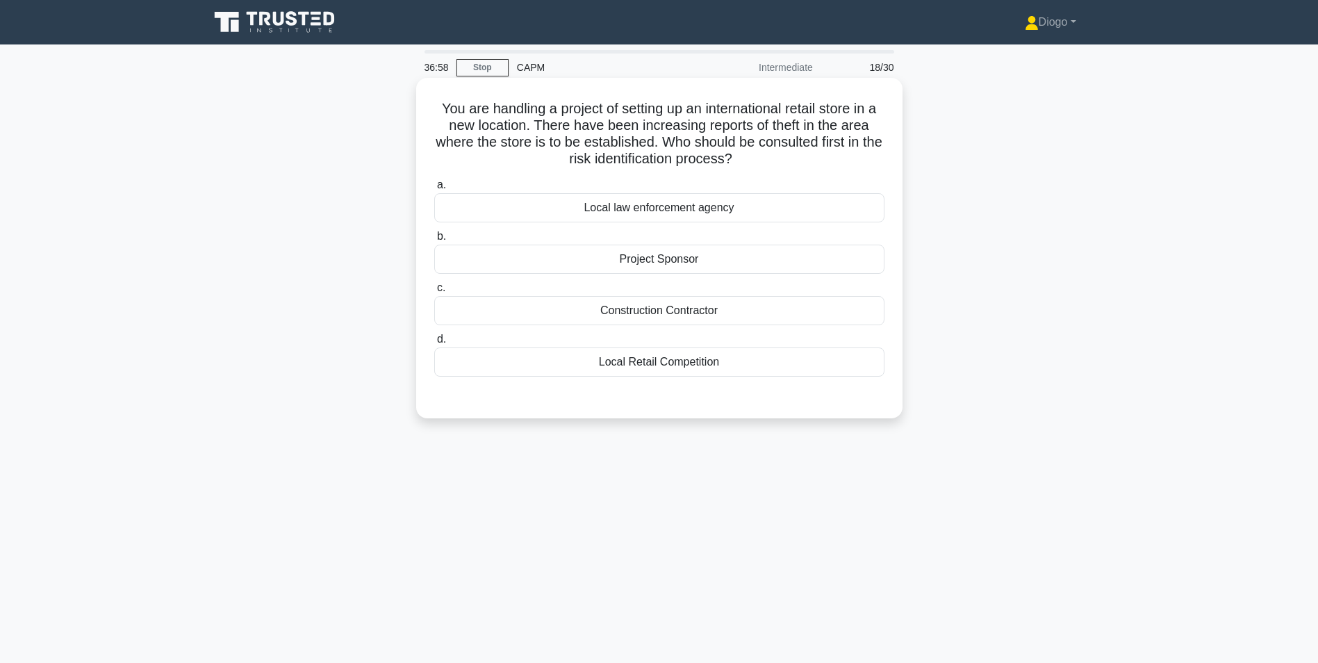
click at [727, 200] on div "Local law enforcement agency" at bounding box center [659, 207] width 450 height 29
click at [434, 190] on input "a. Local law enforcement agency" at bounding box center [434, 185] width 0 height 9
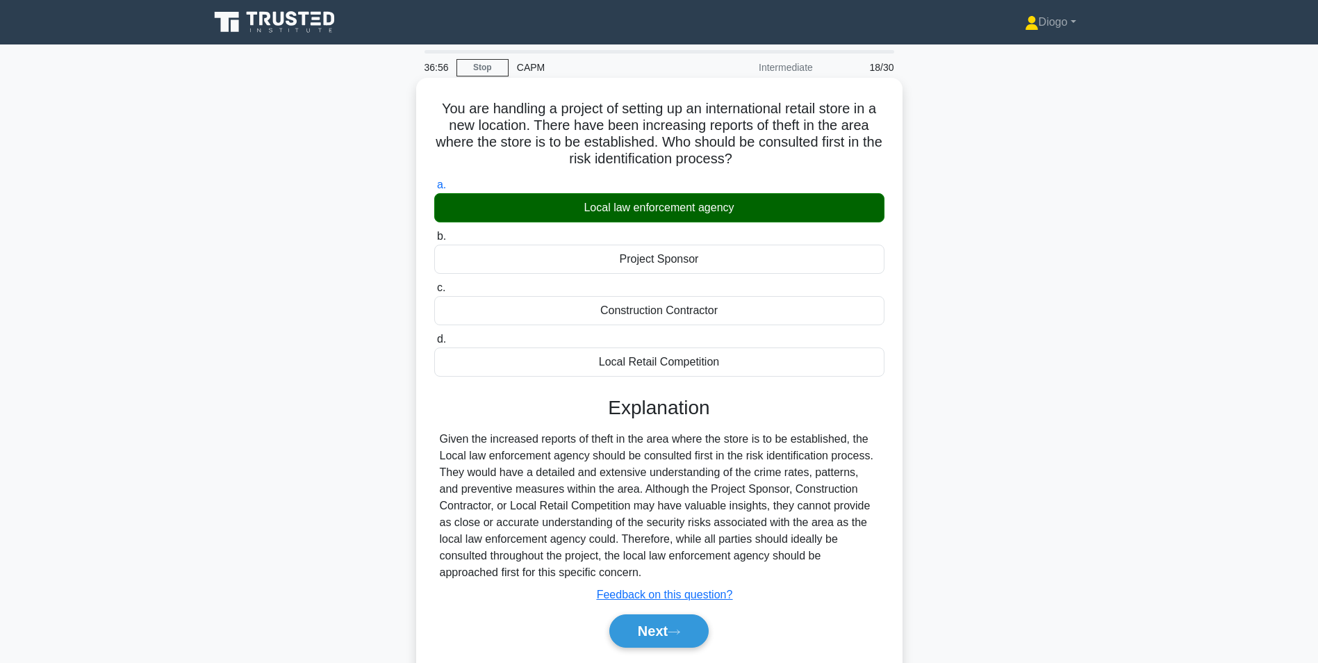
scroll to position [88, 0]
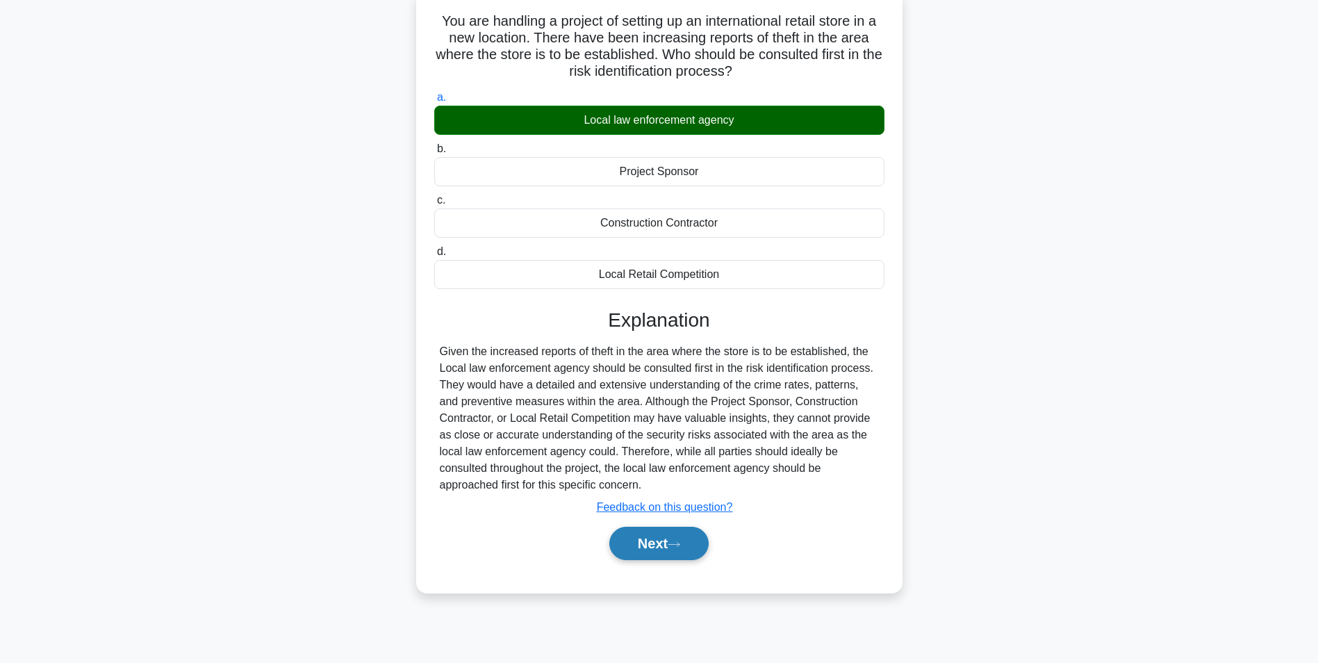
click at [664, 550] on button "Next" at bounding box center [658, 543] width 99 height 33
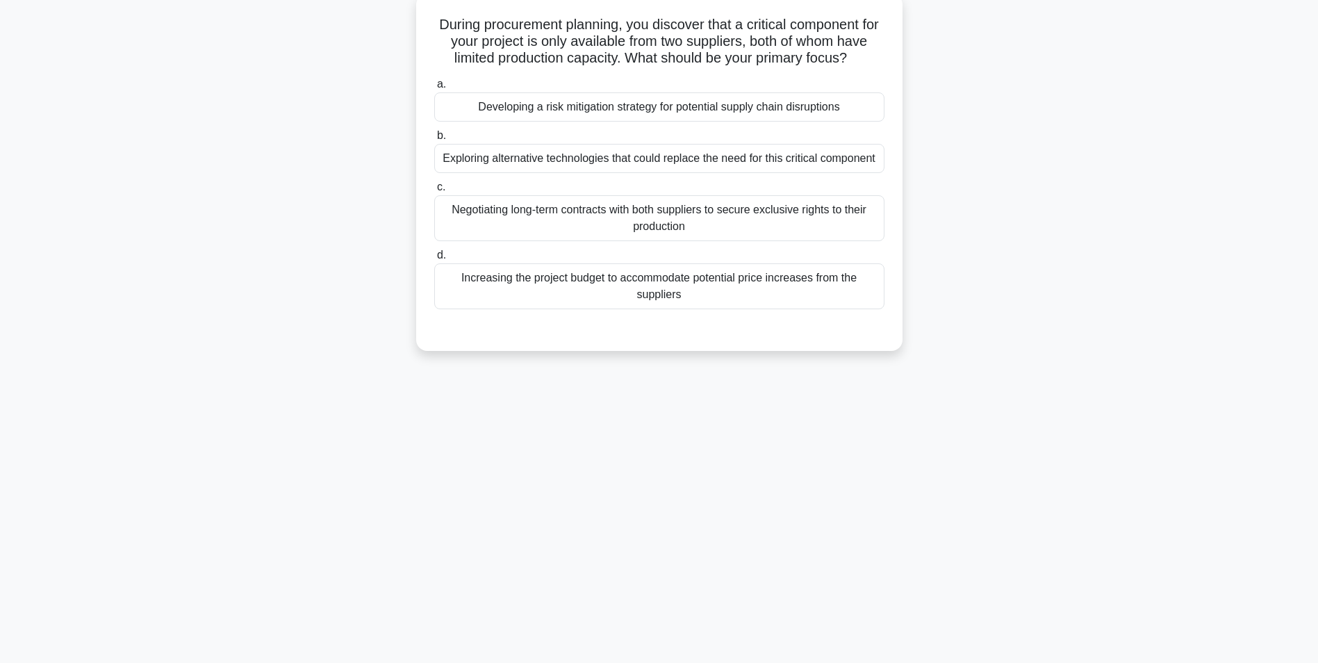
scroll to position [0, 0]
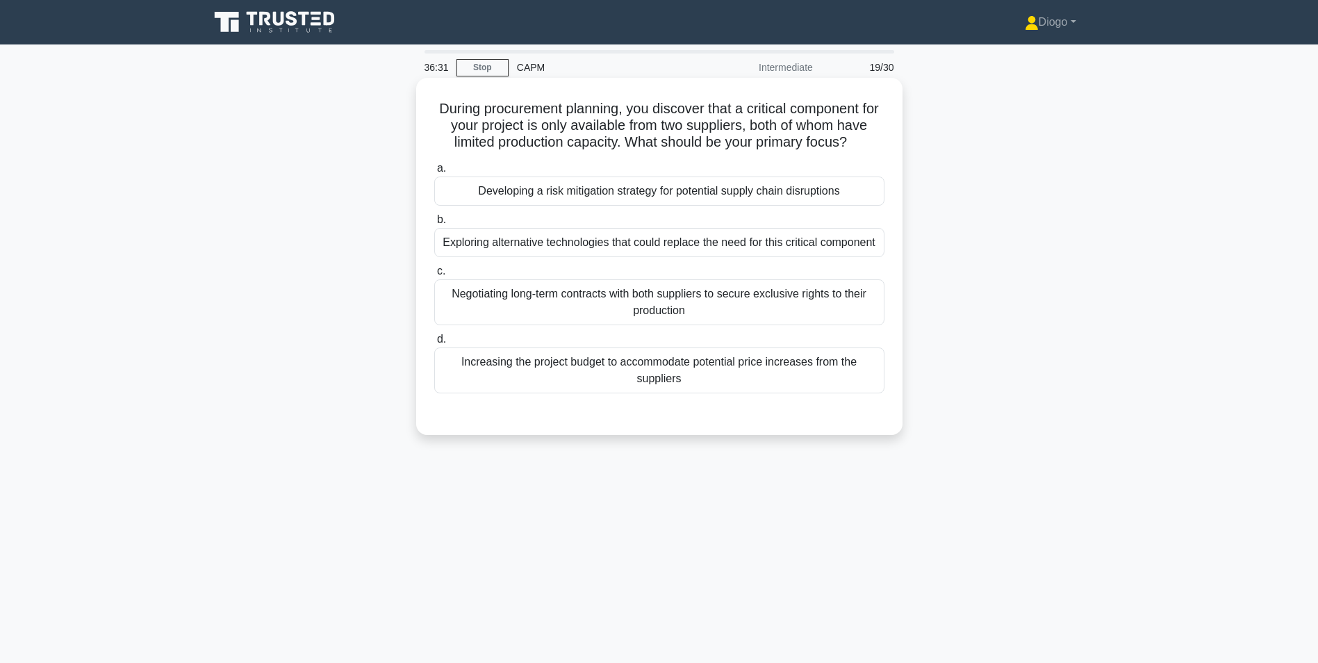
click at [866, 206] on div "Developing a risk mitigation strategy for potential supply chain disruptions" at bounding box center [659, 190] width 450 height 29
click at [434, 173] on input "a. Developing a risk mitigation strategy for potential supply chain disruptions" at bounding box center [434, 168] width 0 height 9
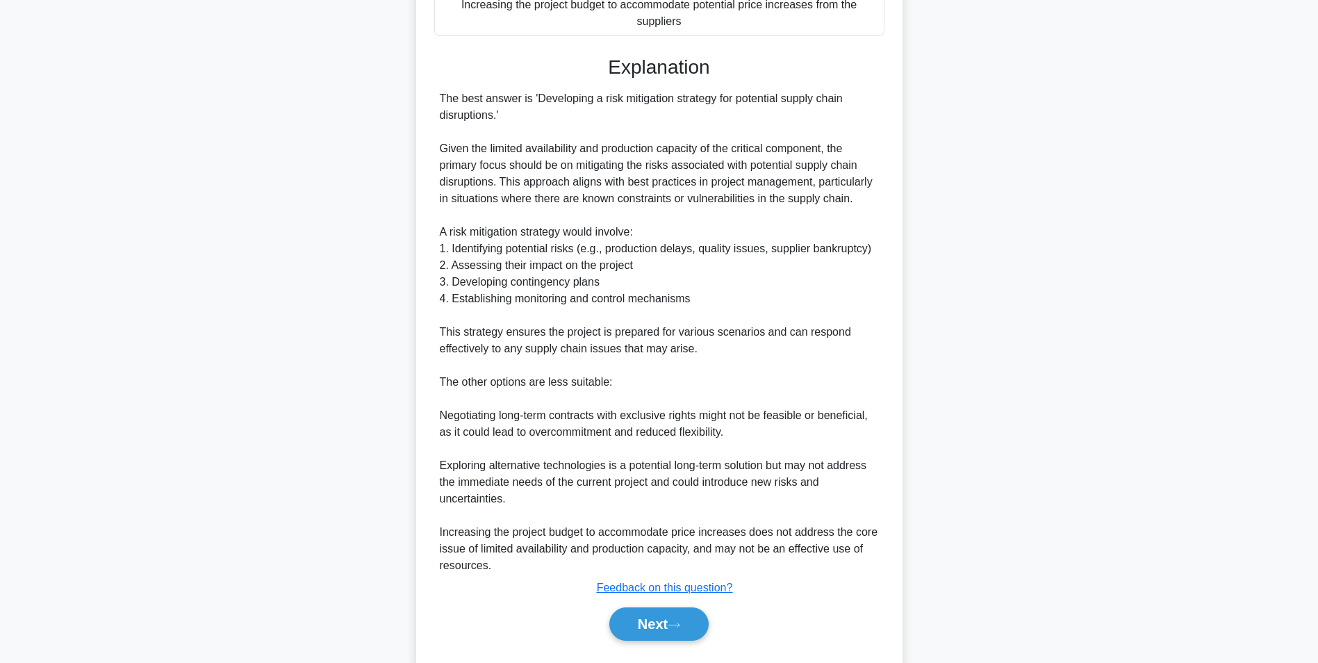
scroll to position [411, 0]
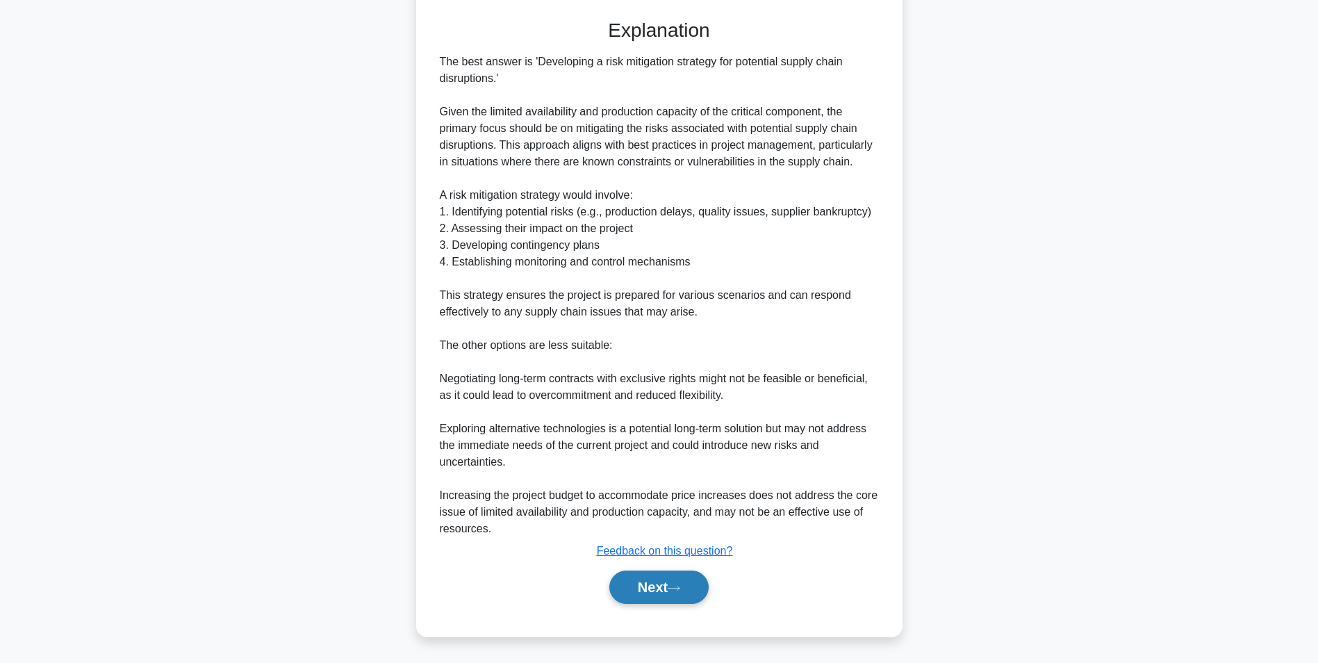
click at [685, 598] on button "Next" at bounding box center [658, 586] width 99 height 33
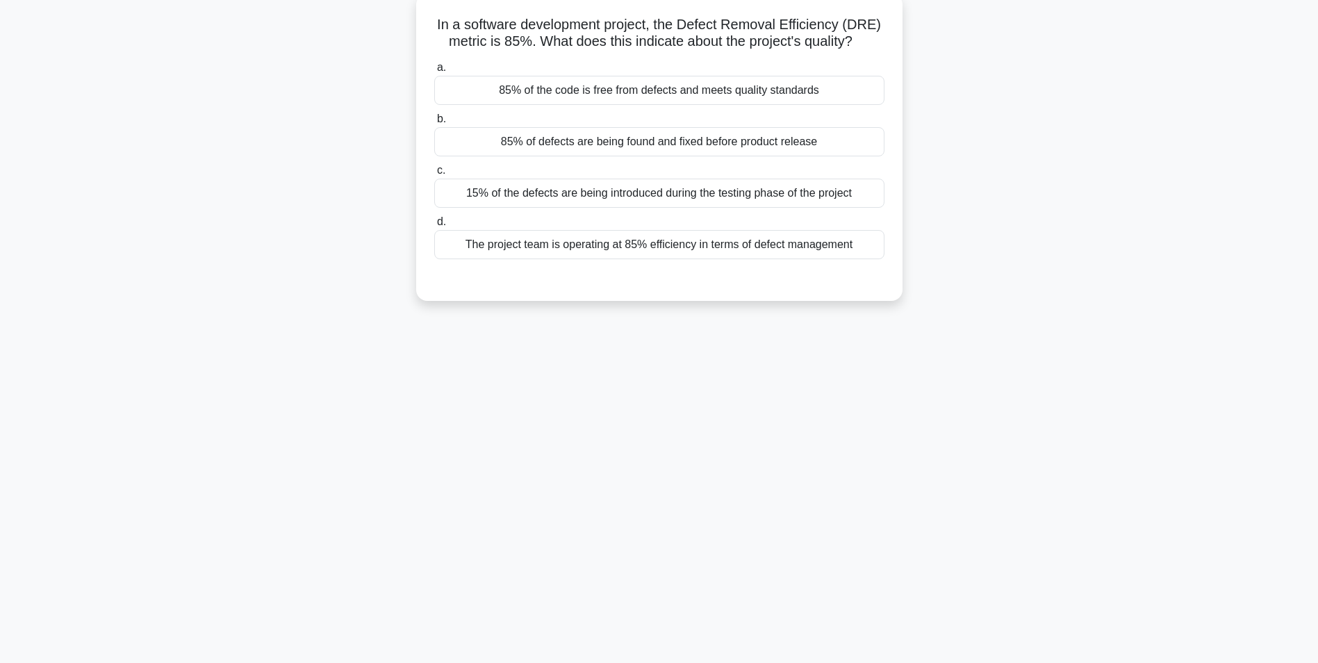
scroll to position [0, 0]
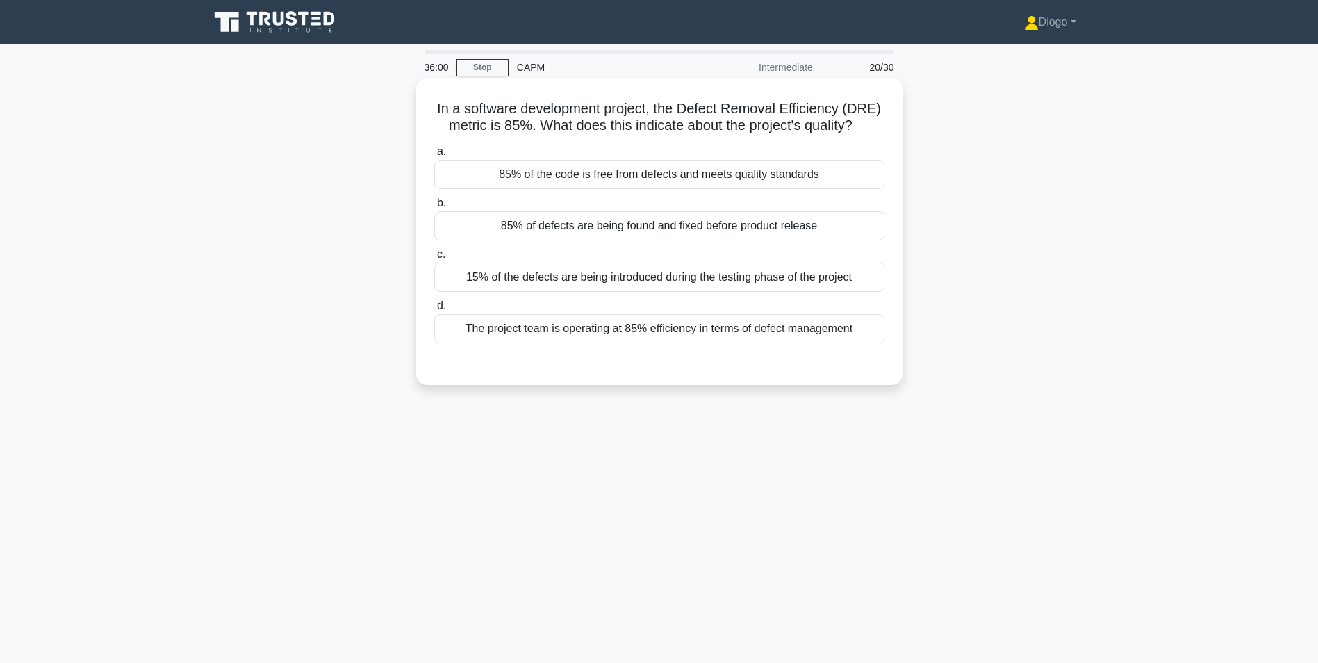
click at [832, 227] on div "85% of defects are being found and fixed before product release" at bounding box center [659, 225] width 450 height 29
click at [434, 208] on input "b. 85% of defects are being found and fixed before product release" at bounding box center [434, 203] width 0 height 9
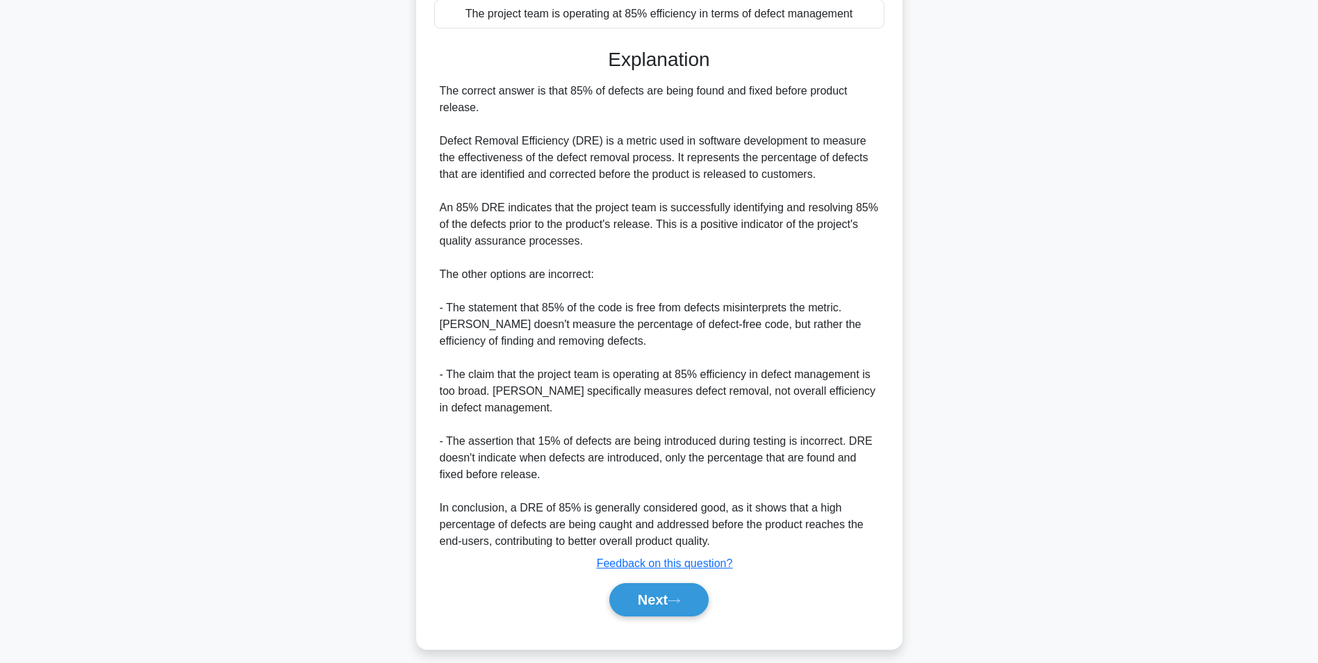
scroll to position [328, 0]
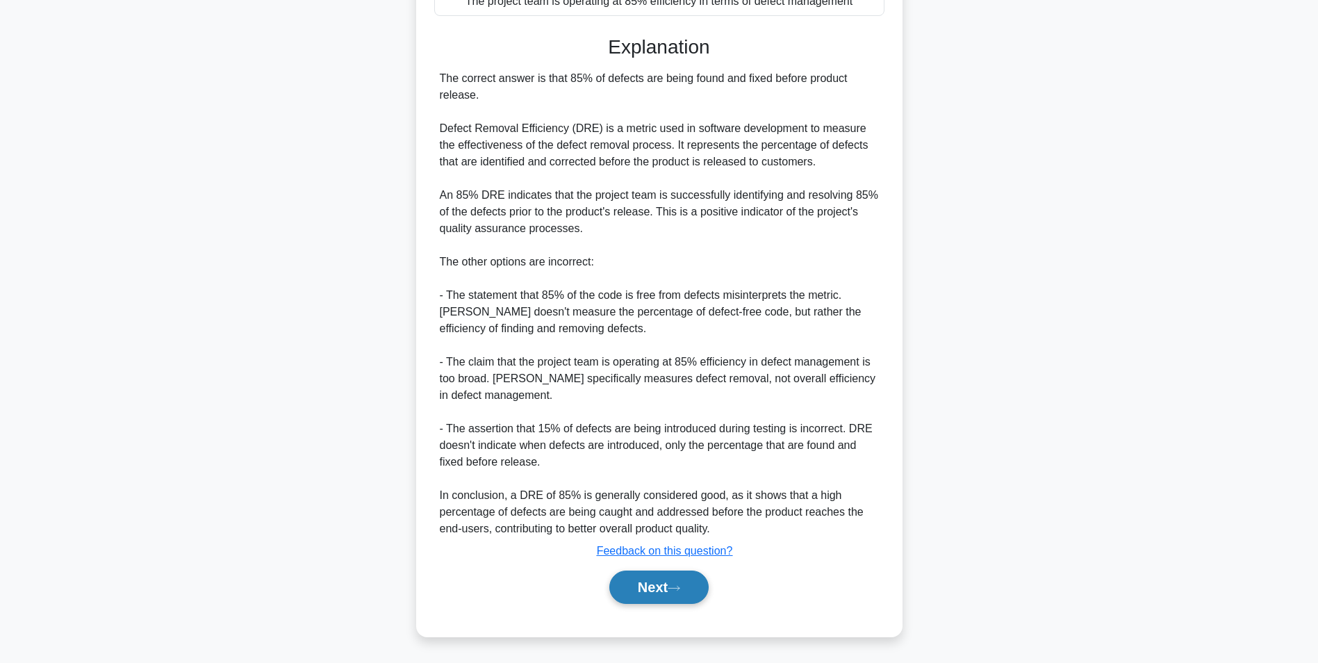
click at [677, 583] on button "Next" at bounding box center [658, 586] width 99 height 33
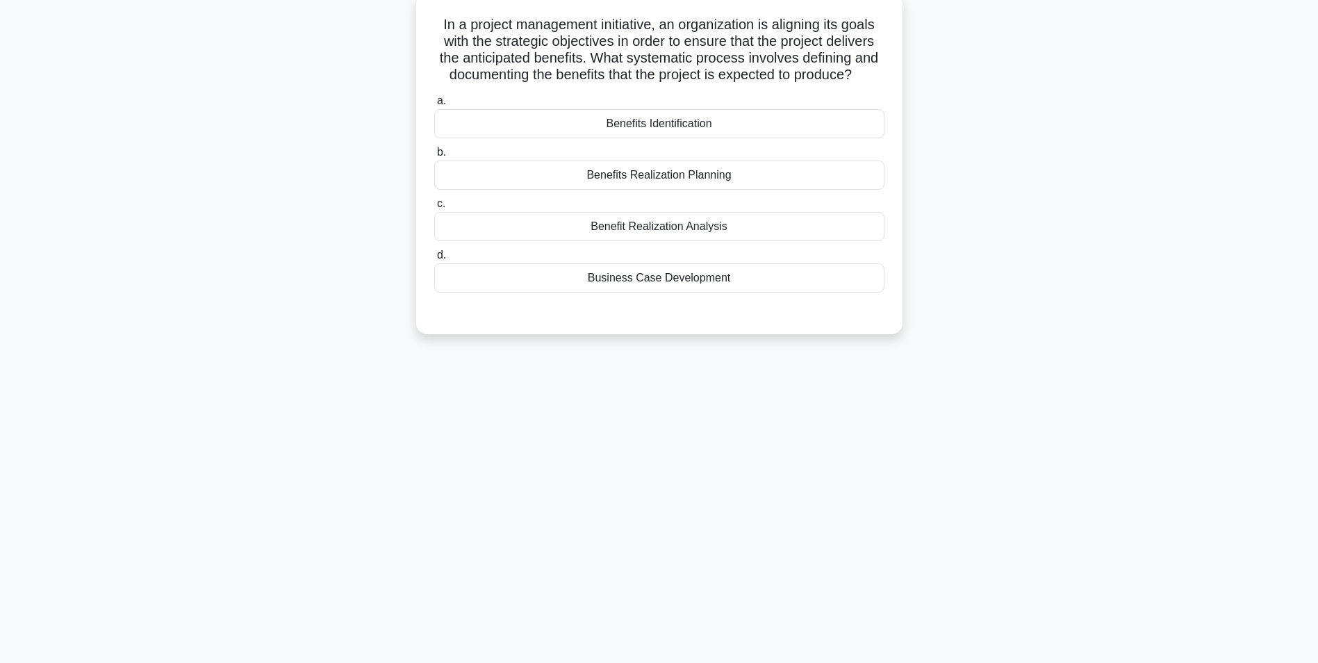
scroll to position [0, 0]
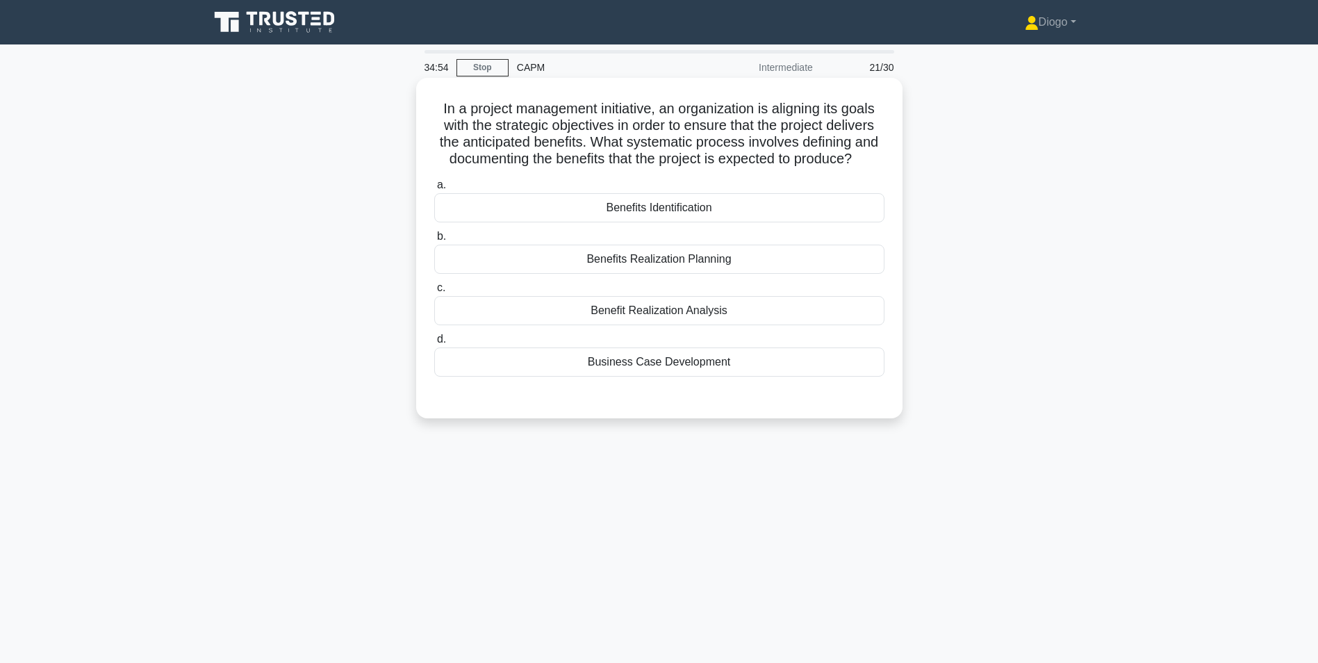
click at [798, 206] on div "Benefits Identification" at bounding box center [659, 207] width 450 height 29
click at [434, 190] on input "a. Benefits Identification" at bounding box center [434, 185] width 0 height 9
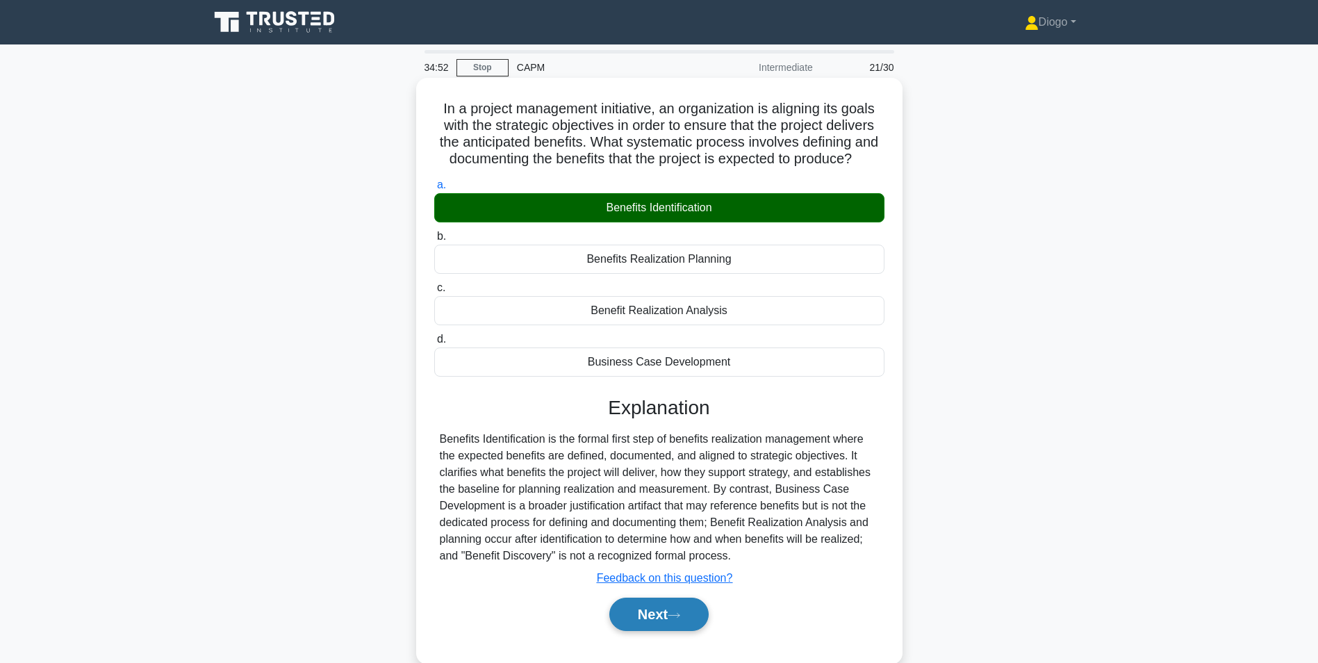
click at [652, 620] on button "Next" at bounding box center [658, 614] width 99 height 33
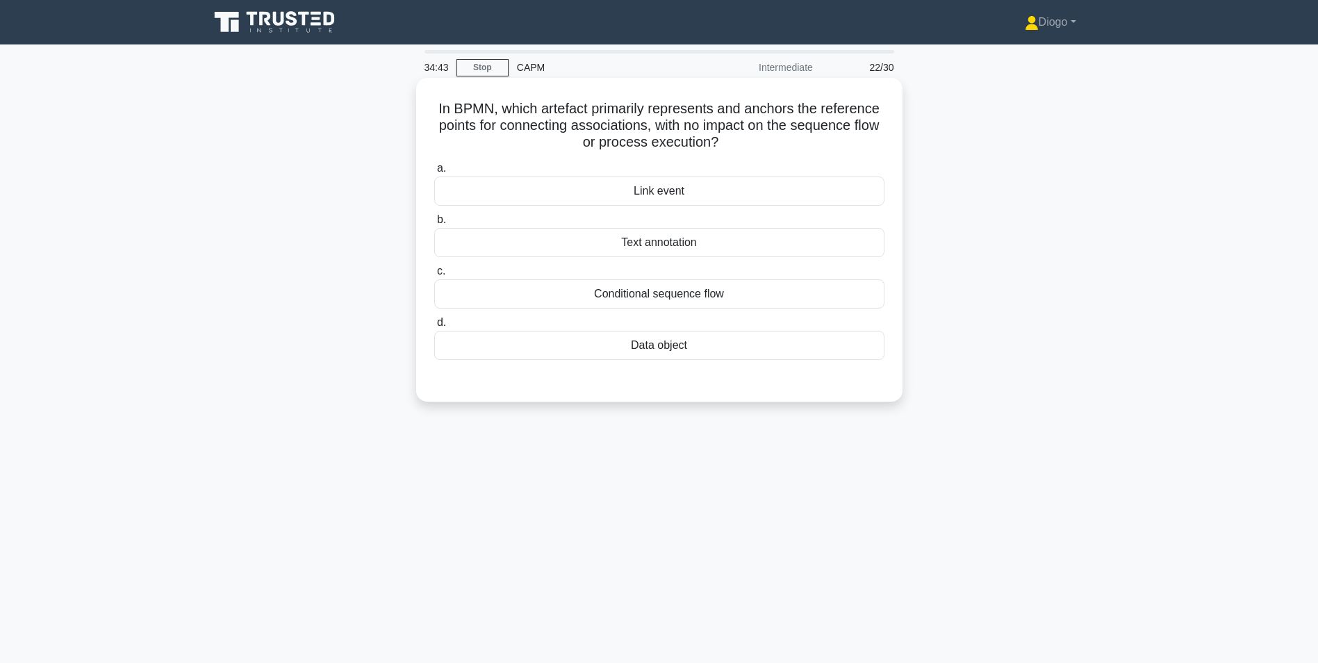
click at [730, 197] on div "Link event" at bounding box center [659, 190] width 450 height 29
click at [434, 173] on input "a. Link event" at bounding box center [434, 168] width 0 height 9
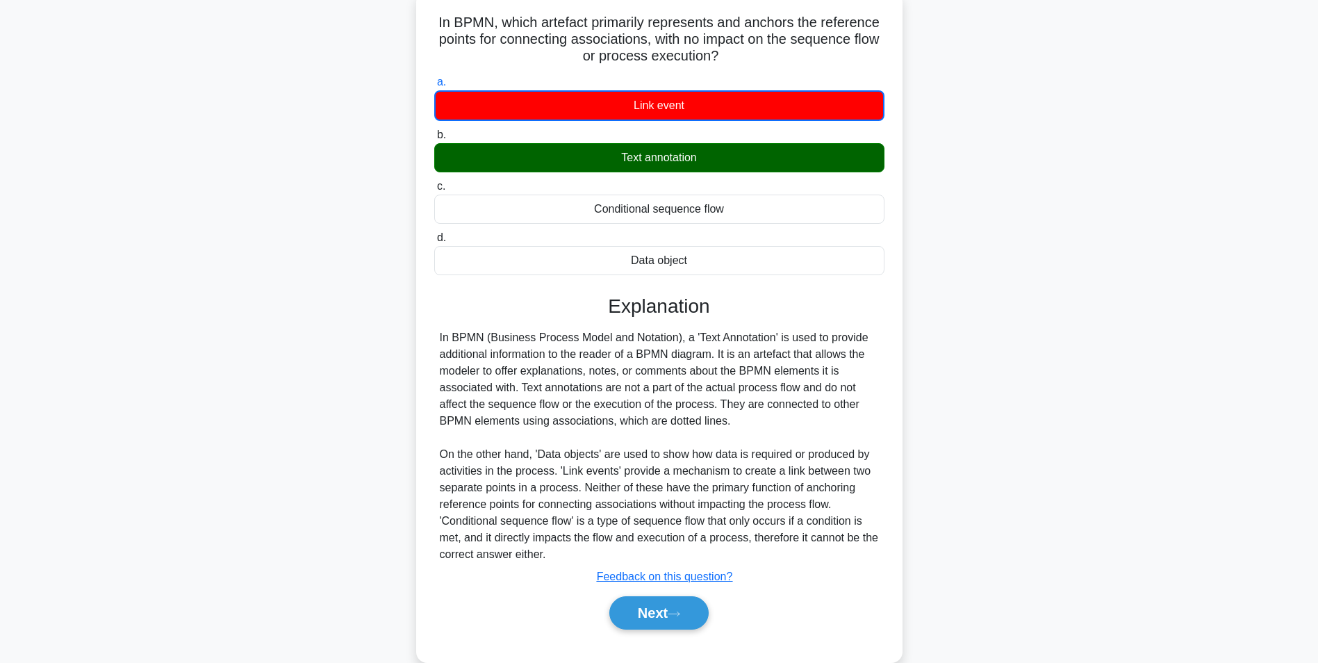
scroll to position [87, 0]
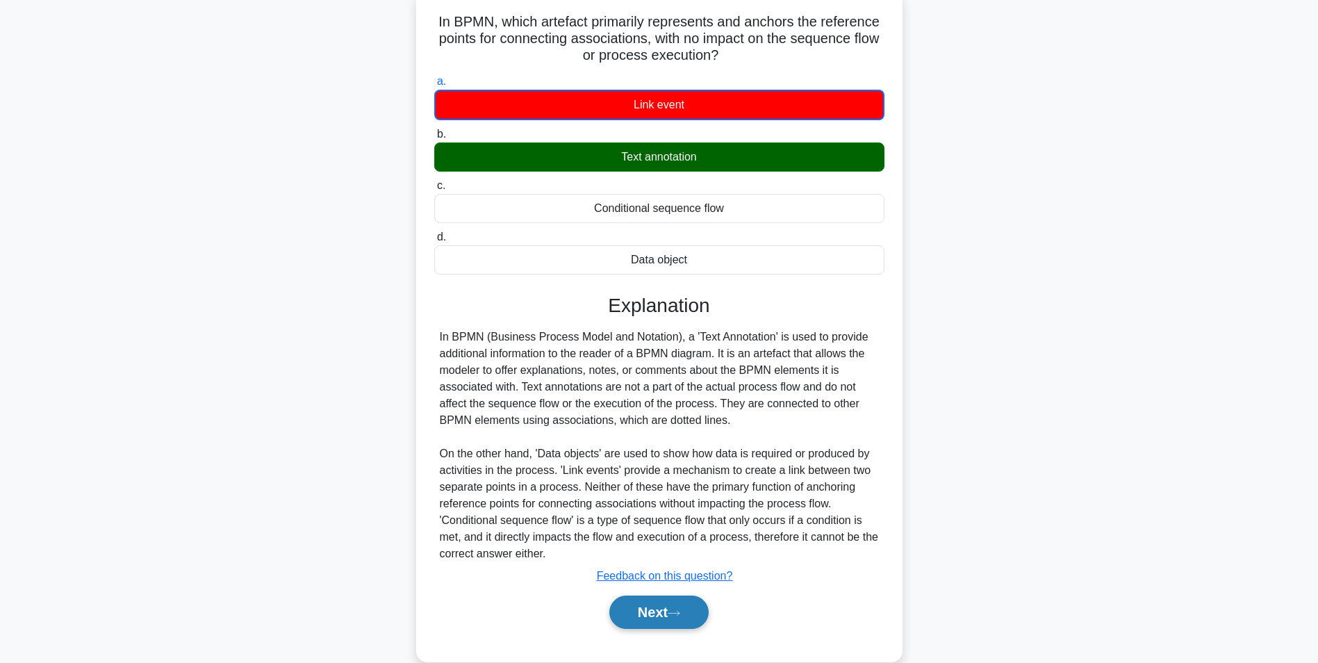
click at [633, 627] on button "Next" at bounding box center [658, 611] width 99 height 33
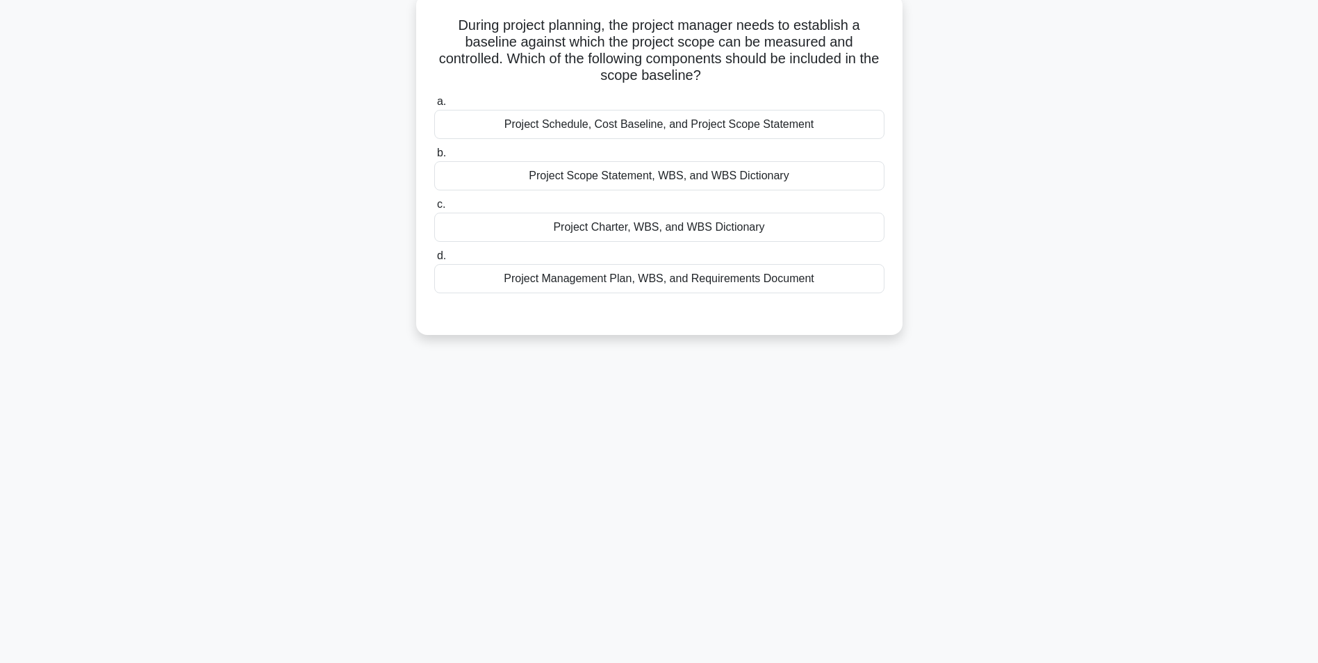
scroll to position [0, 0]
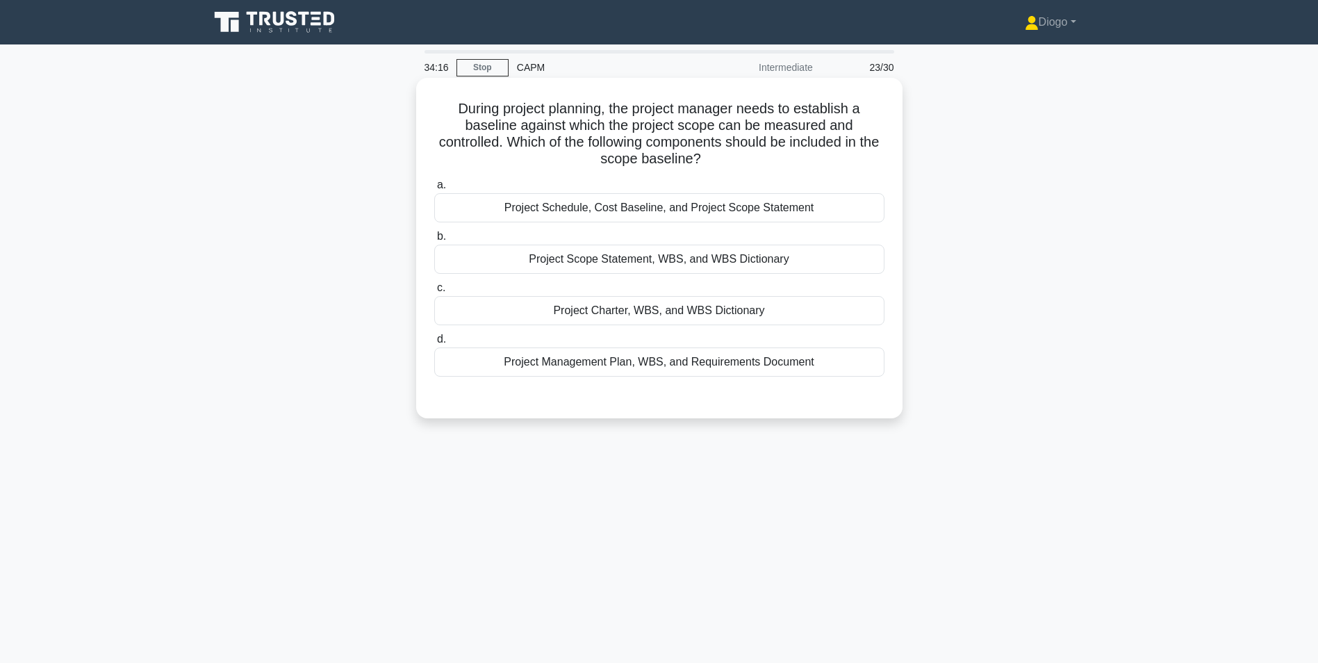
click at [785, 258] on div "Project Scope Statement, WBS, and WBS Dictionary" at bounding box center [659, 259] width 450 height 29
click at [434, 241] on input "b. Project Scope Statement, WBS, and WBS Dictionary" at bounding box center [434, 236] width 0 height 9
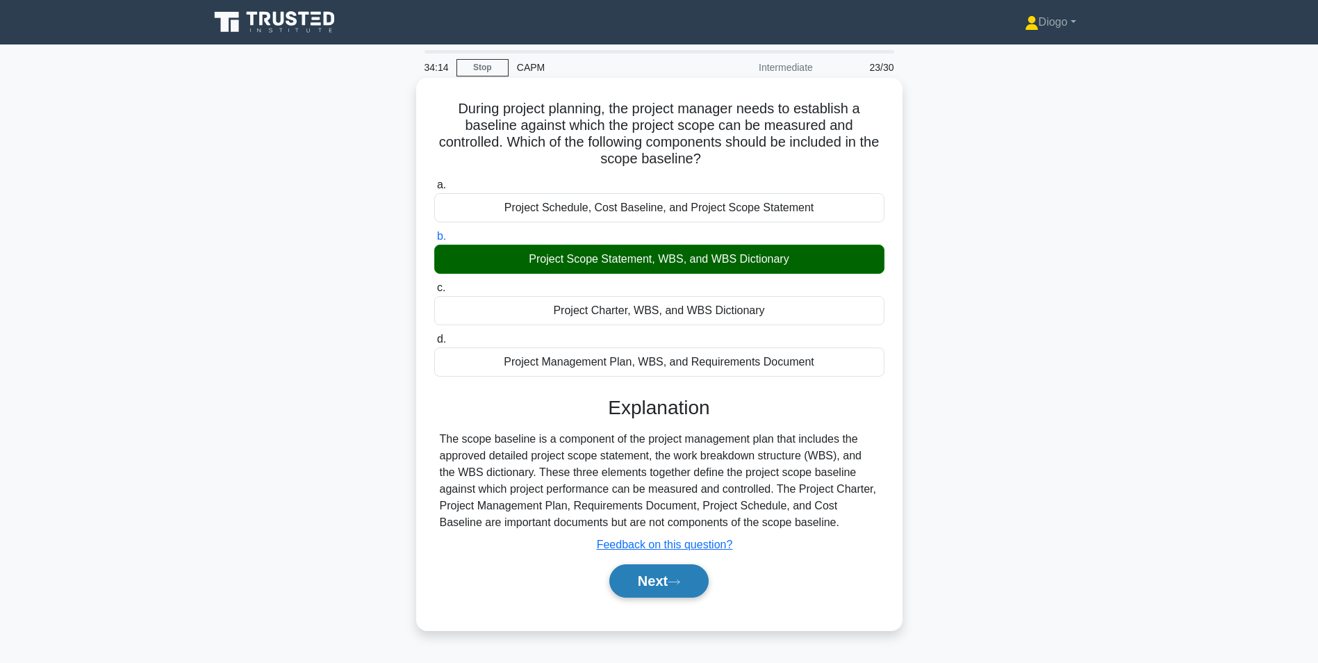
click at [675, 578] on button "Next" at bounding box center [658, 580] width 99 height 33
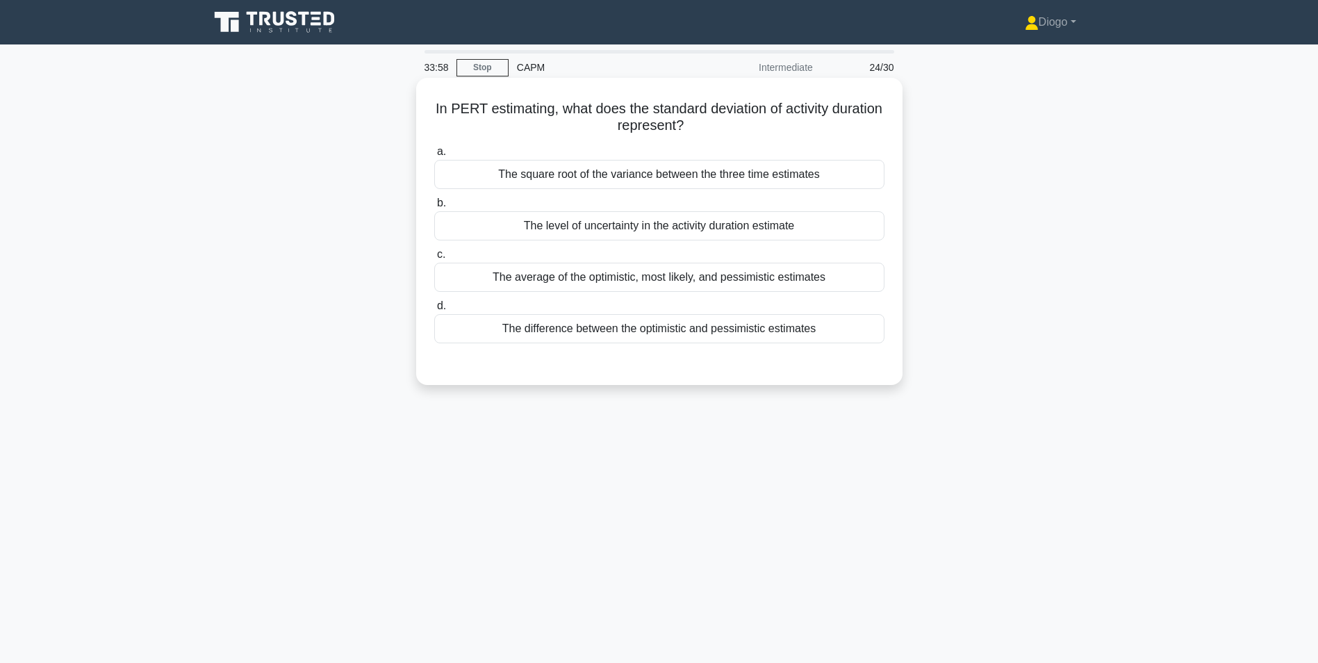
drag, startPoint x: 812, startPoint y: 225, endPoint x: 781, endPoint y: 230, distance: 31.6
click at [781, 230] on div "The level of uncertainty in the activity duration estimate" at bounding box center [659, 225] width 450 height 29
click at [434, 208] on input "b. The level of uncertainty in the activity duration estimate" at bounding box center [434, 203] width 0 height 9
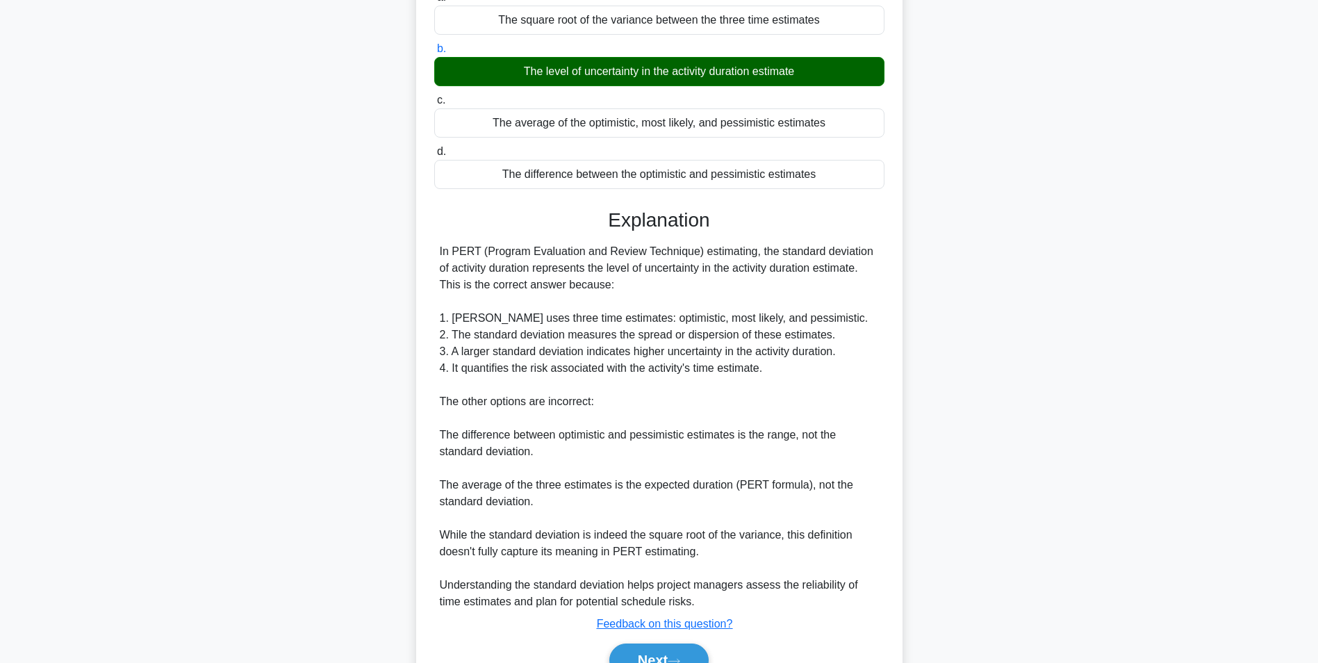
scroll to position [228, 0]
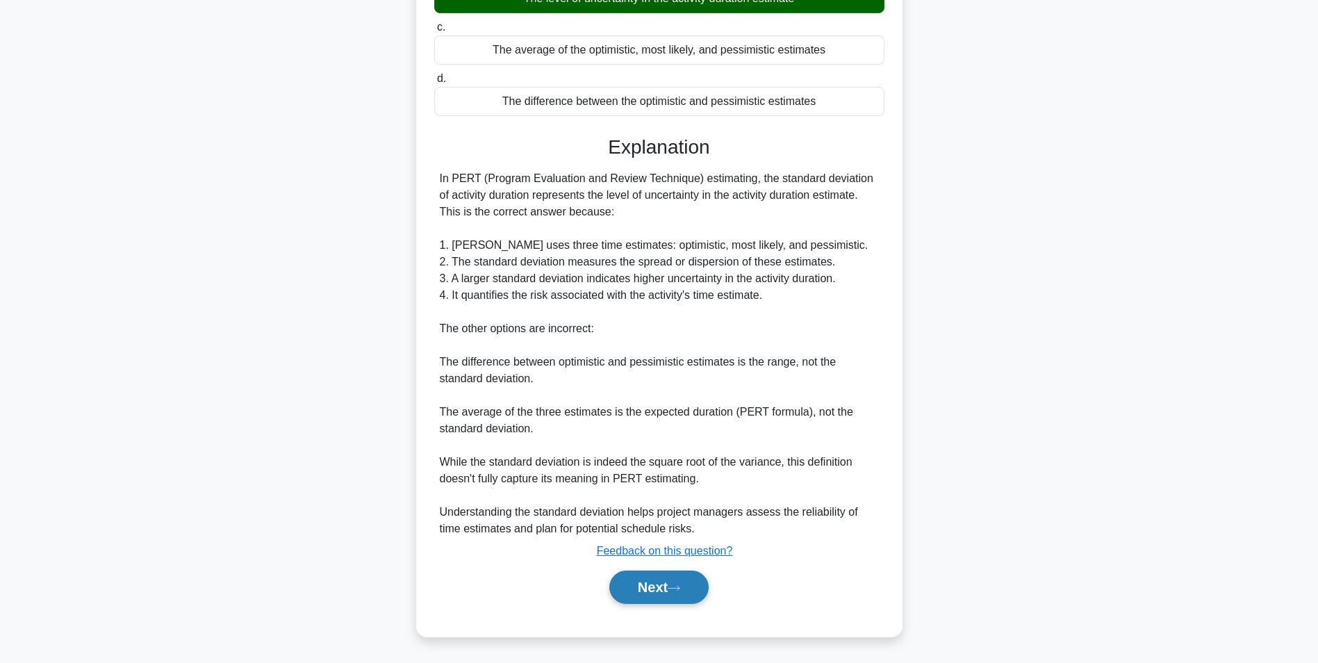
click at [663, 586] on button "Next" at bounding box center [658, 586] width 99 height 33
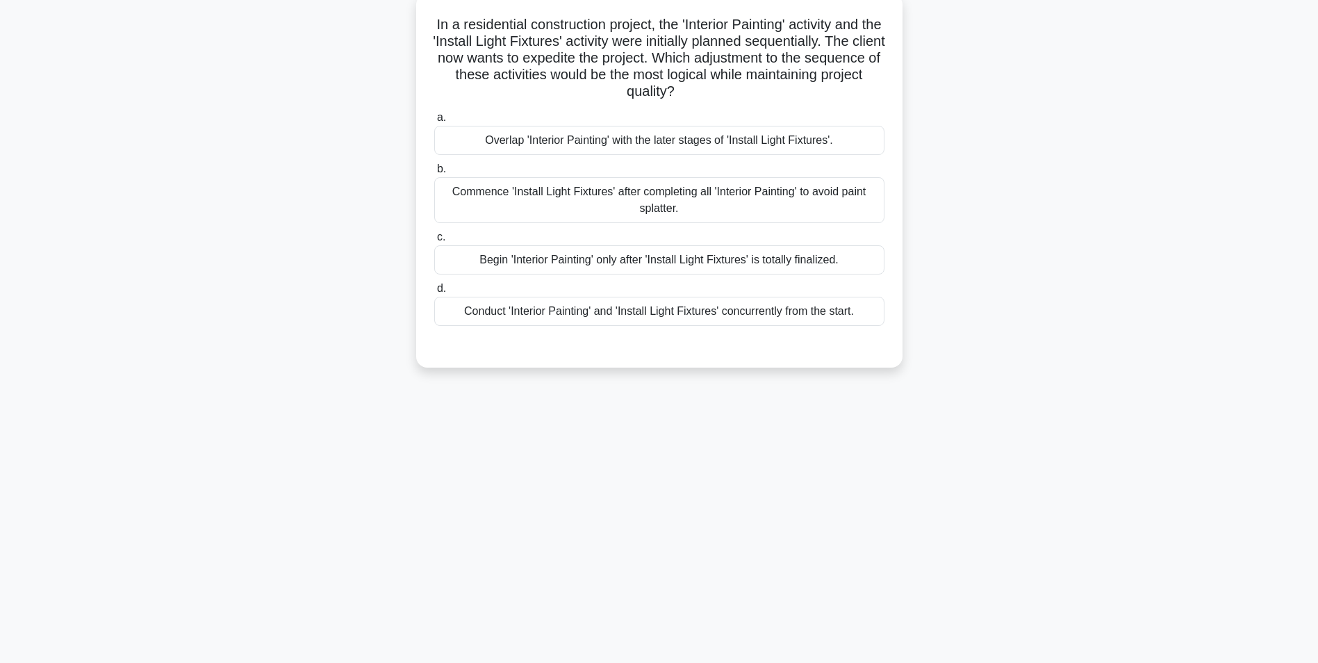
scroll to position [0, 0]
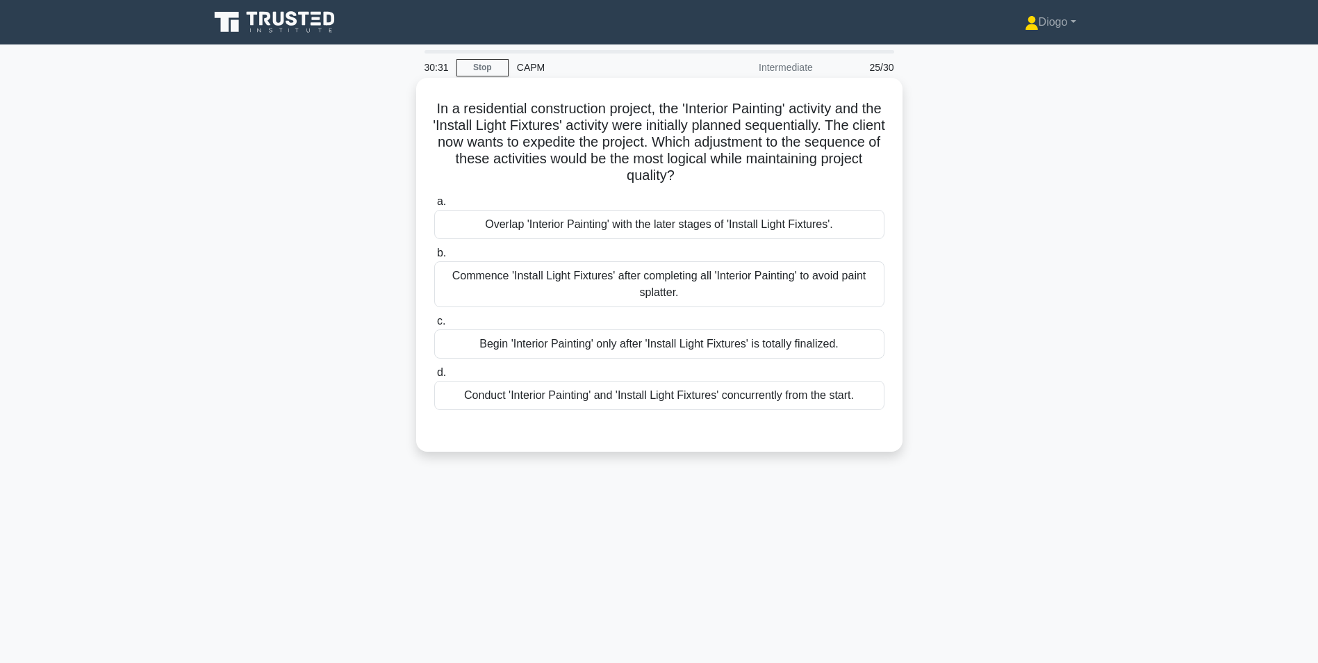
click at [824, 403] on div "Conduct 'Interior Painting' and 'Install Light Fixtures' concurrently from the …" at bounding box center [659, 395] width 450 height 29
click at [434, 377] on input "d. Conduct 'Interior Painting' and 'Install Light Fixtures' concurrently from t…" at bounding box center [434, 372] width 0 height 9
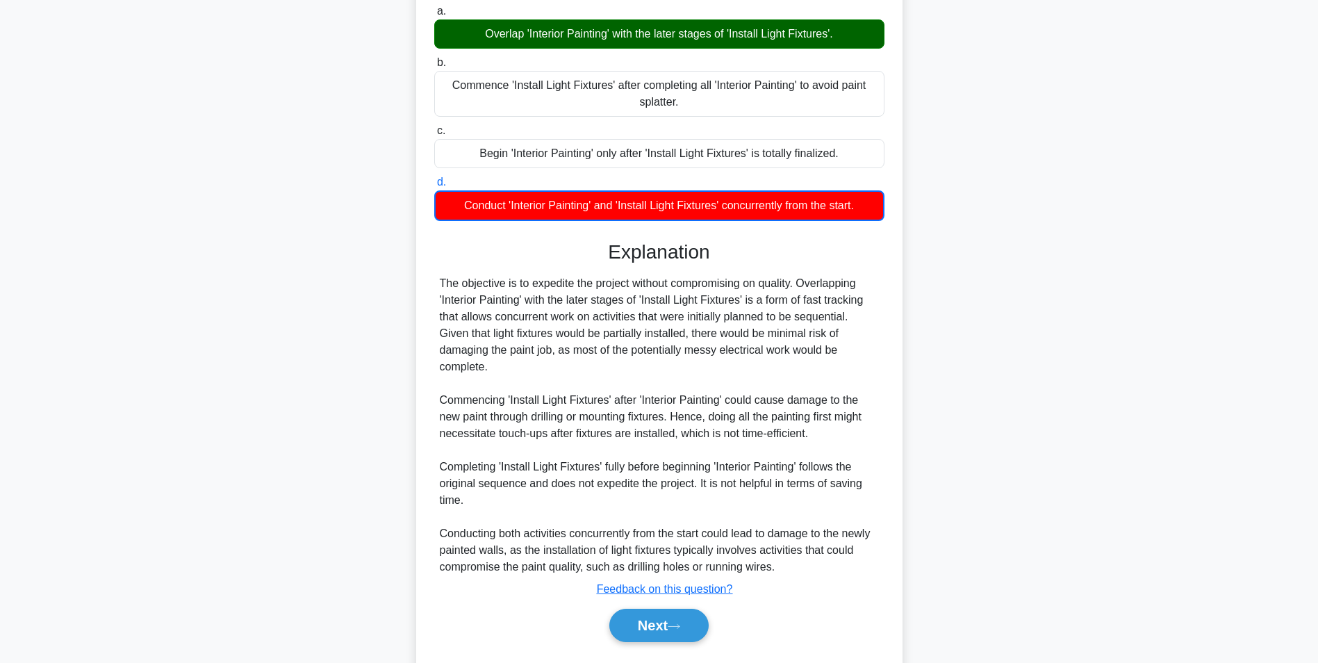
scroll to position [229, 0]
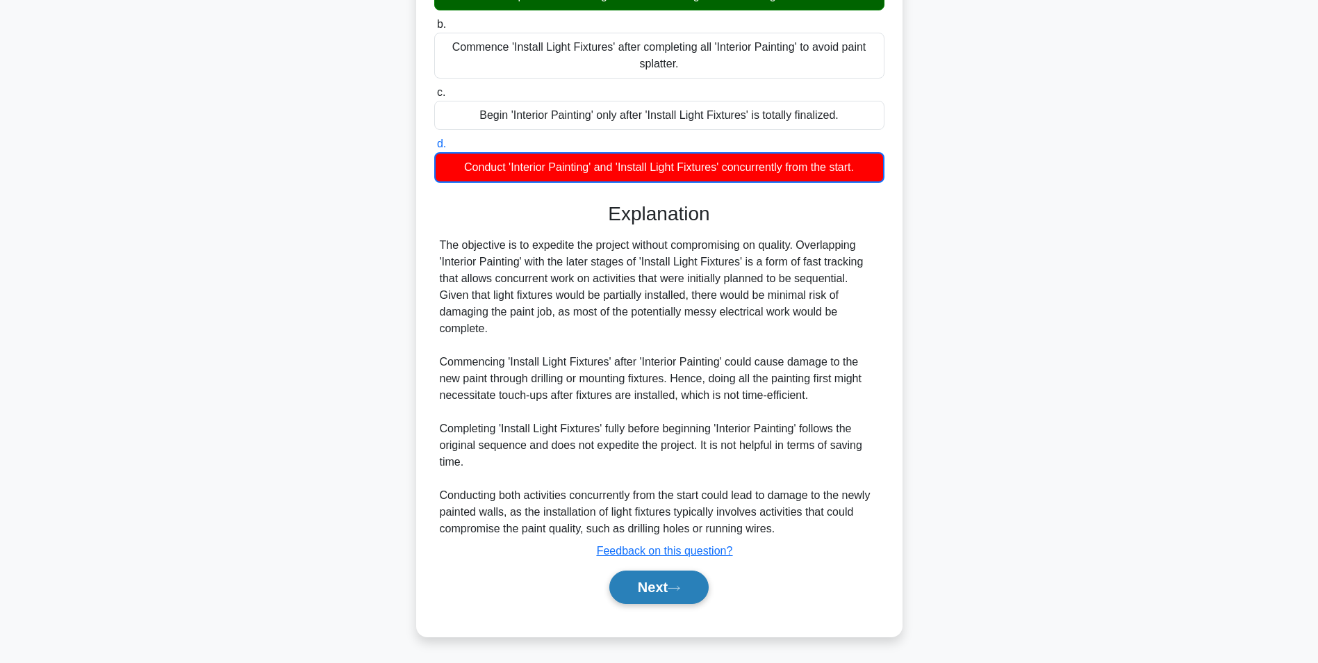
click at [705, 581] on button "Next" at bounding box center [658, 586] width 99 height 33
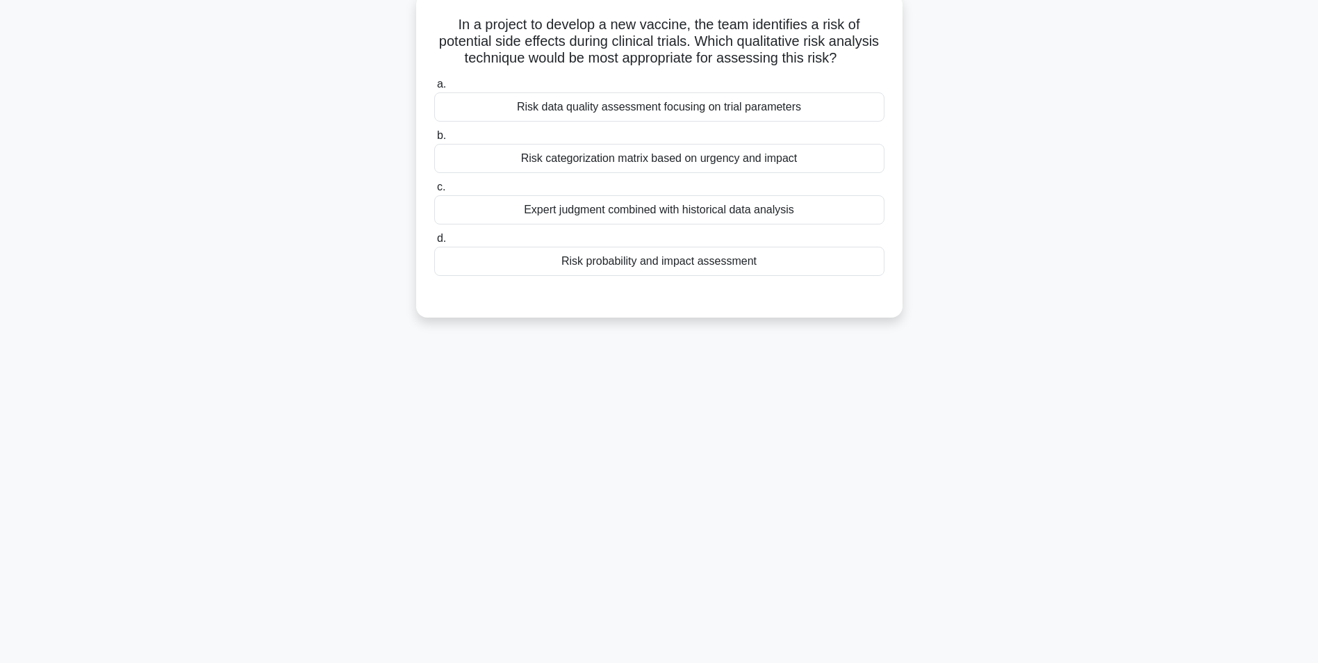
scroll to position [0, 0]
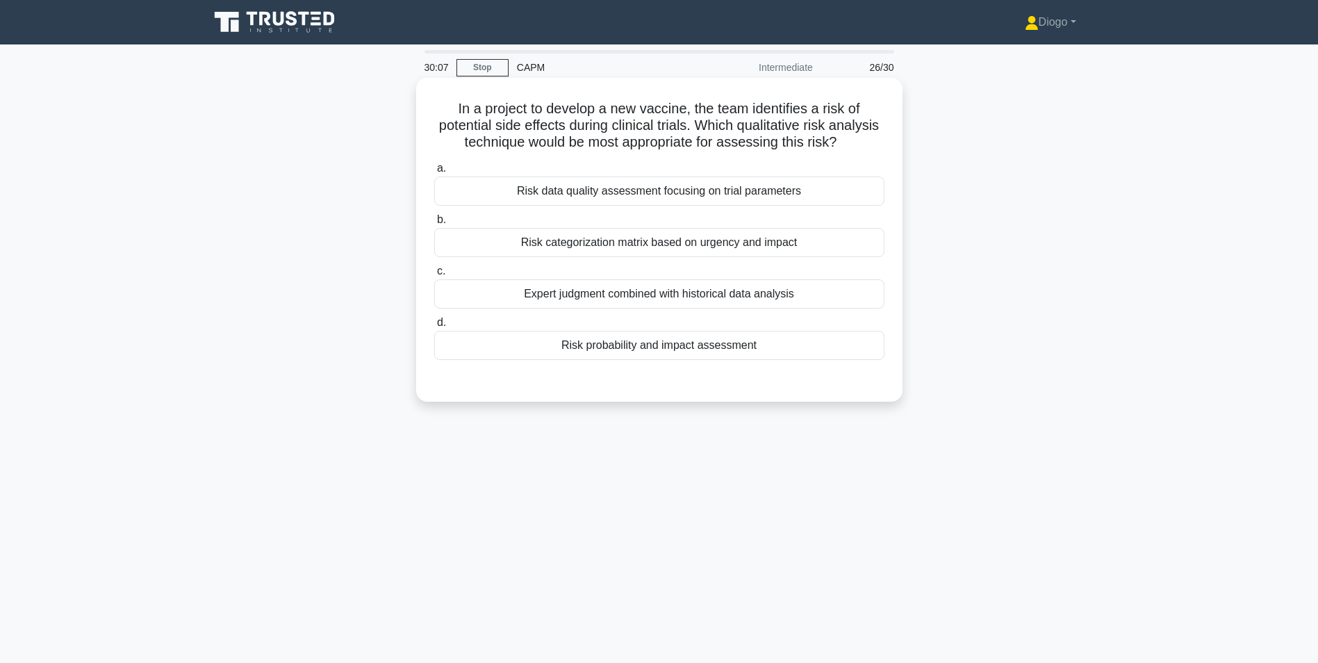
click at [649, 360] on div "Risk probability and impact assessment" at bounding box center [659, 345] width 450 height 29
click at [434, 327] on input "d. Risk probability and impact assessment" at bounding box center [434, 322] width 0 height 9
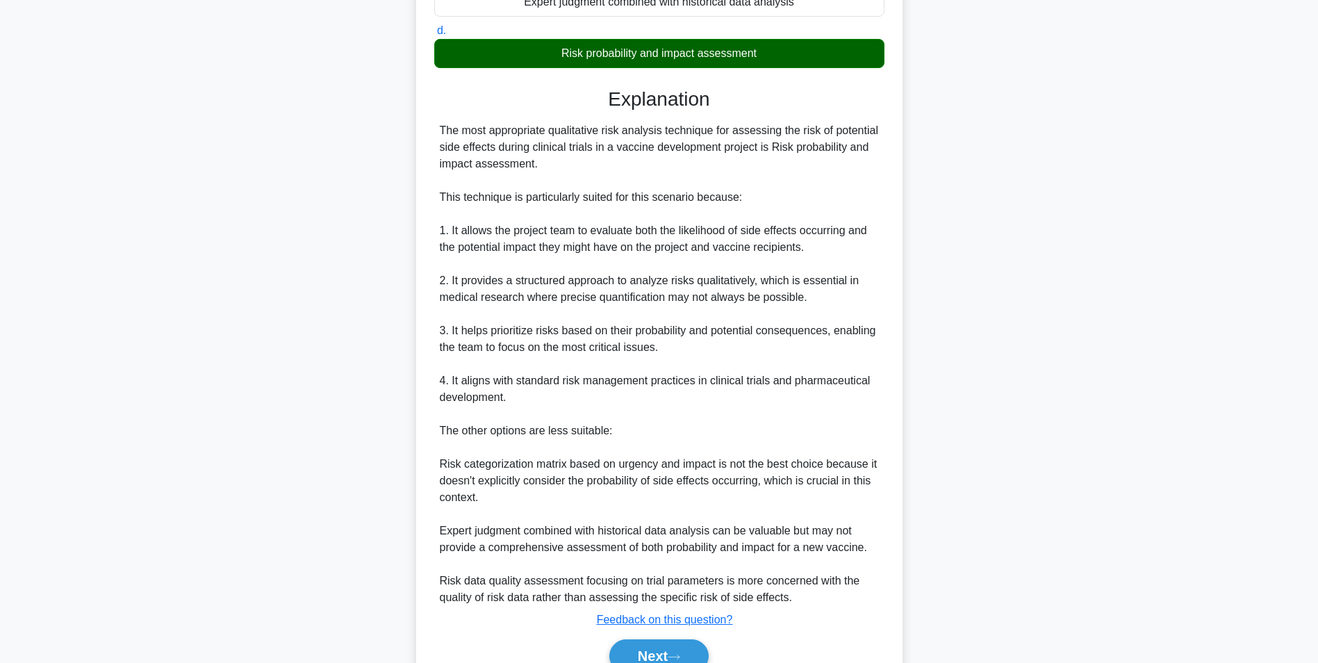
scroll to position [378, 0]
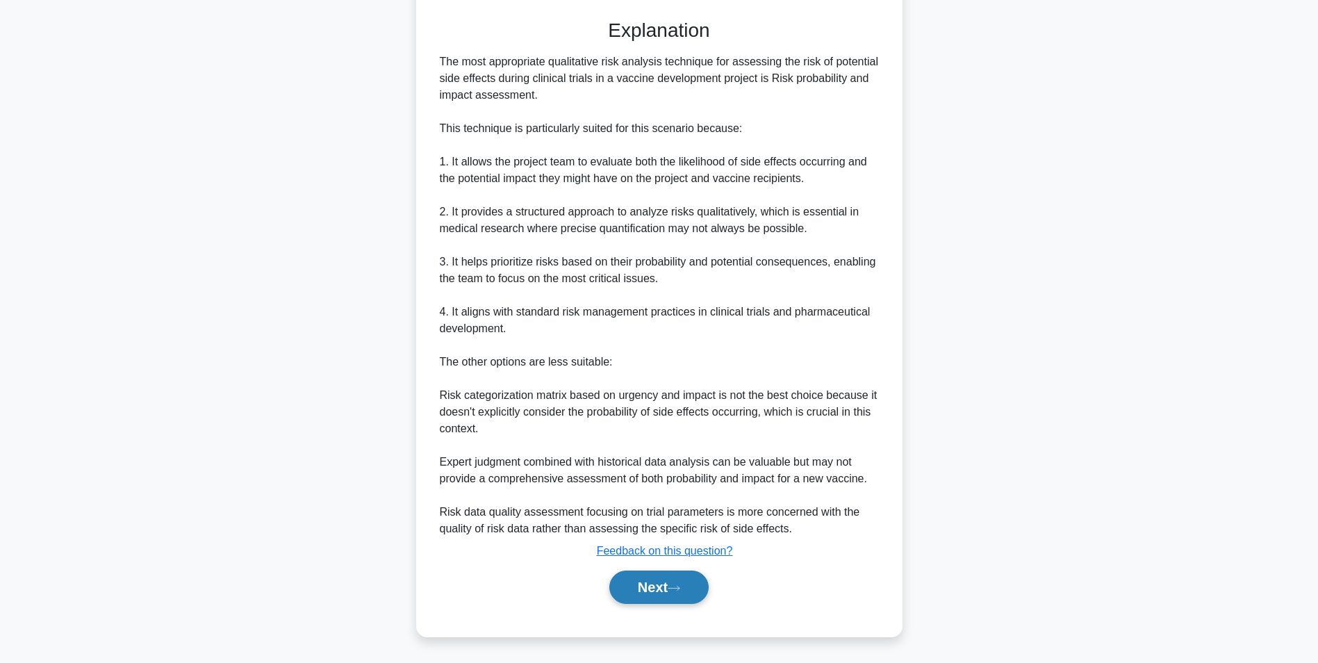
click at [642, 585] on button "Next" at bounding box center [658, 586] width 99 height 33
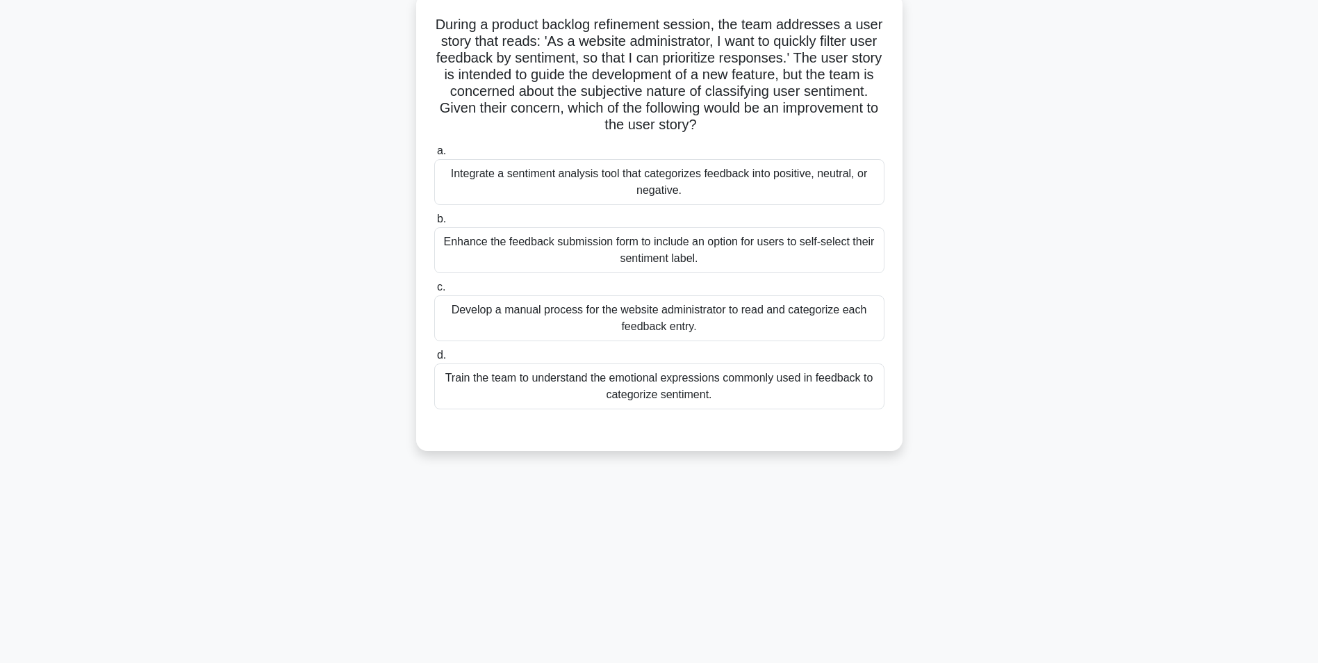
scroll to position [0, 0]
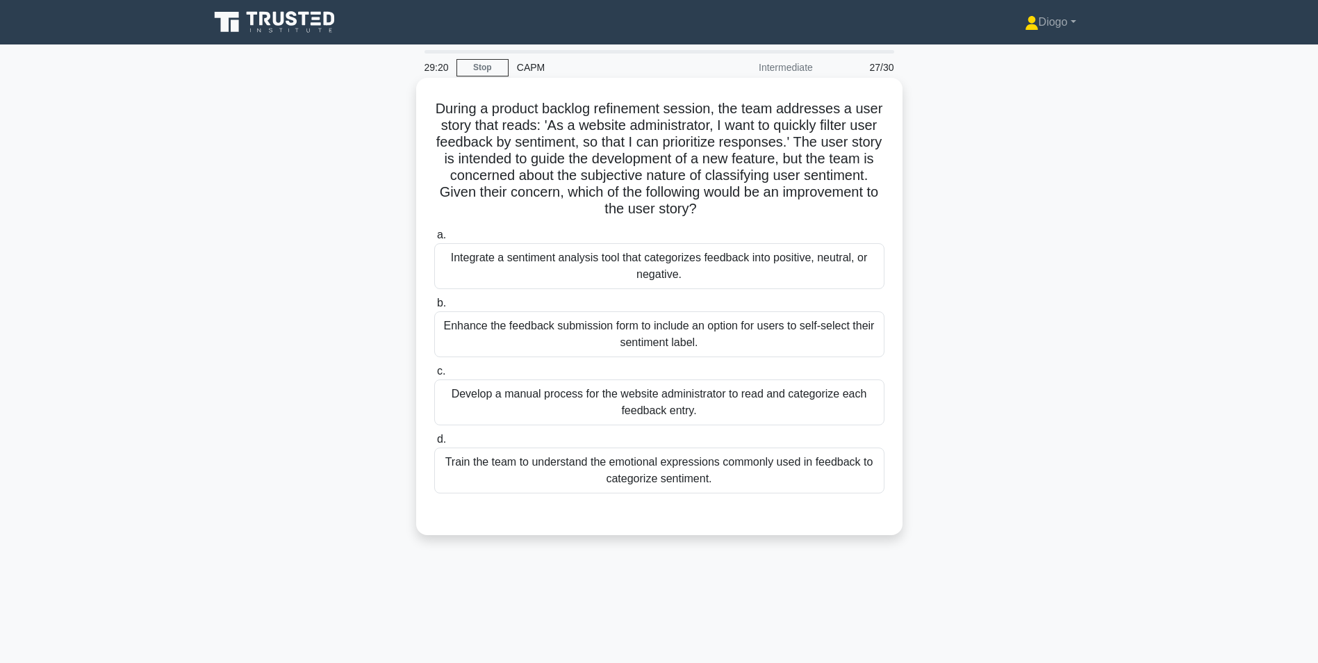
click at [507, 272] on div "Integrate a sentiment analysis tool that categorizes feedback into positive, ne…" at bounding box center [659, 266] width 450 height 46
click at [434, 240] on input "a. Integrate a sentiment analysis tool that categorizes feedback into positive,…" at bounding box center [434, 235] width 0 height 9
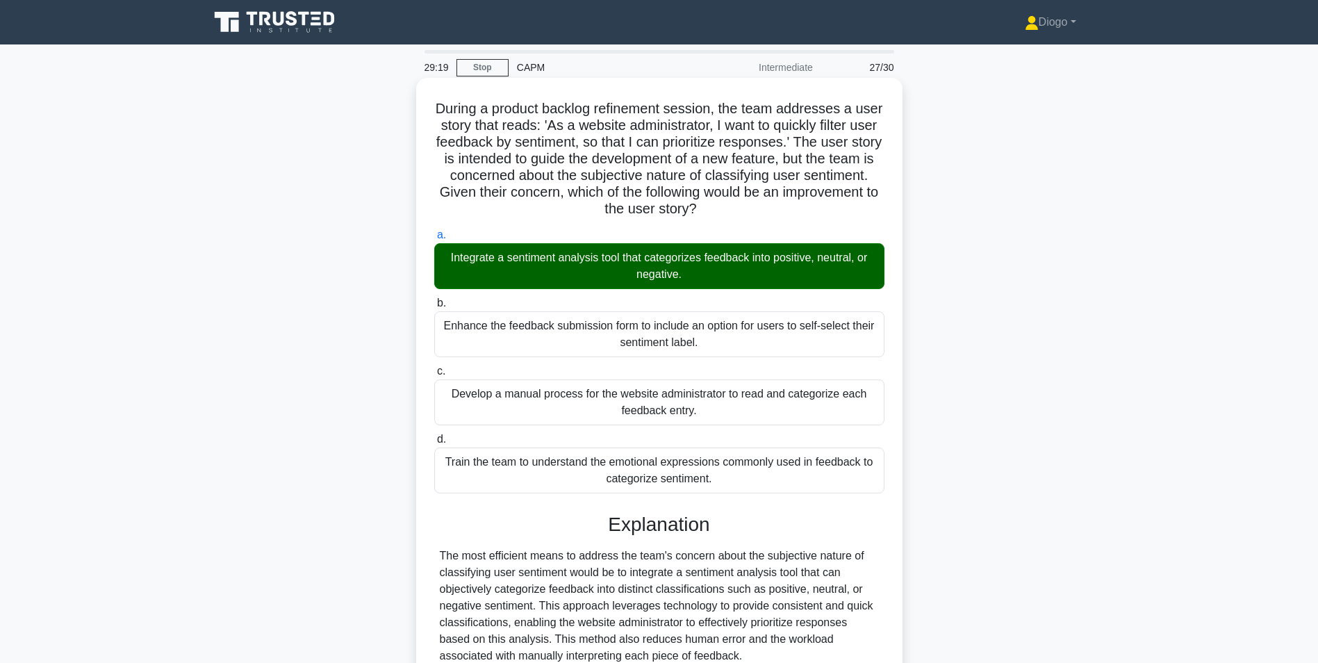
scroll to position [328, 0]
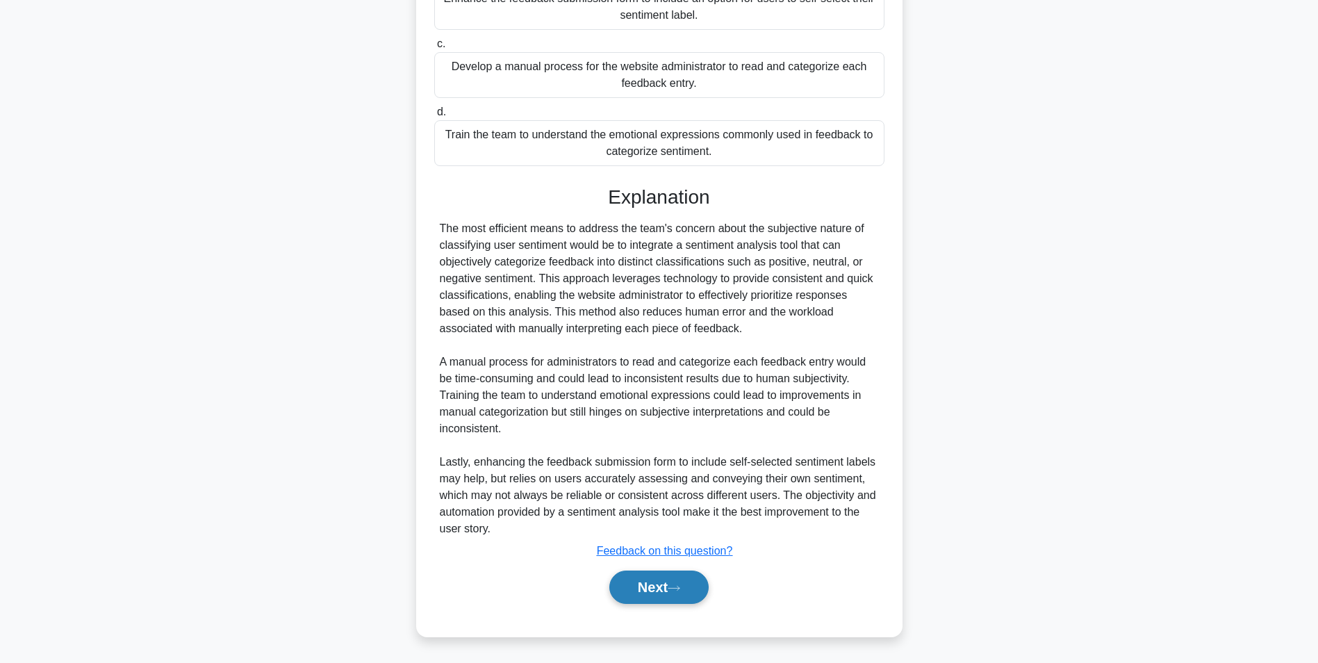
click at [629, 589] on button "Next" at bounding box center [658, 586] width 99 height 33
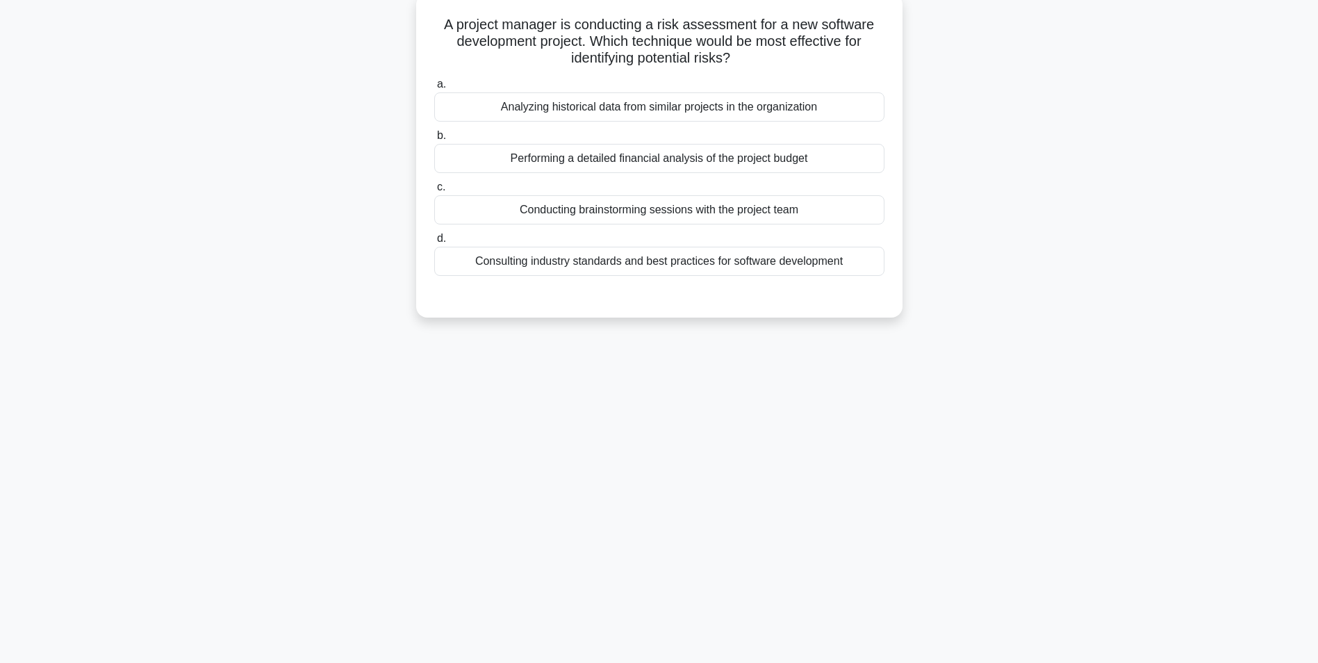
scroll to position [0, 0]
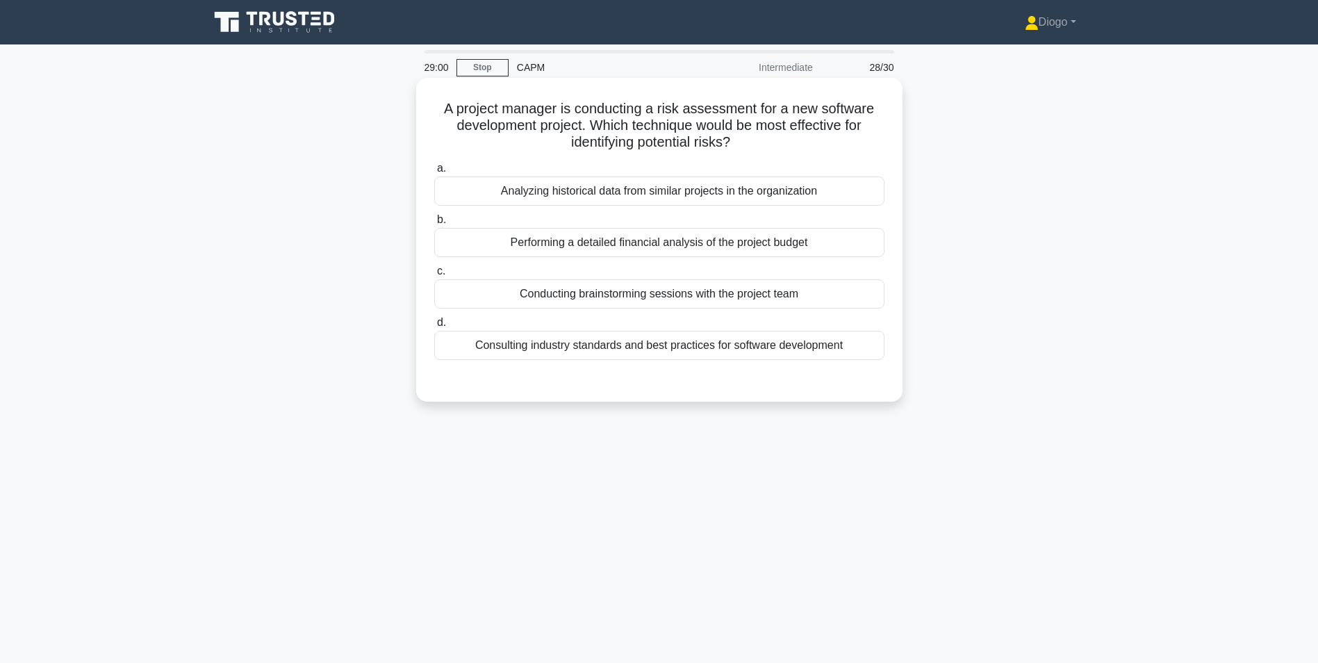
click at [817, 189] on div "Analyzing historical data from similar projects in the organization" at bounding box center [659, 190] width 450 height 29
click at [434, 173] on input "a. Analyzing historical data from similar projects in the organization" at bounding box center [434, 168] width 0 height 9
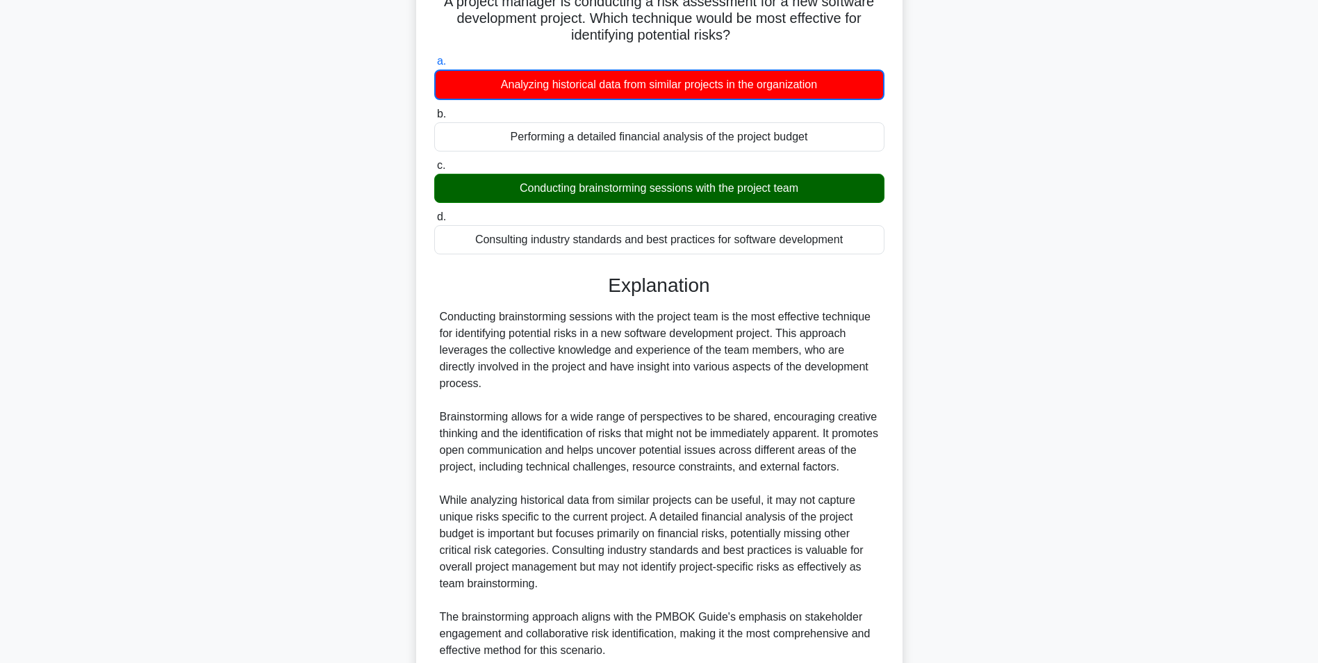
scroll to position [229, 0]
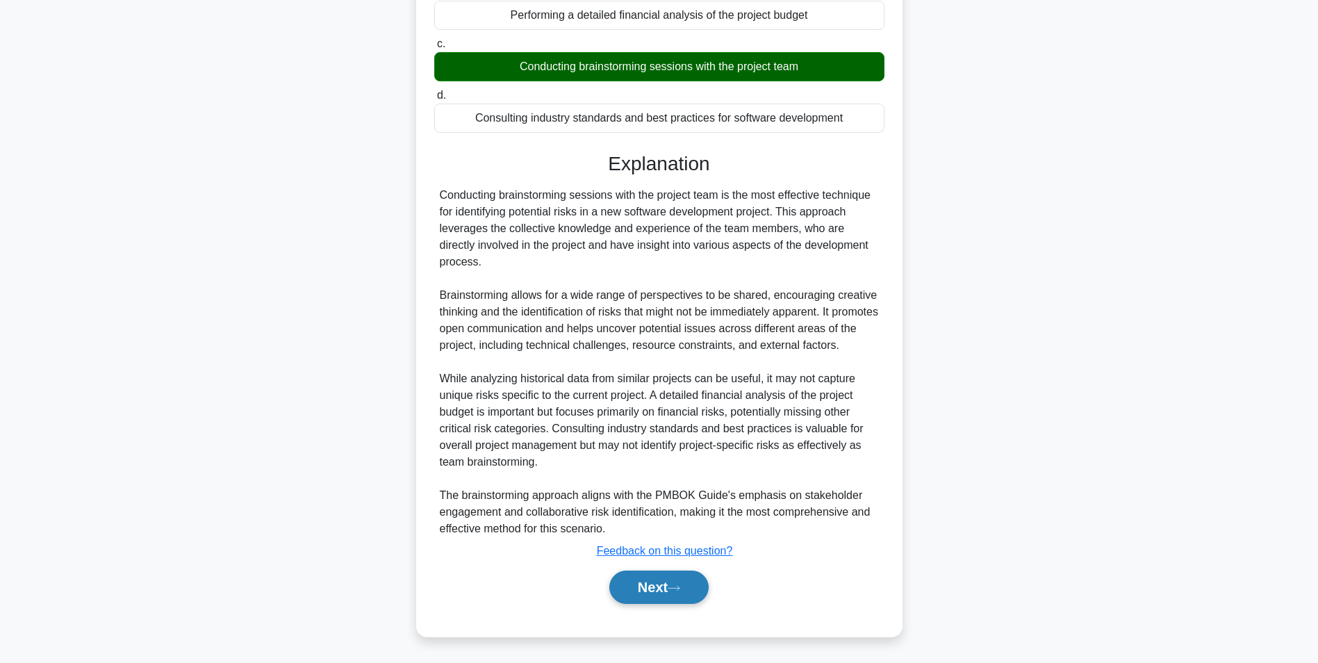
click at [680, 596] on button "Next" at bounding box center [658, 586] width 99 height 33
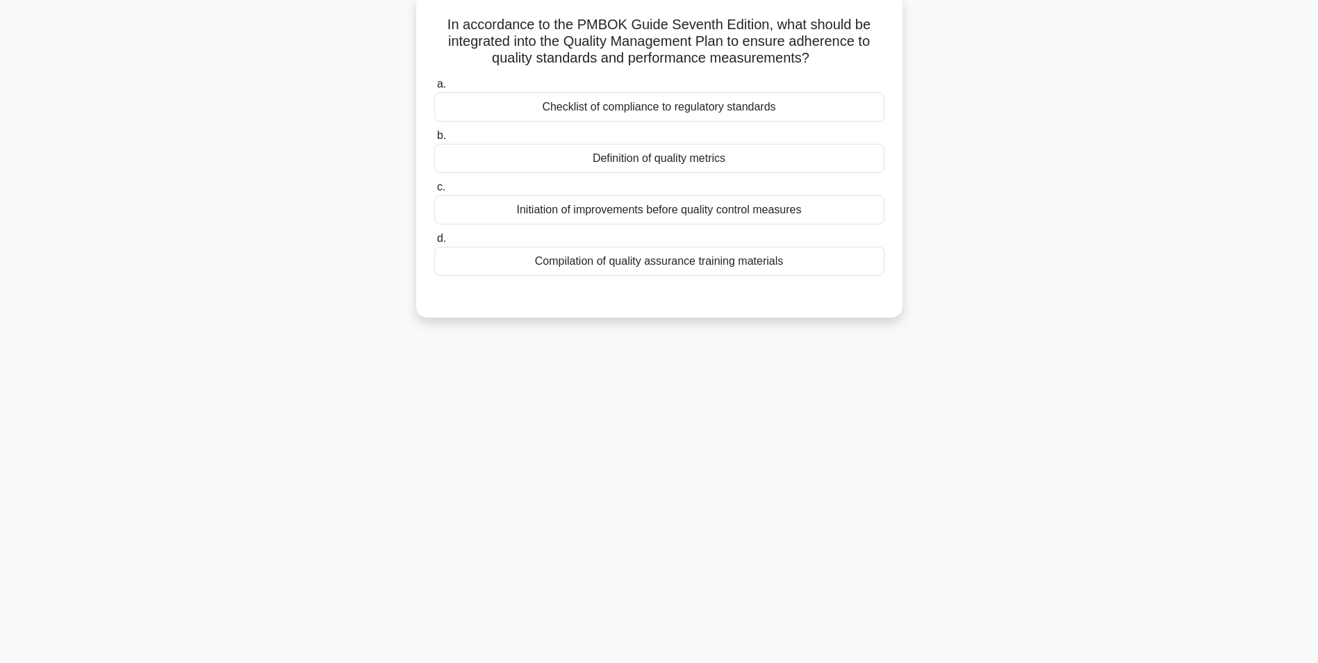
scroll to position [0, 0]
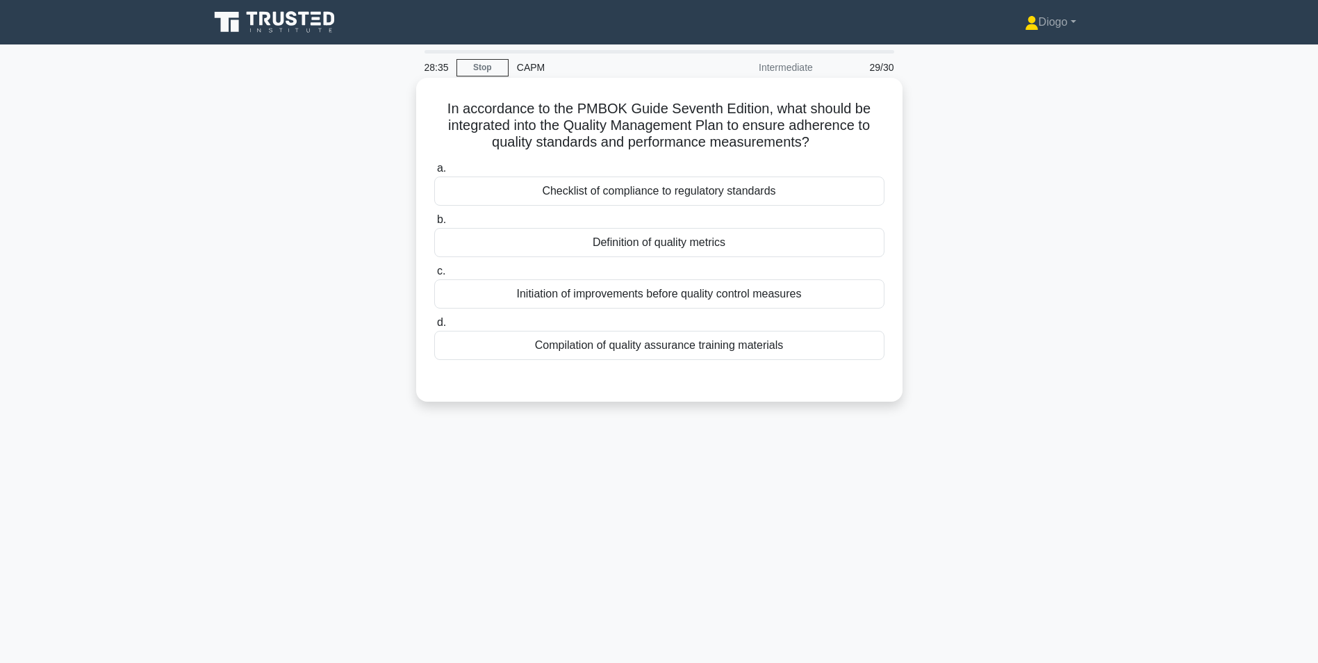
click at [715, 254] on div "Definition of quality metrics" at bounding box center [659, 242] width 450 height 29
click at [434, 224] on input "b. Definition of quality metrics" at bounding box center [434, 219] width 0 height 9
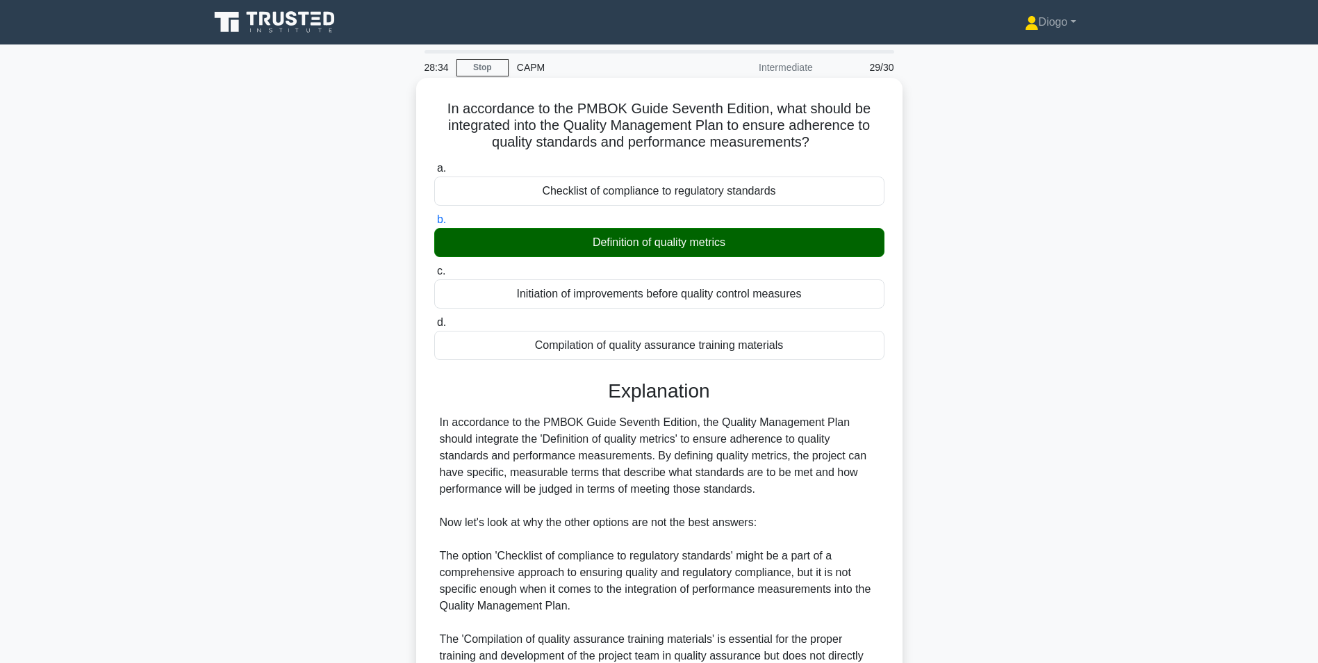
scroll to position [261, 0]
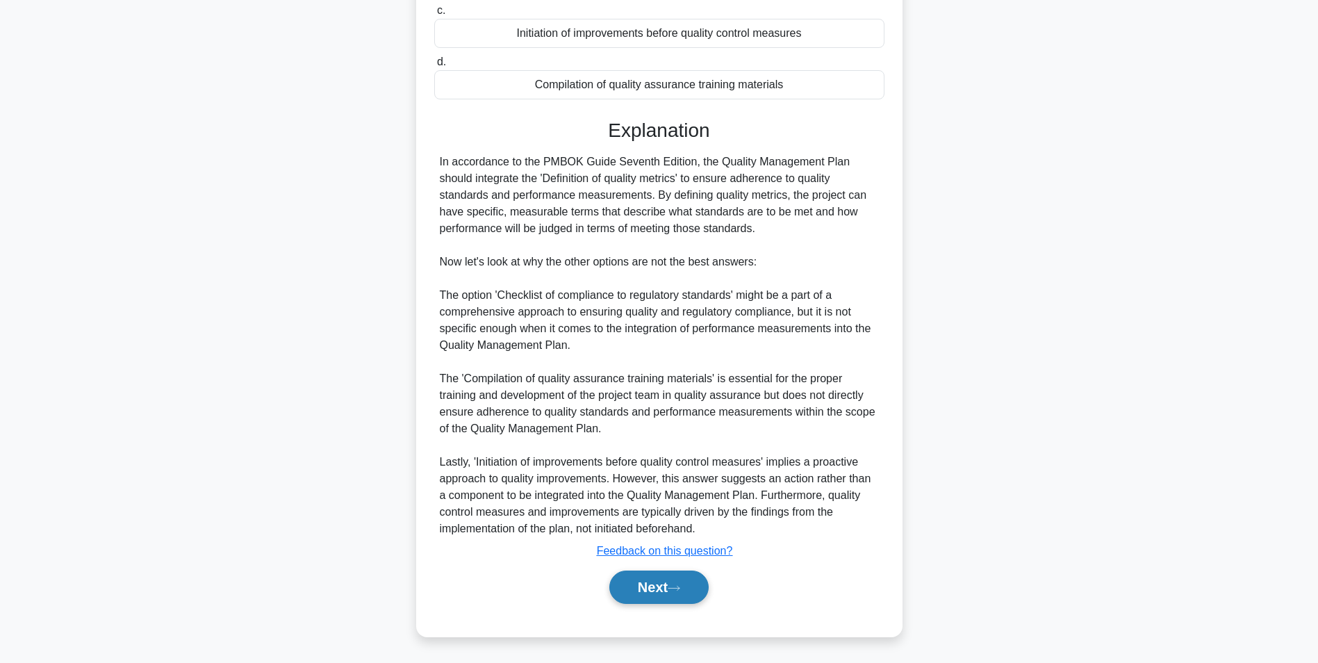
click at [664, 589] on button "Next" at bounding box center [658, 586] width 99 height 33
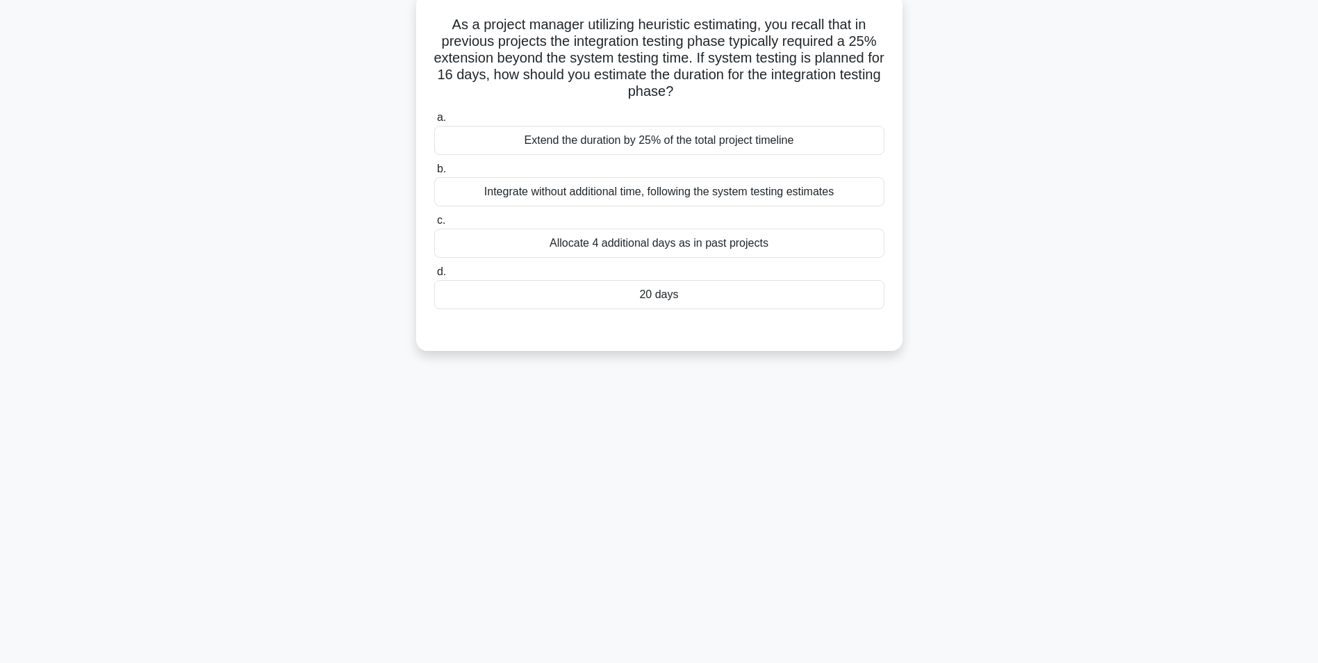
scroll to position [0, 0]
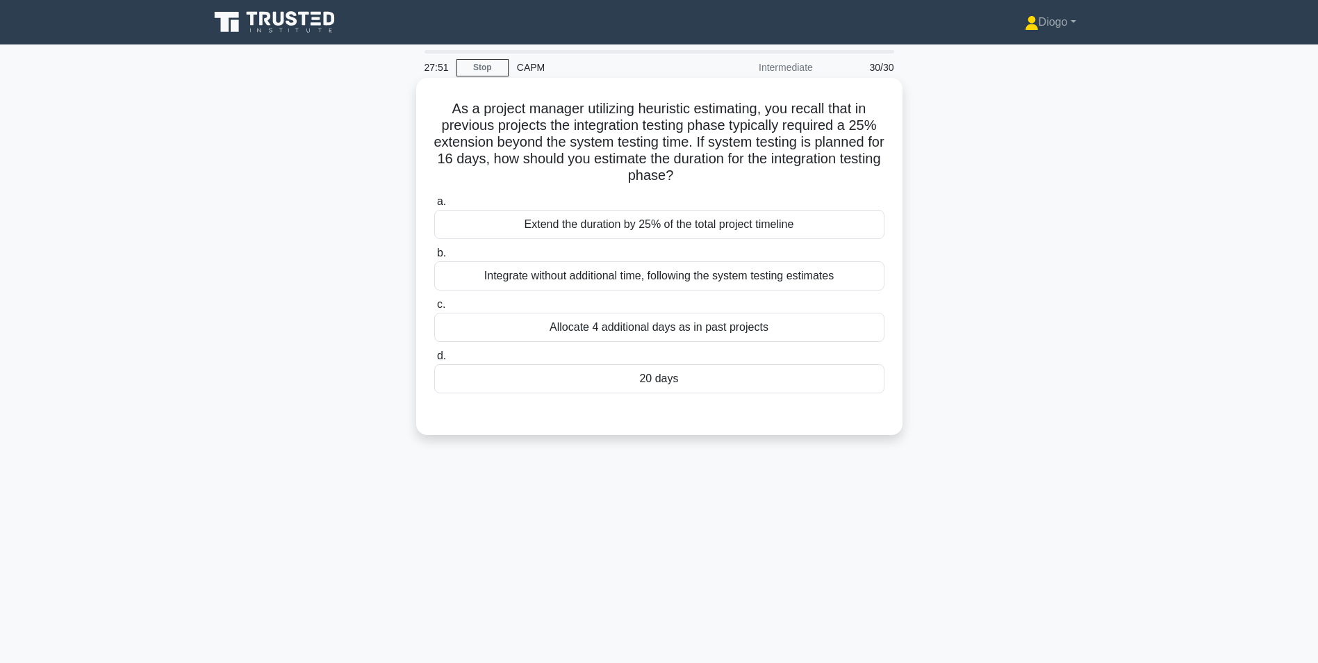
click at [665, 227] on div "Extend the duration by 25% of the total project timeline" at bounding box center [659, 224] width 450 height 29
click at [434, 206] on input "a. Extend the duration by 25% of the total project timeline" at bounding box center [434, 201] width 0 height 9
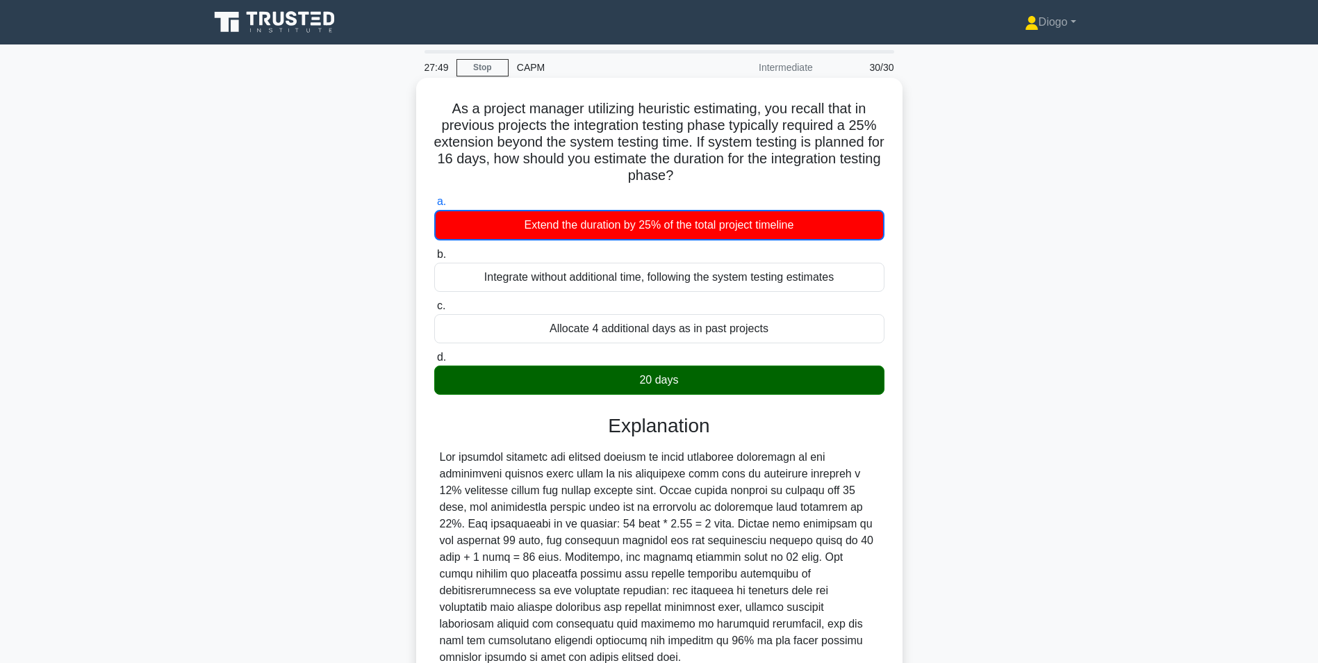
scroll to position [113, 0]
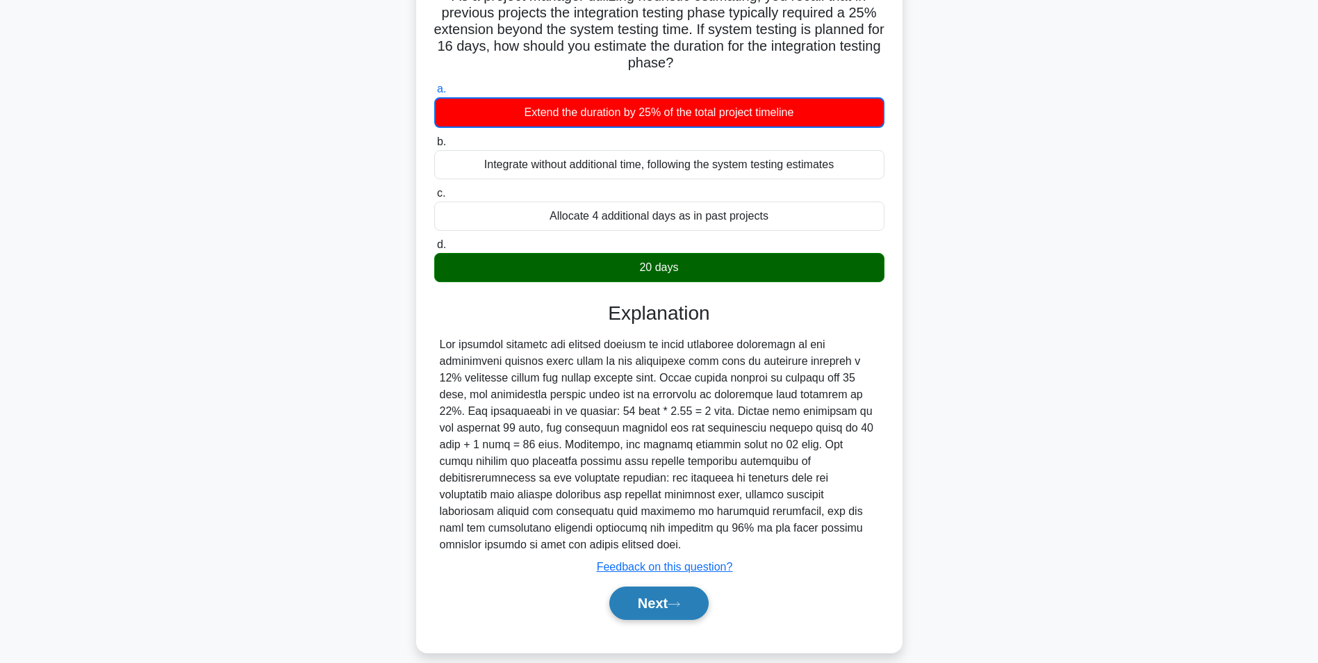
click at [658, 586] on button "Next" at bounding box center [658, 602] width 99 height 33
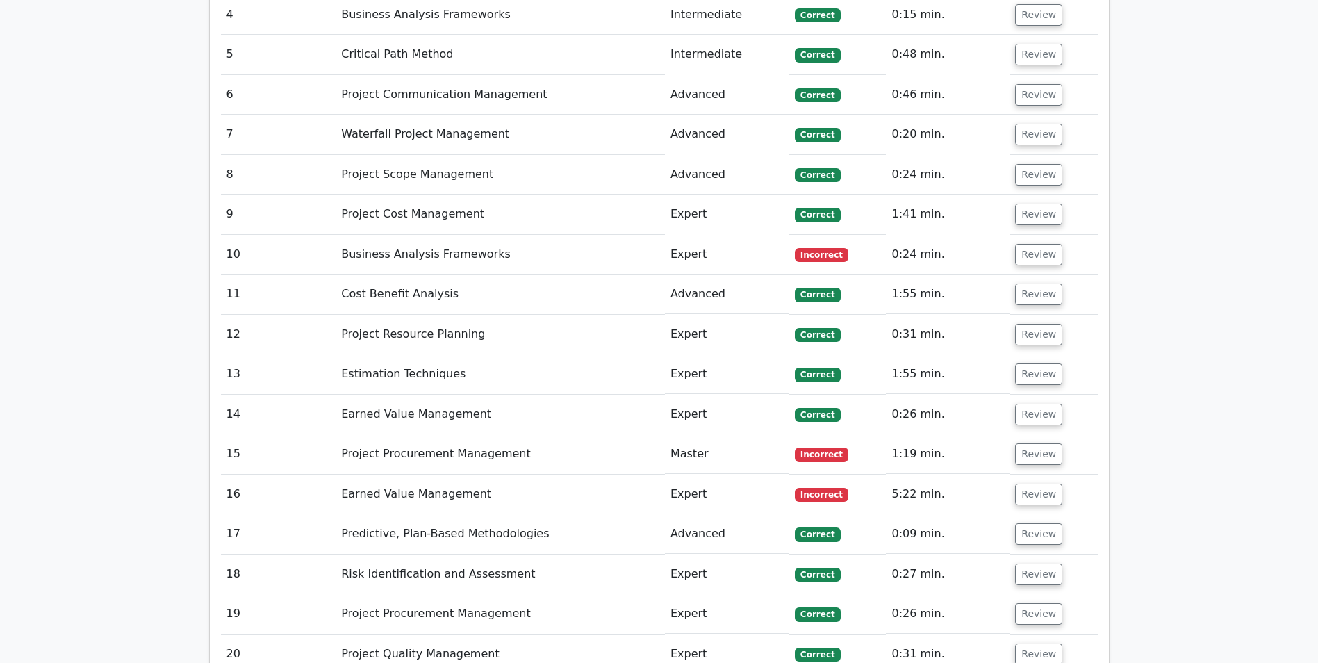
scroll to position [1925, 0]
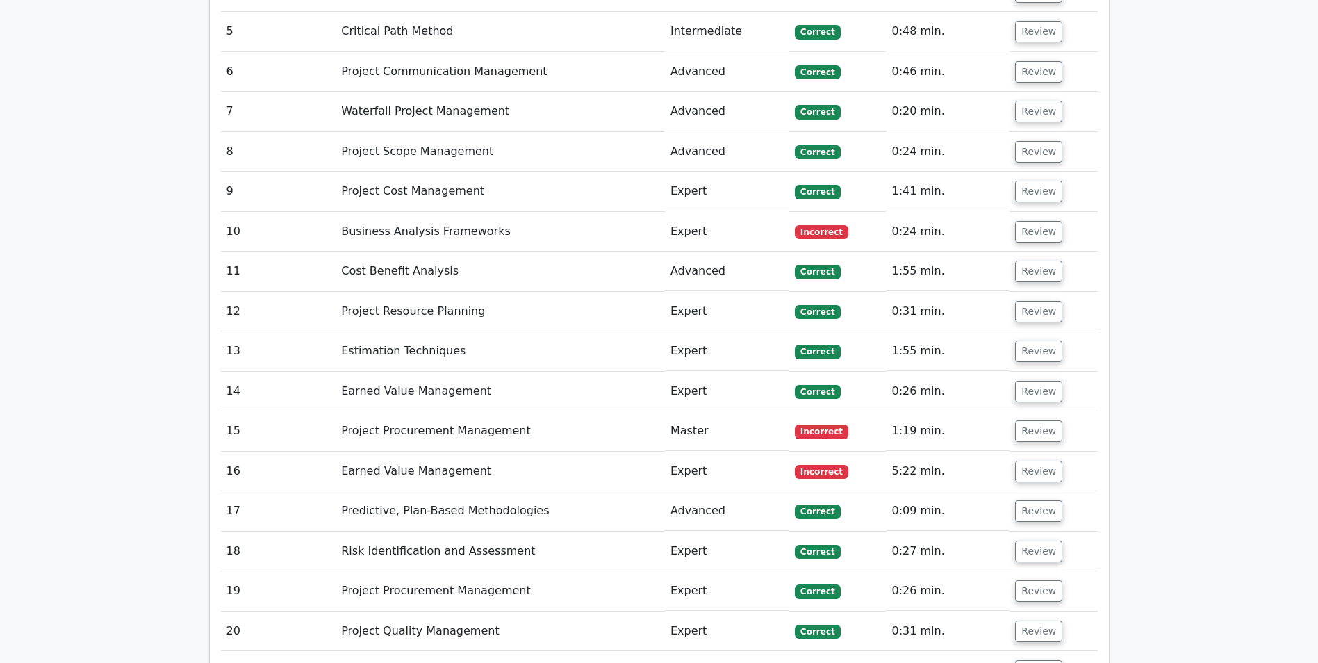
click at [1010, 223] on td "Review" at bounding box center [1054, 232] width 88 height 40
click at [1031, 221] on button "Review" at bounding box center [1038, 232] width 47 height 22
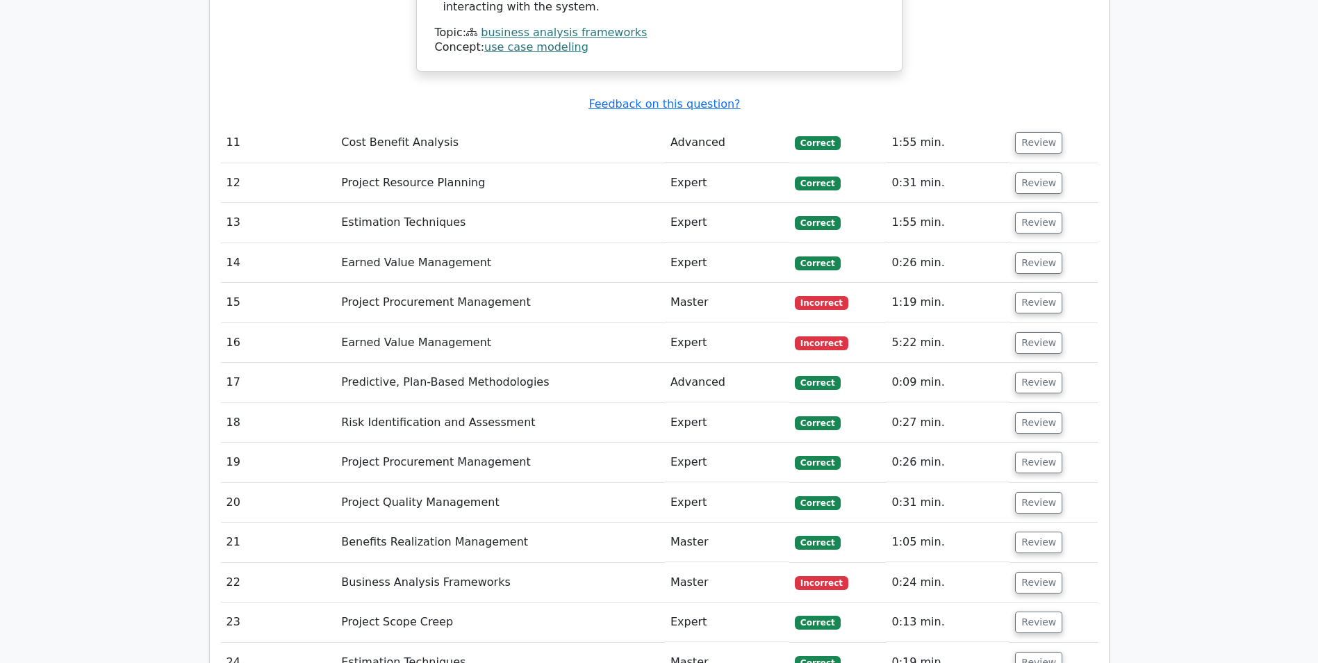
scroll to position [2617, 0]
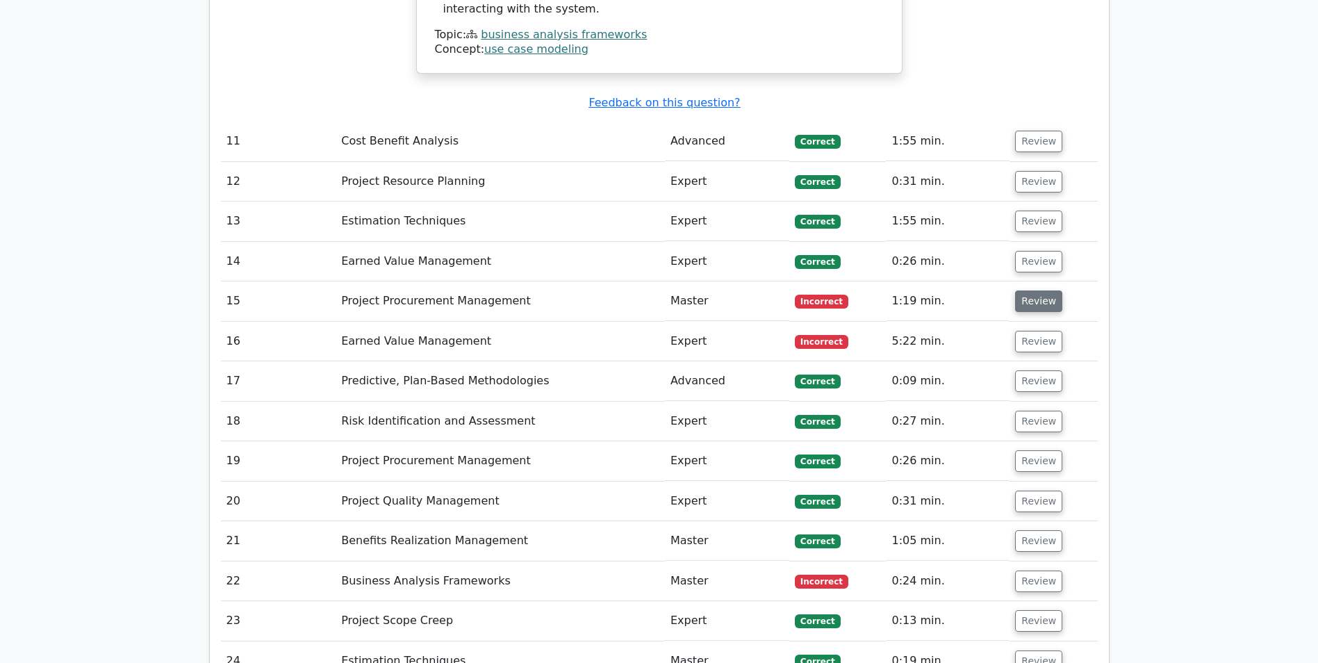
click at [1018, 290] on button "Review" at bounding box center [1038, 301] width 47 height 22
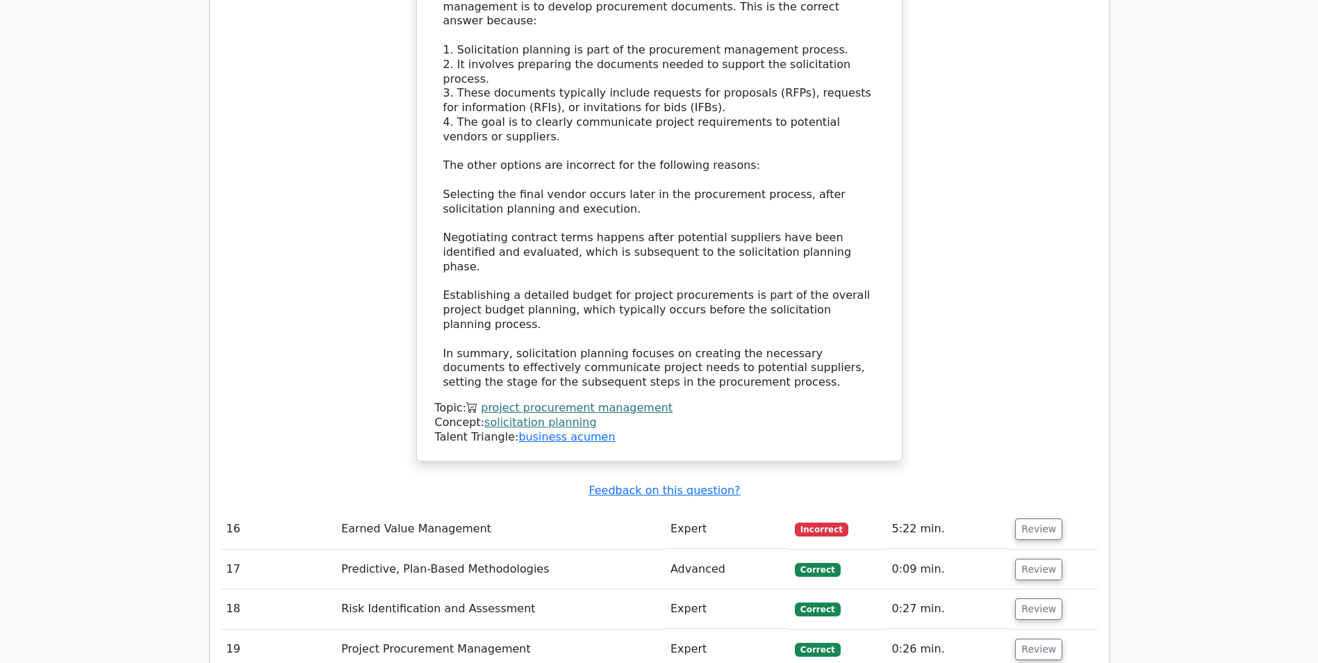
scroll to position [3407, 0]
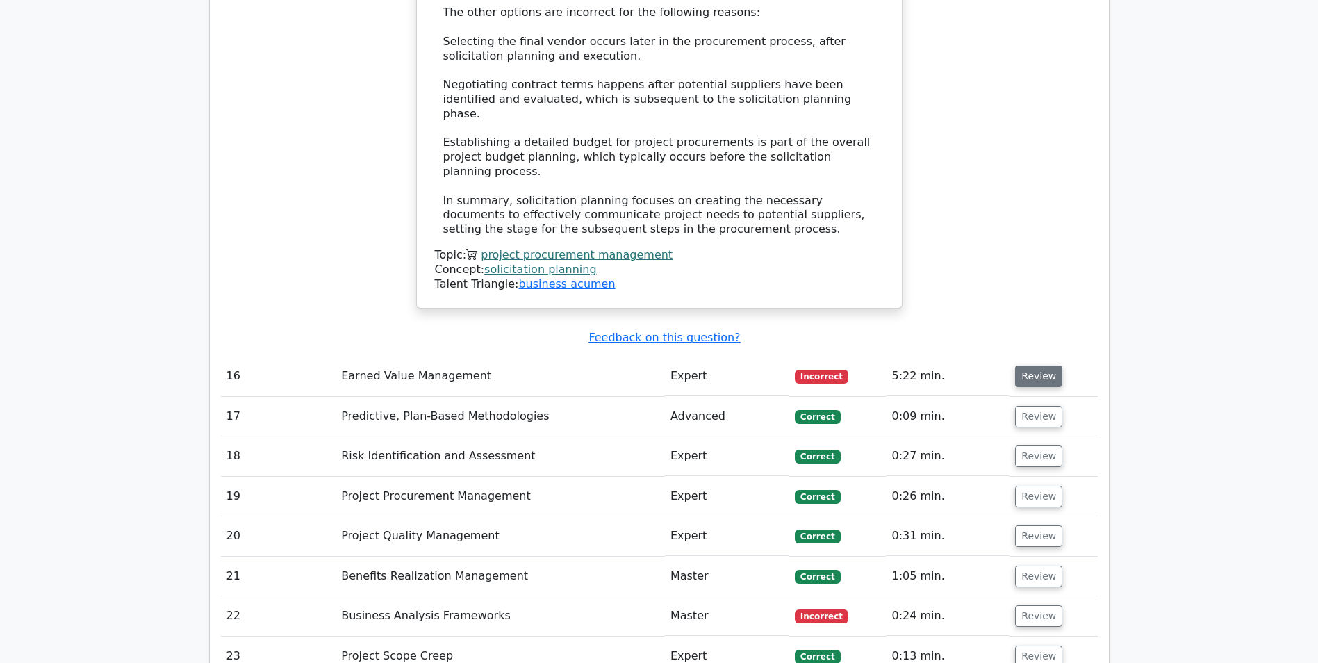
click at [1030, 365] on button "Review" at bounding box center [1038, 376] width 47 height 22
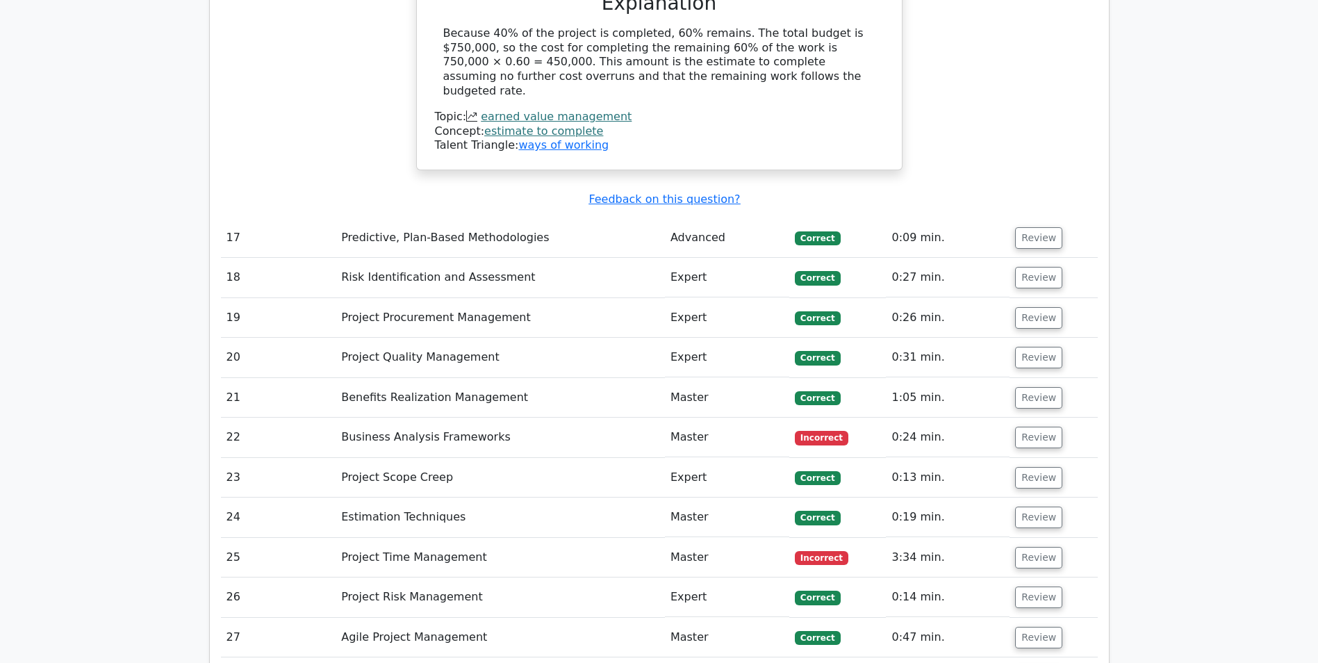
scroll to position [4129, 0]
click at [1030, 426] on button "Review" at bounding box center [1038, 437] width 47 height 22
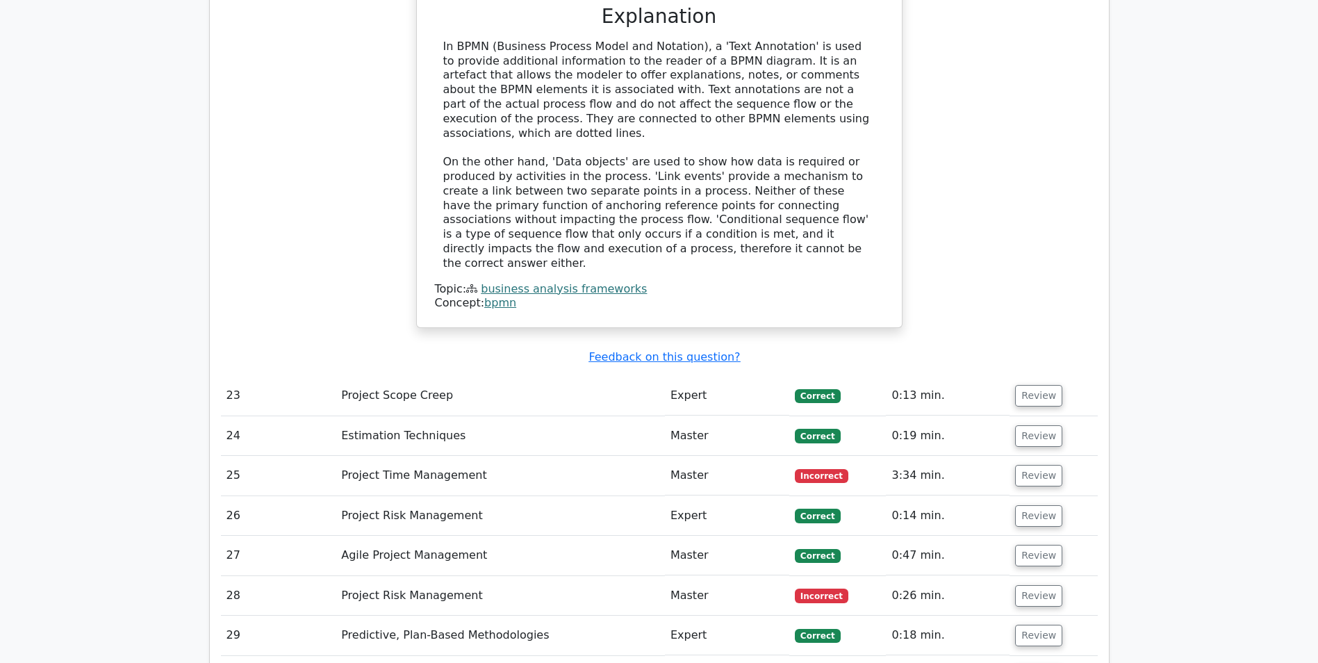
scroll to position [4865, 0]
click at [1036, 464] on button "Review" at bounding box center [1038, 475] width 47 height 22
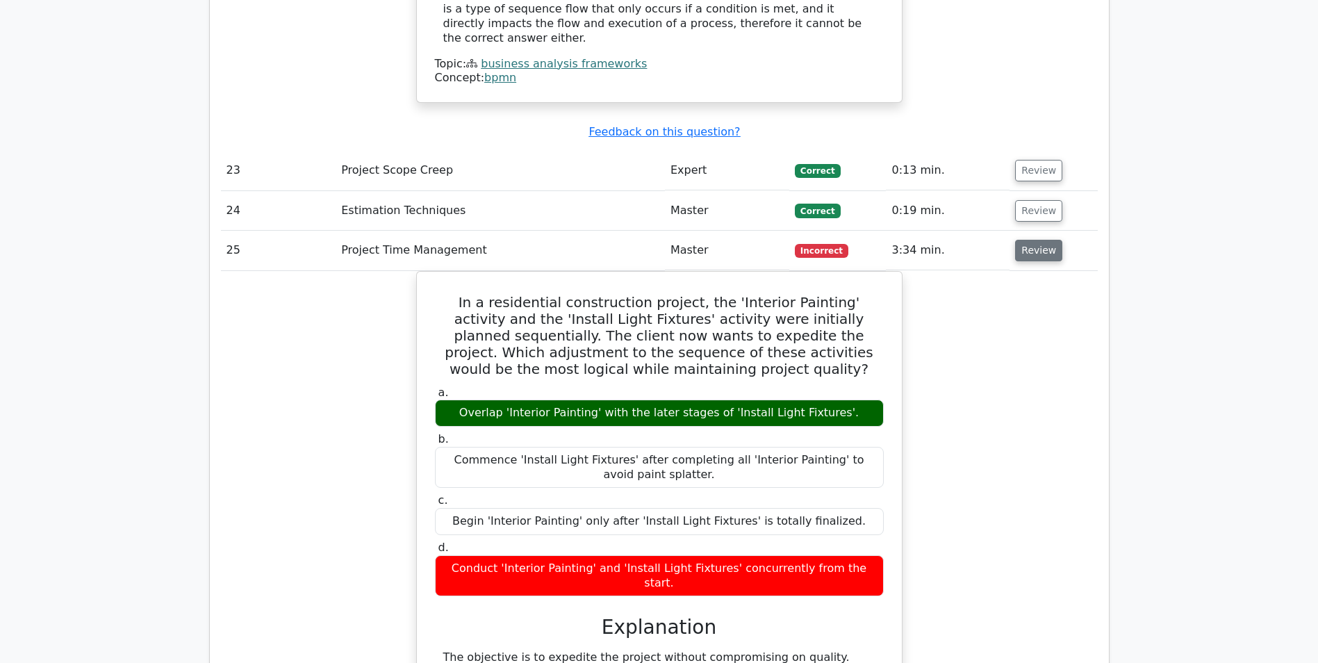
scroll to position [5090, 0]
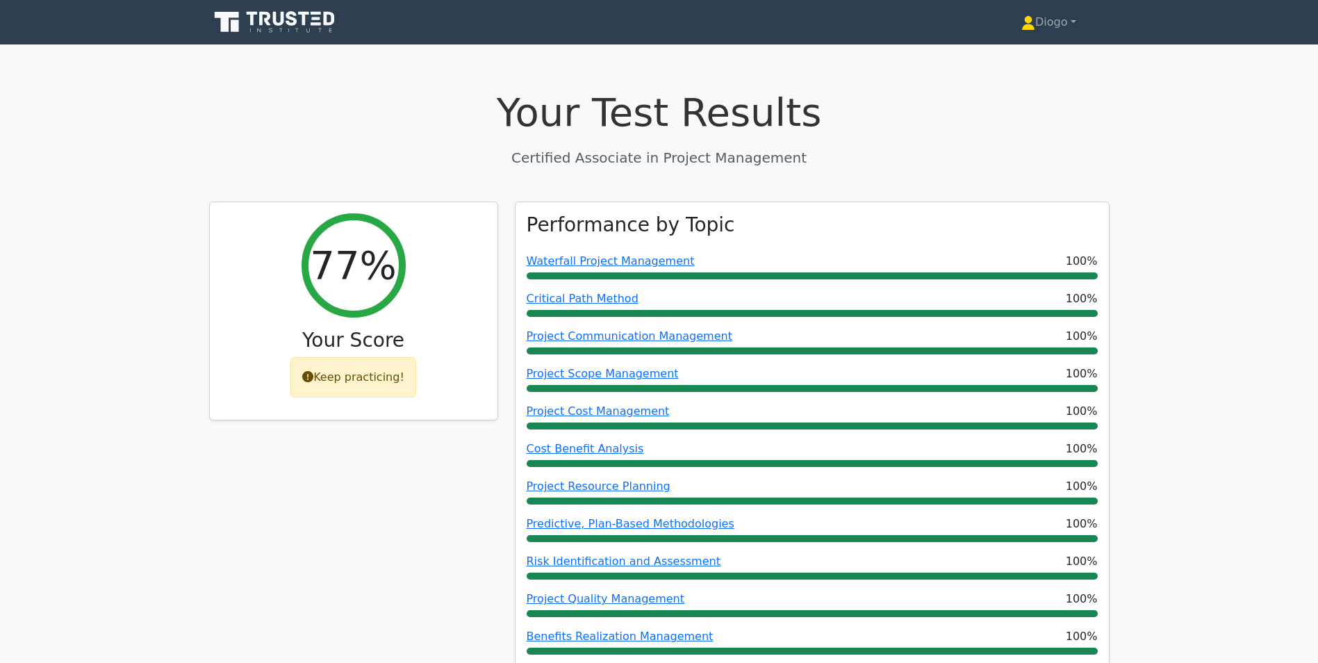
click at [841, 136] on div "Your Test Results Certified Associate in Project Management" at bounding box center [659, 128] width 900 height 79
click at [1074, 25] on link "Diogo" at bounding box center [1049, 22] width 122 height 28
click at [1066, 43] on ul "Profile Settings" at bounding box center [1043, 66] width 111 height 57
click at [1063, 25] on link "Diogo" at bounding box center [1049, 22] width 122 height 28
click at [1055, 53] on link "Profile" at bounding box center [1044, 55] width 110 height 22
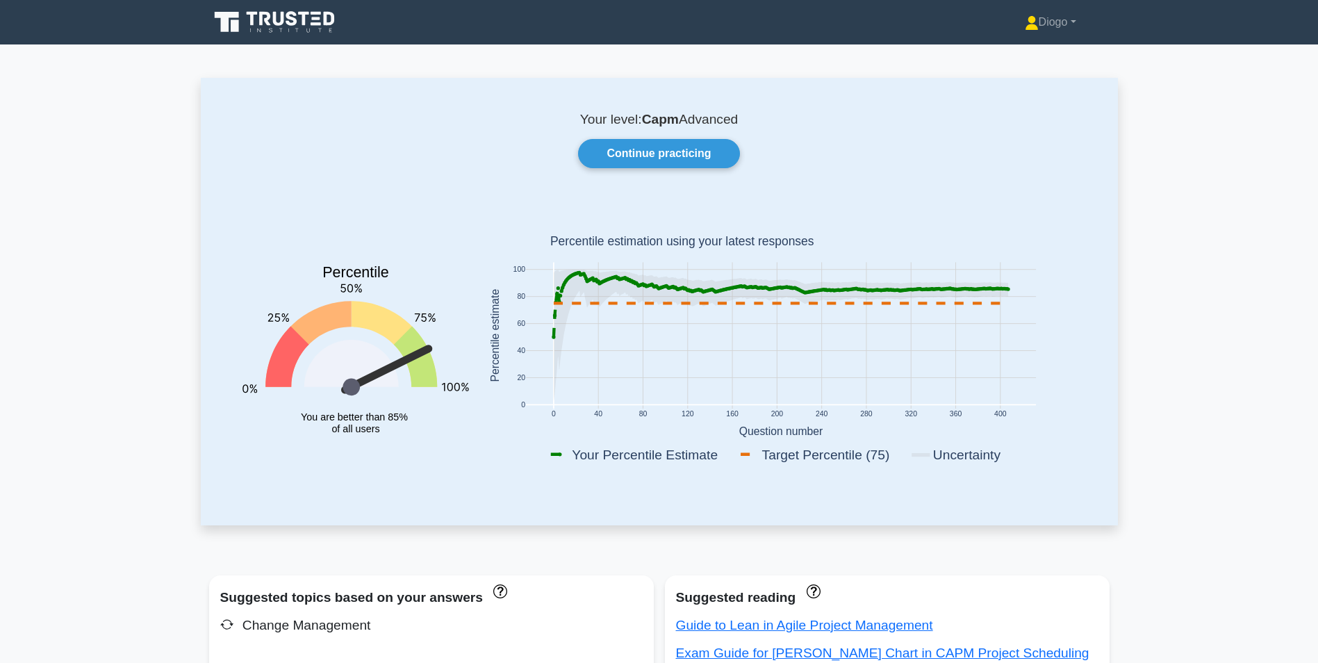
click at [313, 36] on link at bounding box center [275, 22] width 133 height 33
